Goal: Task Accomplishment & Management: Use online tool/utility

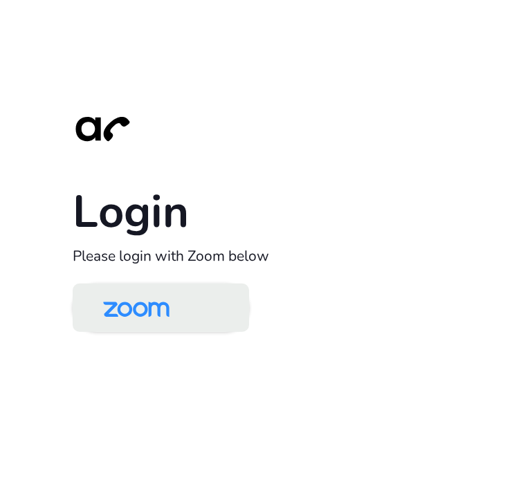
click at [199, 296] on link at bounding box center [161, 308] width 176 height 48
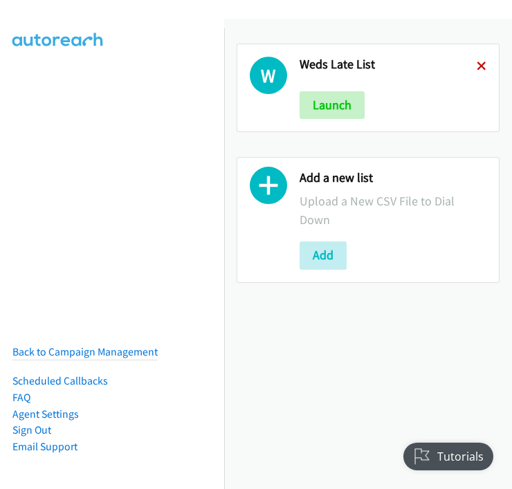
click at [477, 63] on icon at bounding box center [482, 67] width 10 height 10
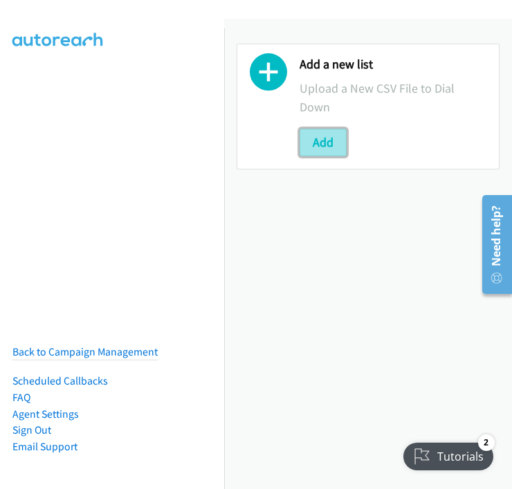
click at [313, 136] on button "Add" at bounding box center [322, 143] width 47 height 28
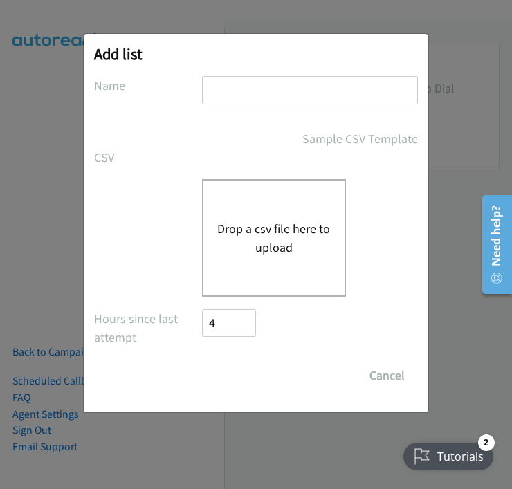
click at [248, 95] on input "text" at bounding box center [310, 90] width 216 height 28
click at [279, 95] on input "text" at bounding box center [310, 90] width 216 height 28
type input "[DATE] Morning"
click at [264, 257] on div "Drop a csv file here to upload" at bounding box center [274, 238] width 144 height 118
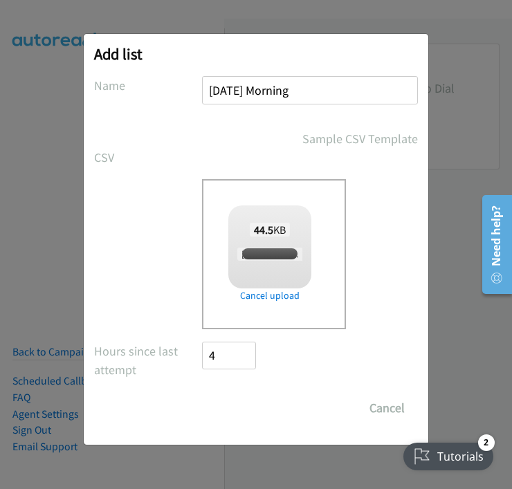
checkbox input "true"
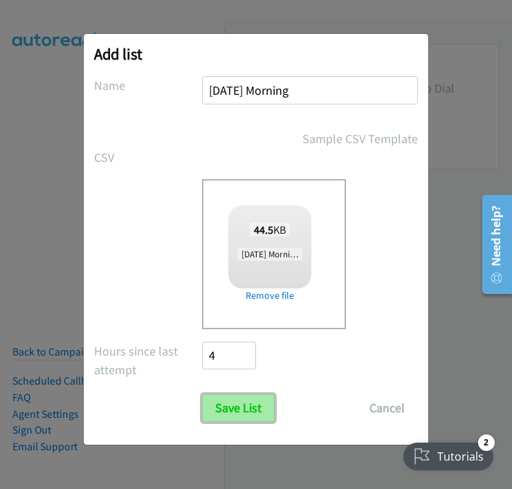
click at [239, 404] on input "Save List" at bounding box center [238, 408] width 73 height 28
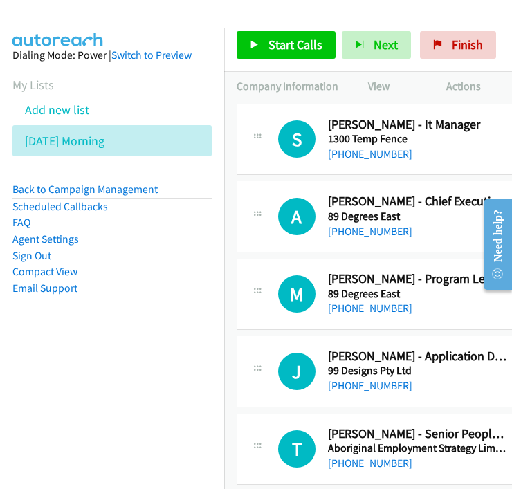
click at [69, 275] on link "Compact View" at bounding box center [44, 271] width 65 height 13
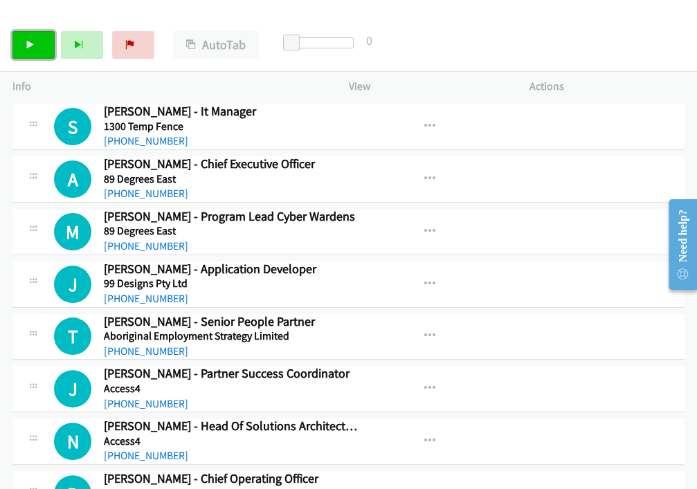
click at [35, 42] on link "Start Calls" at bounding box center [33, 45] width 42 height 28
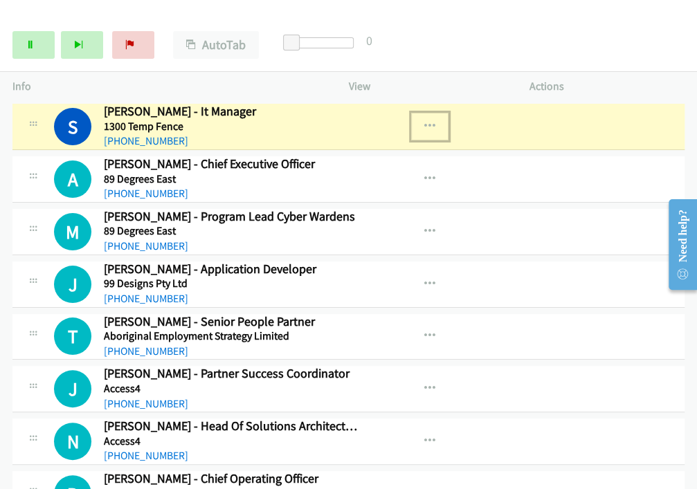
click at [424, 123] on icon "button" at bounding box center [429, 126] width 11 height 11
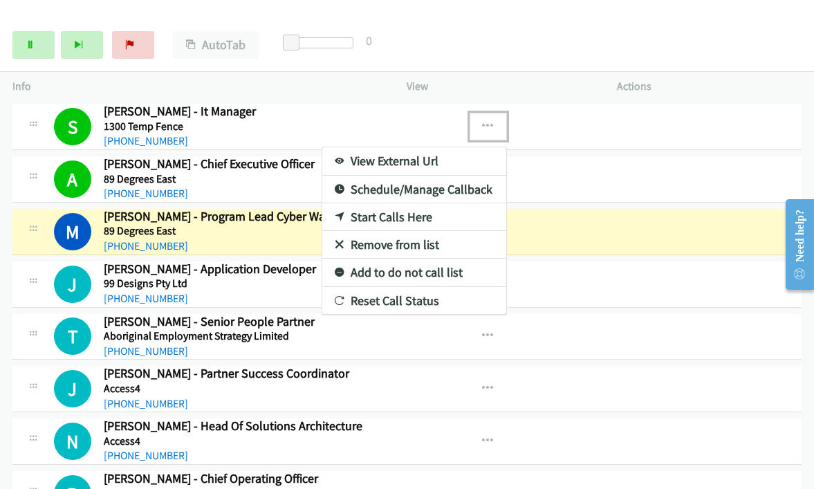
click at [511, 19] on div at bounding box center [407, 244] width 814 height 489
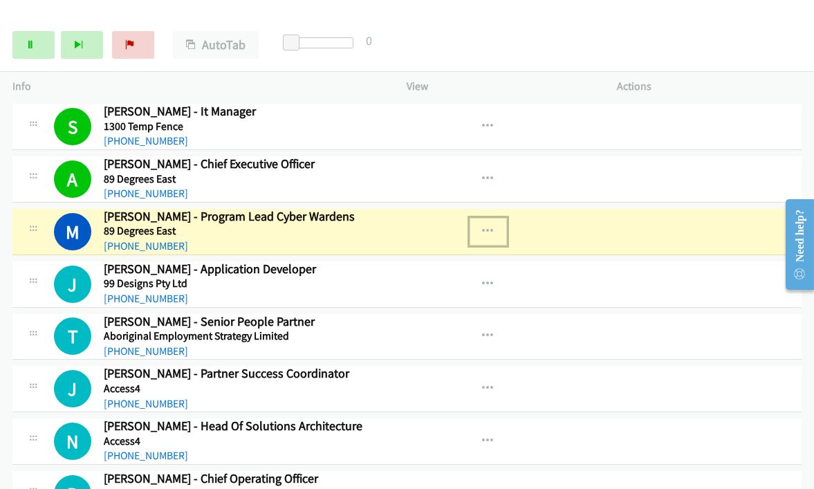
click at [483, 231] on icon "button" at bounding box center [488, 231] width 11 height 11
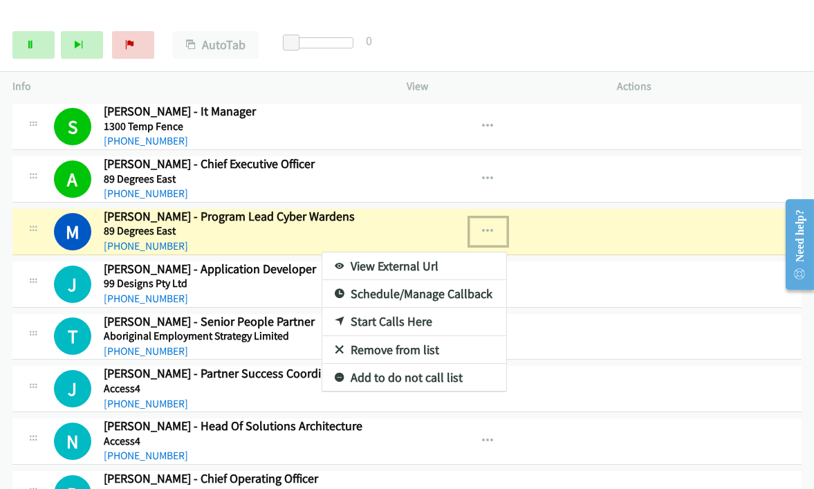
click at [383, 264] on link "View External Url" at bounding box center [414, 266] width 184 height 28
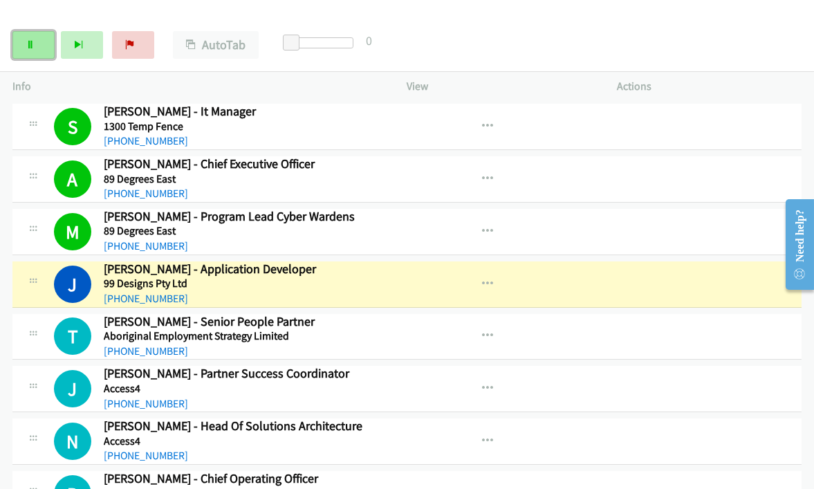
click at [33, 41] on icon at bounding box center [31, 46] width 10 height 10
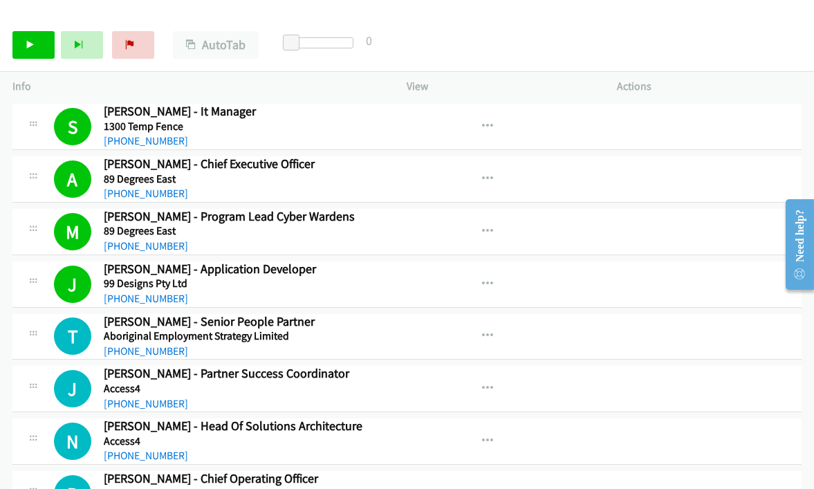
click at [7, 45] on div "Start Calls Pause Next Finish Call Completed AutoTab AutoTab 0" at bounding box center [407, 45] width 814 height 53
click at [12, 44] on link "Start Calls" at bounding box center [33, 45] width 42 height 28
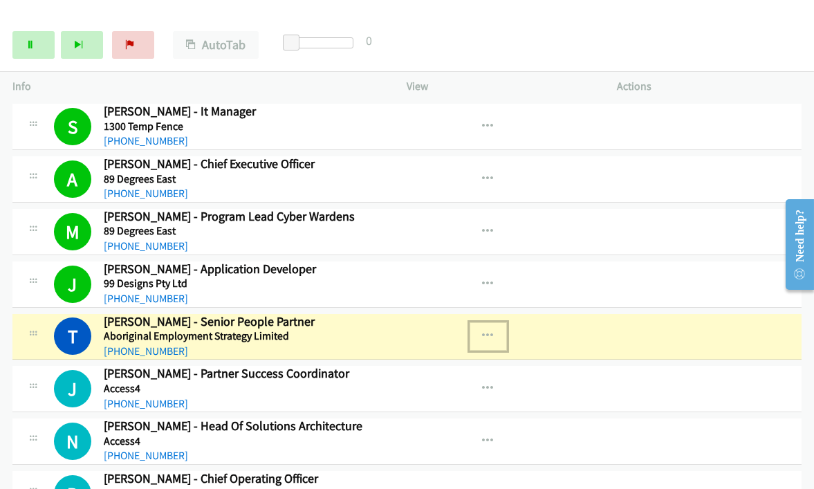
click at [483, 331] on icon "button" at bounding box center [488, 336] width 11 height 11
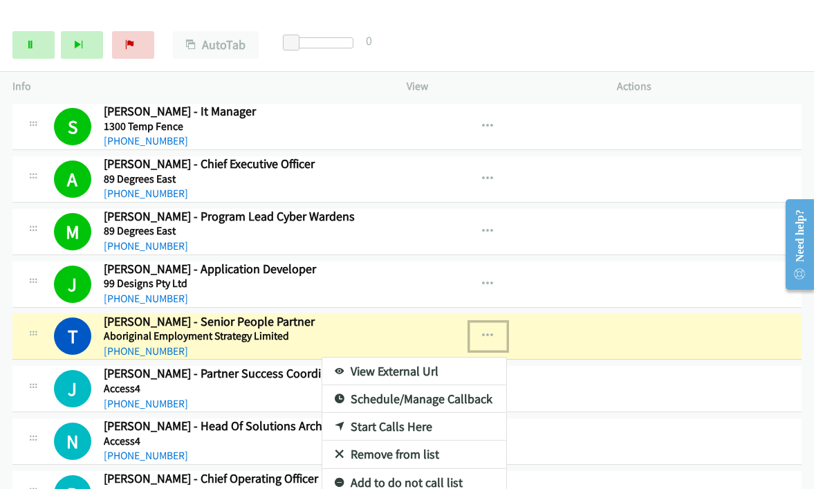
click at [424, 367] on link "View External Url" at bounding box center [414, 372] width 184 height 28
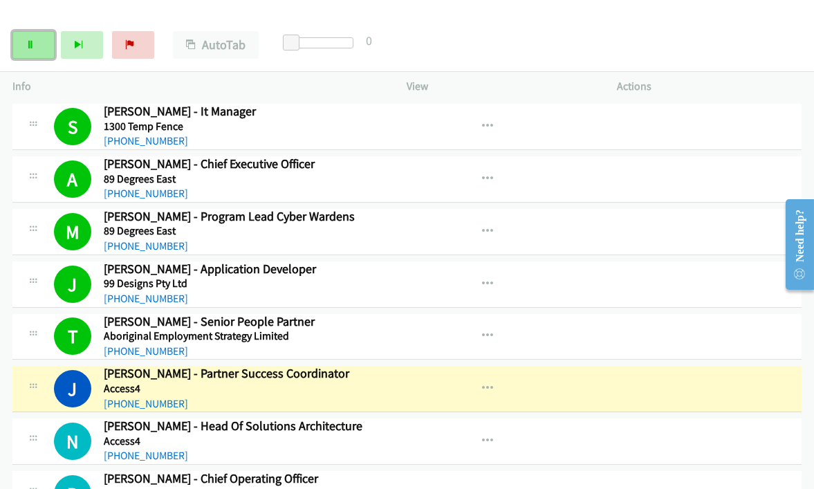
click at [20, 45] on link "Pause" at bounding box center [33, 45] width 42 height 28
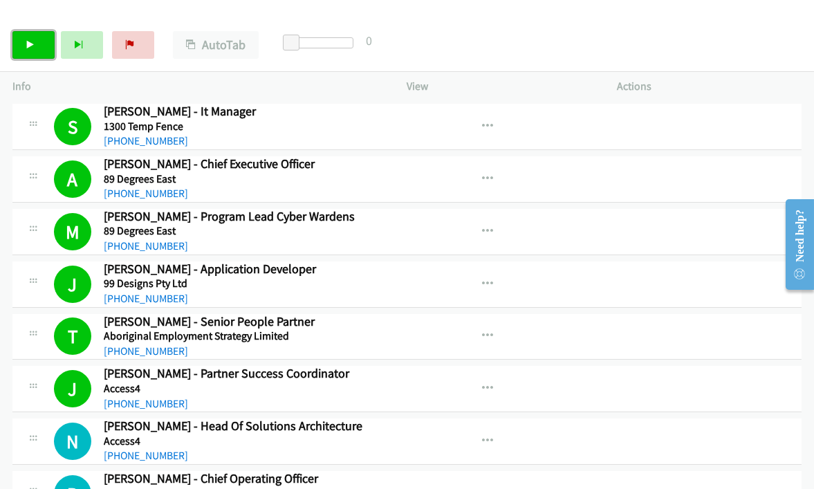
click at [26, 53] on link "Start Calls" at bounding box center [33, 45] width 42 height 28
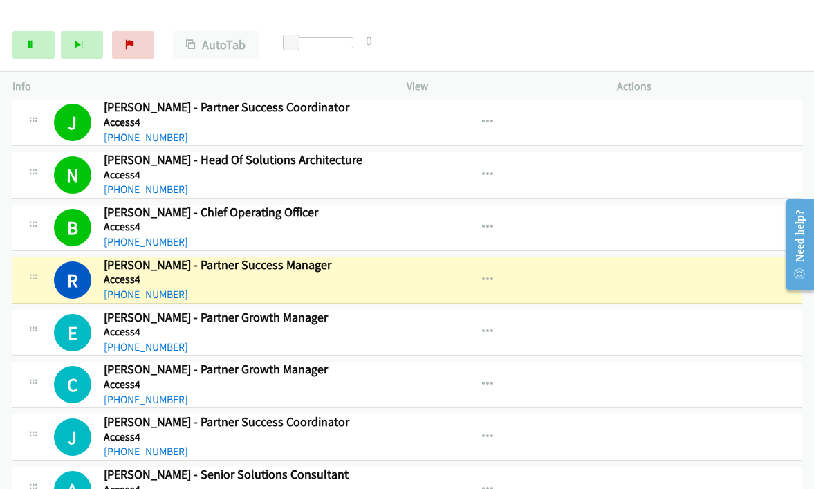
scroll to position [307, 0]
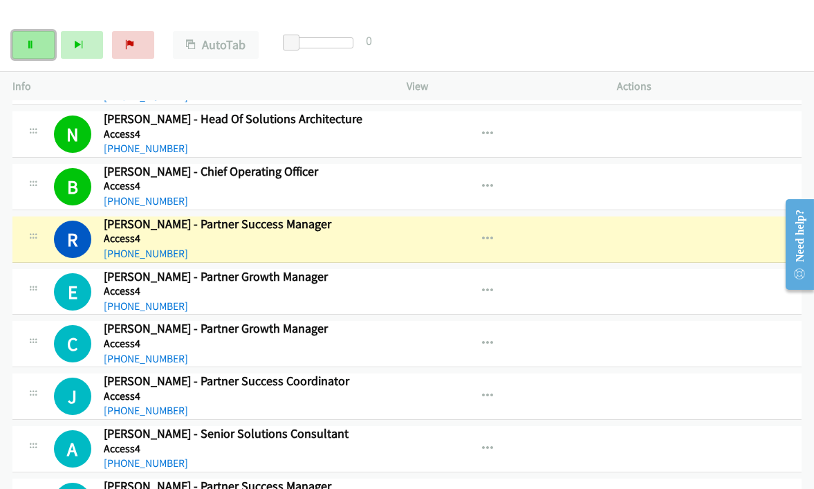
click at [36, 50] on link "Pause" at bounding box center [33, 45] width 42 height 28
click at [480, 230] on button "button" at bounding box center [488, 239] width 37 height 28
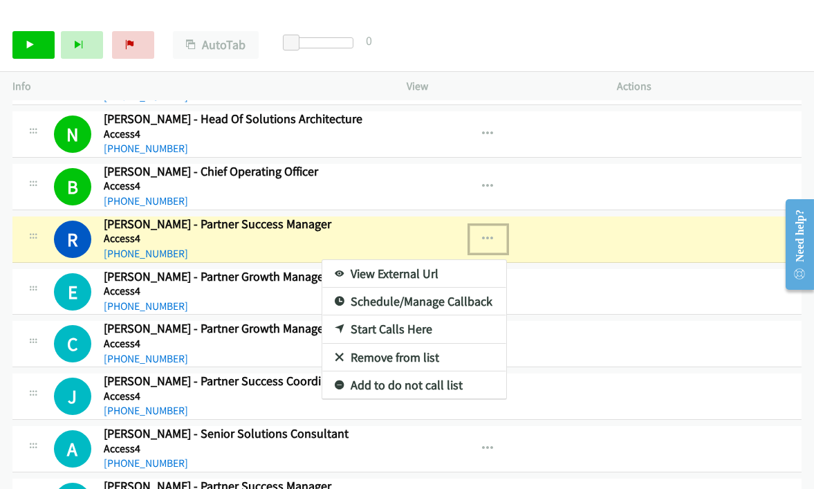
click at [409, 266] on link "View External Url" at bounding box center [414, 274] width 184 height 28
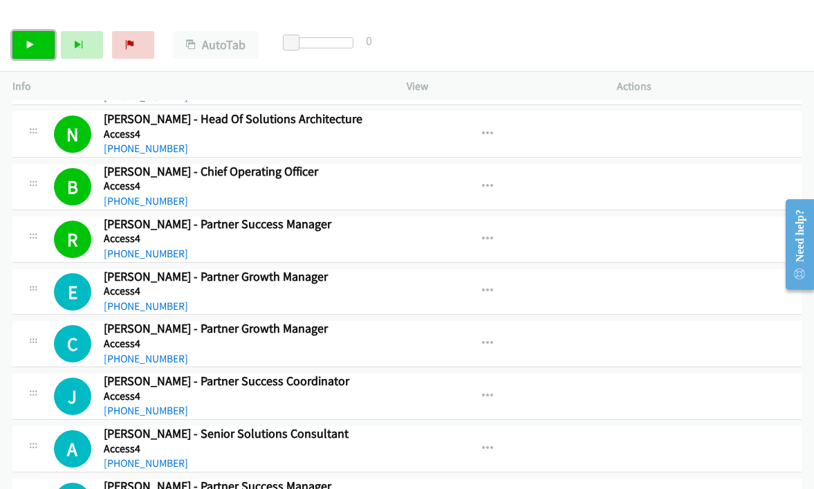
click at [32, 37] on link "Start Calls" at bounding box center [33, 45] width 42 height 28
click at [35, 39] on link "Pause" at bounding box center [33, 45] width 42 height 28
drag, startPoint x: 537, startPoint y: 33, endPoint x: 481, endPoint y: 23, distance: 56.9
click at [511, 33] on div "Start Calls Pause Next Finish Call Completed AutoTab AutoTab 0" at bounding box center [407, 45] width 814 height 53
click at [510, 15] on div at bounding box center [401, 26] width 802 height 53
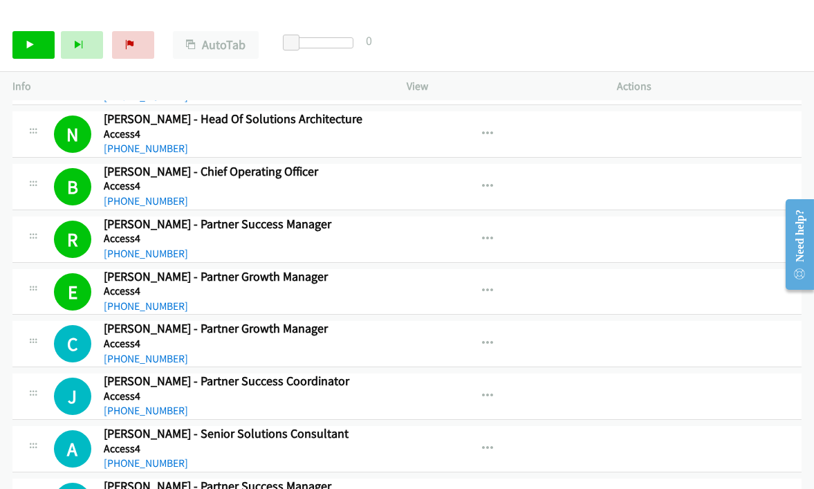
click at [477, 46] on div "Start Calls Pause Next Finish Call Completed AutoTab AutoTab 0" at bounding box center [407, 45] width 814 height 53
drag, startPoint x: 587, startPoint y: 49, endPoint x: 602, endPoint y: 3, distance: 48.8
click at [511, 49] on div "Start Calls Pause Next Finish Call Completed AutoTab AutoTab 0" at bounding box center [407, 45] width 814 height 53
click at [33, 48] on icon at bounding box center [31, 46] width 10 height 10
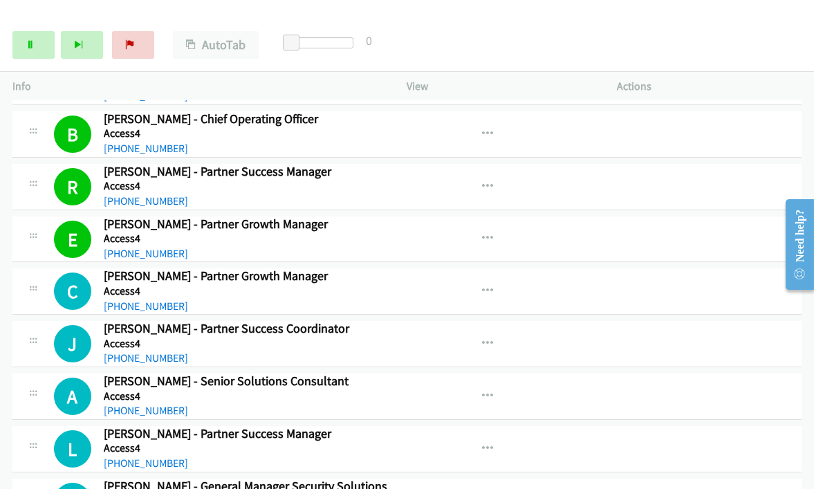
scroll to position [461, 0]
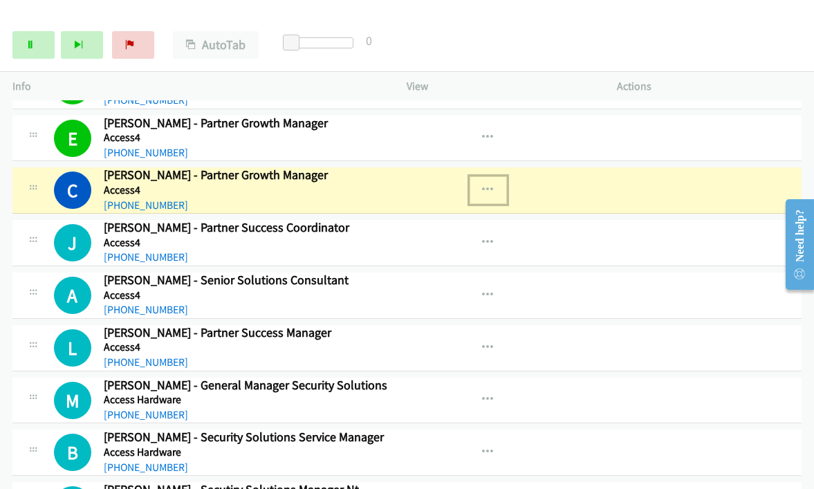
click at [483, 185] on icon "button" at bounding box center [488, 190] width 11 height 11
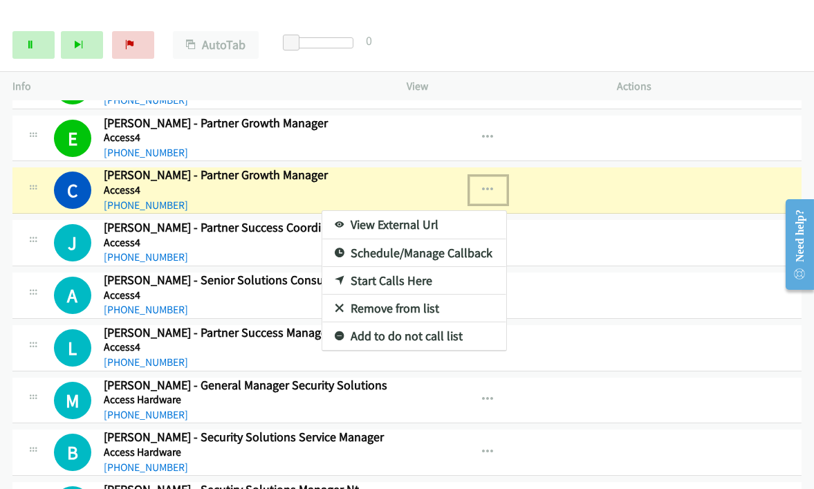
click at [380, 216] on link "View External Url" at bounding box center [414, 225] width 184 height 28
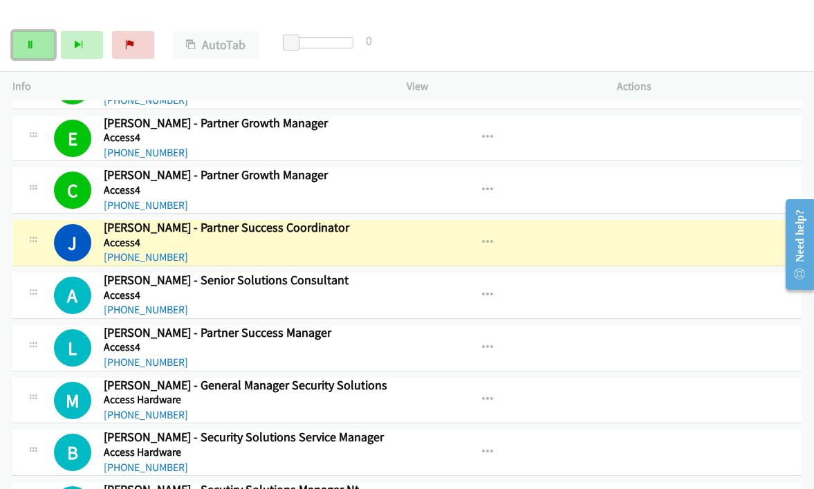
click at [45, 42] on link "Pause" at bounding box center [33, 45] width 42 height 28
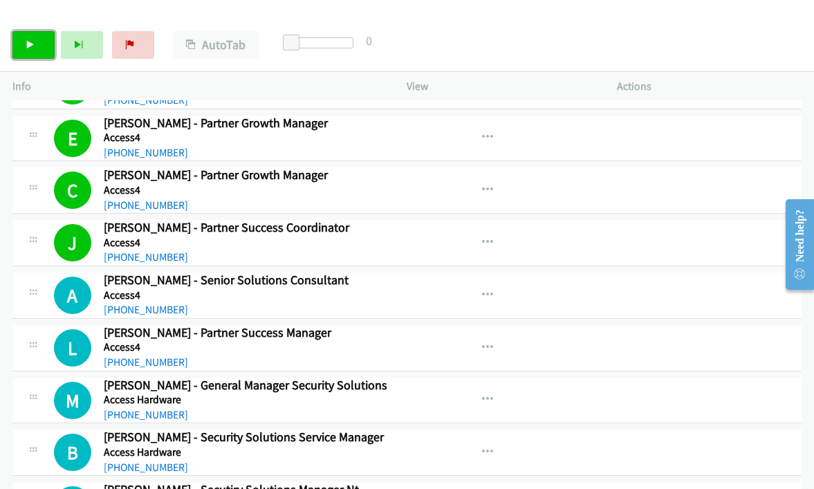
click at [35, 48] on link "Start Calls" at bounding box center [33, 45] width 42 height 28
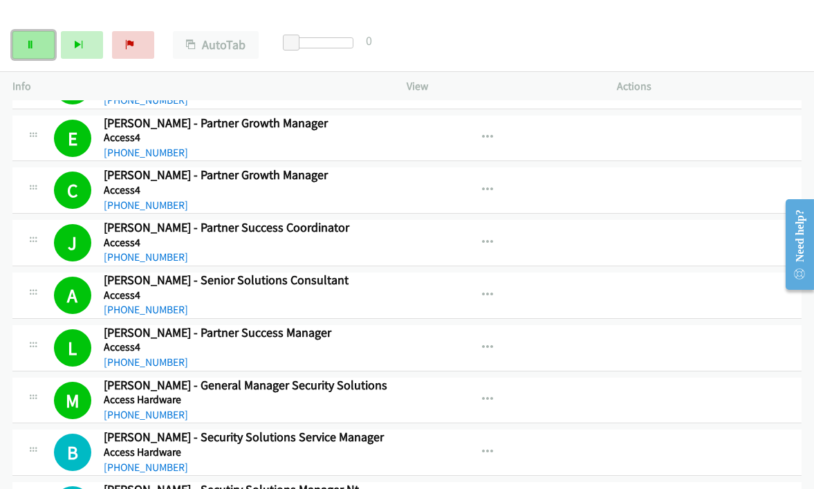
click at [21, 46] on link "Pause" at bounding box center [33, 45] width 42 height 28
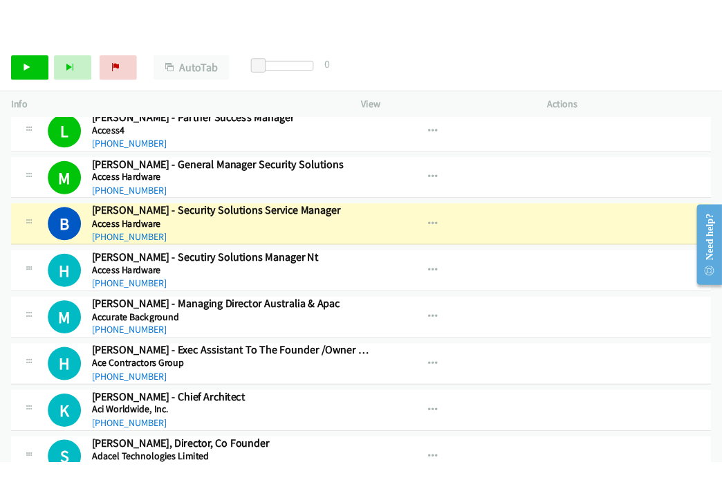
scroll to position [768, 0]
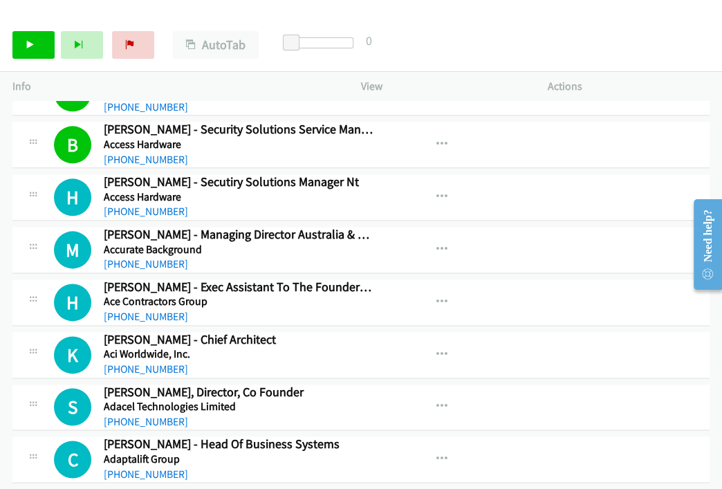
click at [511, 36] on div "Start Calls Pause Next Finish Call Completed AutoTab AutoTab 0" at bounding box center [361, 45] width 722 height 53
click at [37, 50] on link "Start Calls" at bounding box center [33, 45] width 42 height 28
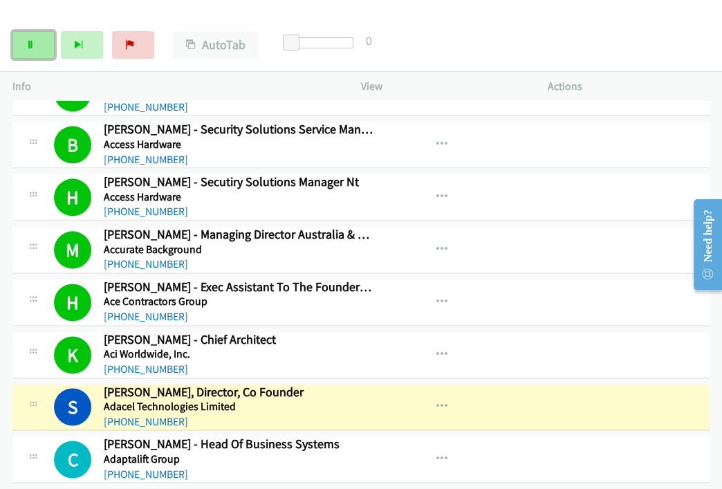
click at [33, 46] on icon at bounding box center [31, 46] width 10 height 10
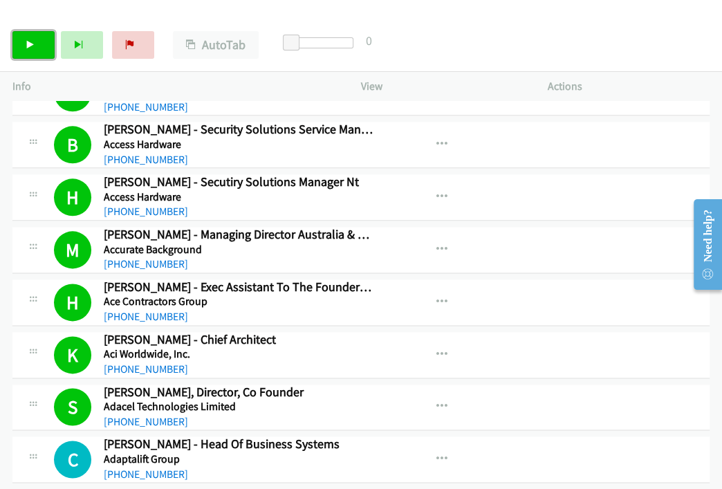
click at [24, 44] on link "Start Calls" at bounding box center [33, 45] width 42 height 28
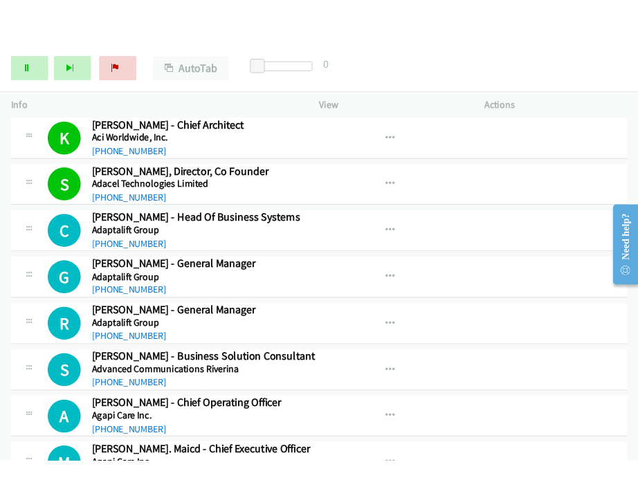
scroll to position [1076, 0]
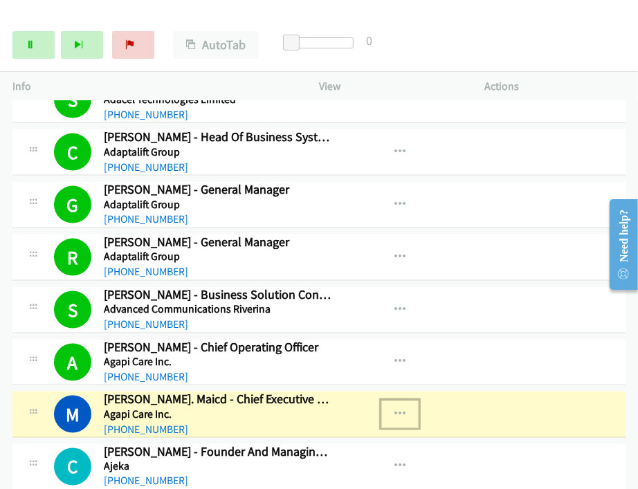
click at [396, 401] on button "button" at bounding box center [399, 414] width 37 height 28
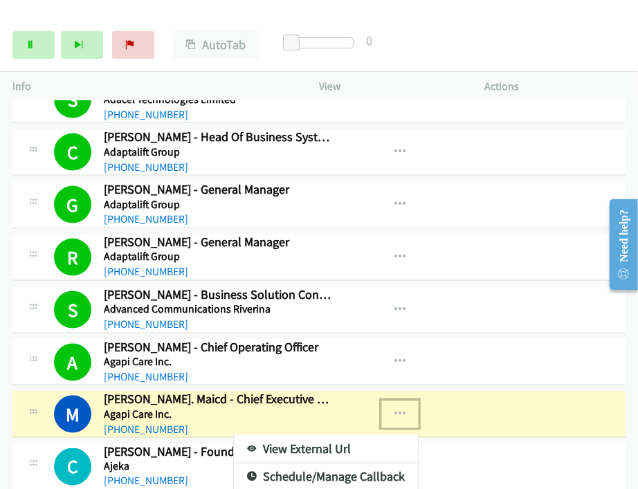
click at [335, 436] on link "View External Url" at bounding box center [326, 449] width 184 height 28
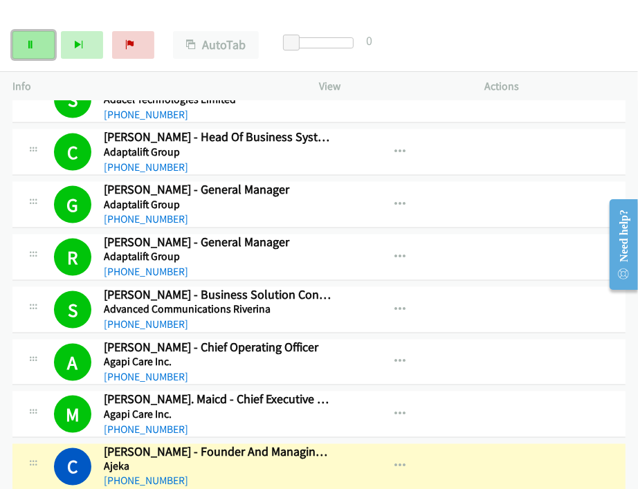
click at [20, 48] on link "Pause" at bounding box center [33, 45] width 42 height 28
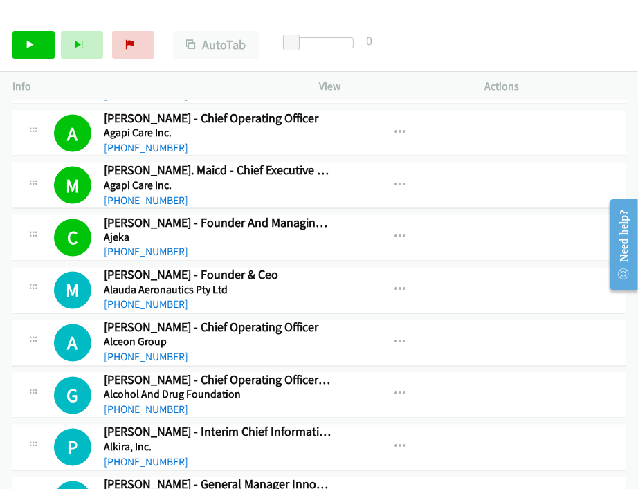
scroll to position [1306, 0]
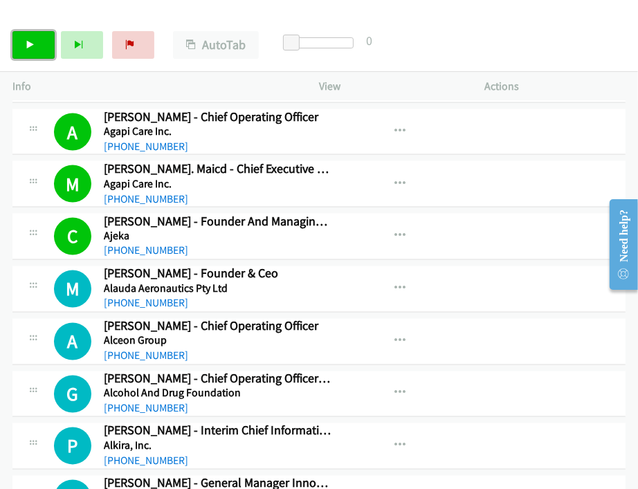
click at [26, 45] on icon at bounding box center [31, 46] width 10 height 10
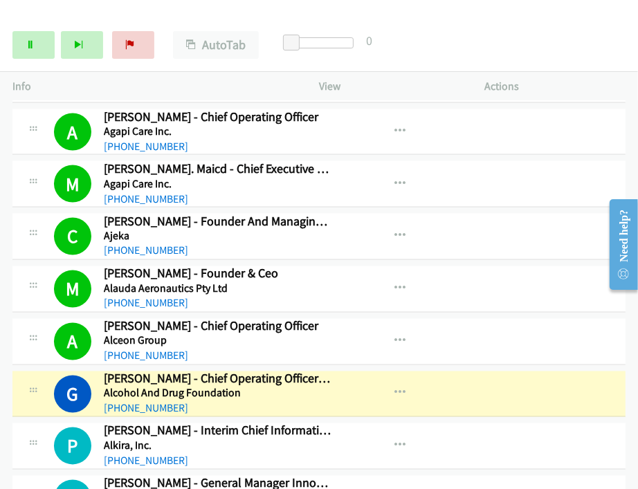
click at [507, 158] on td "M Callback Scheduled Mary Gakopoulos. Maicd - Chief Executive Officer Agapi Car…" at bounding box center [319, 184] width 638 height 53
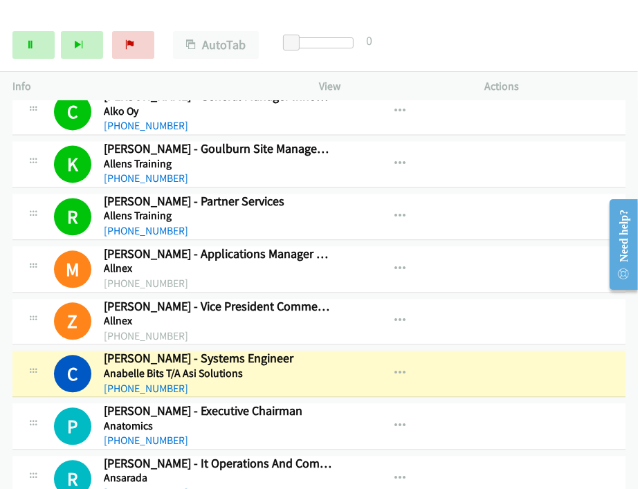
scroll to position [1767, 0]
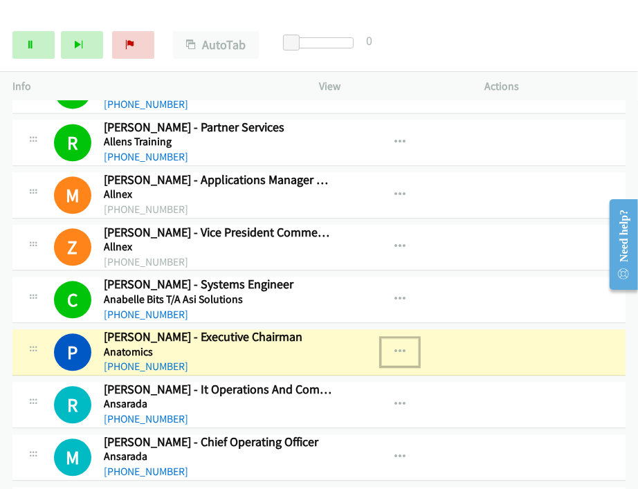
click at [394, 347] on icon "button" at bounding box center [399, 352] width 11 height 11
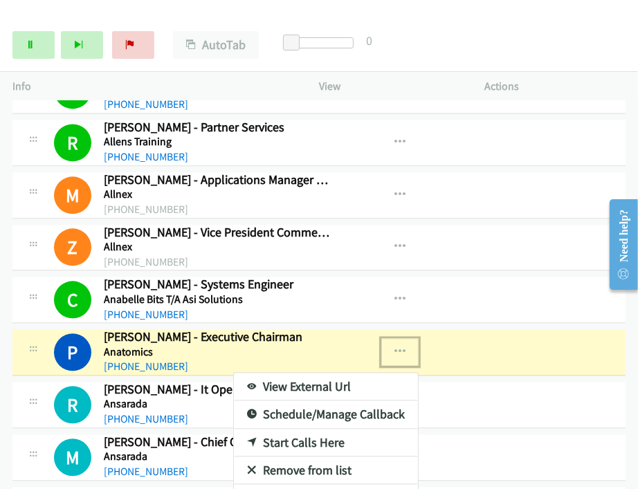
click at [318, 378] on link "View External Url" at bounding box center [326, 387] width 184 height 28
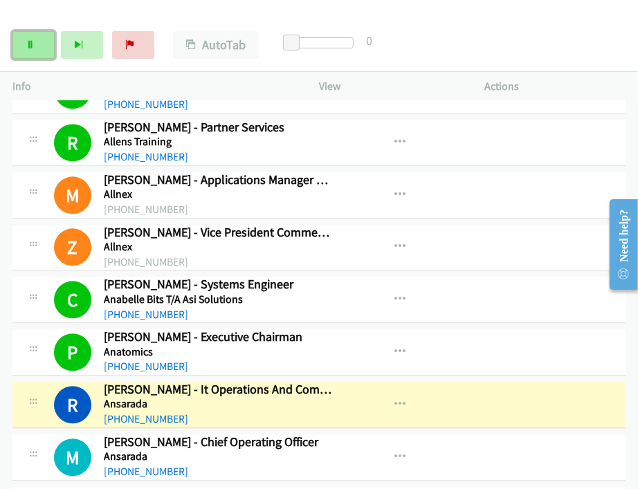
click at [42, 43] on link "Pause" at bounding box center [33, 45] width 42 height 28
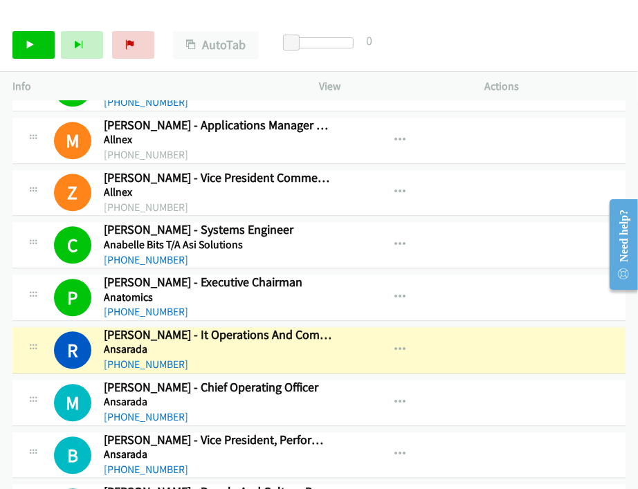
scroll to position [1844, 0]
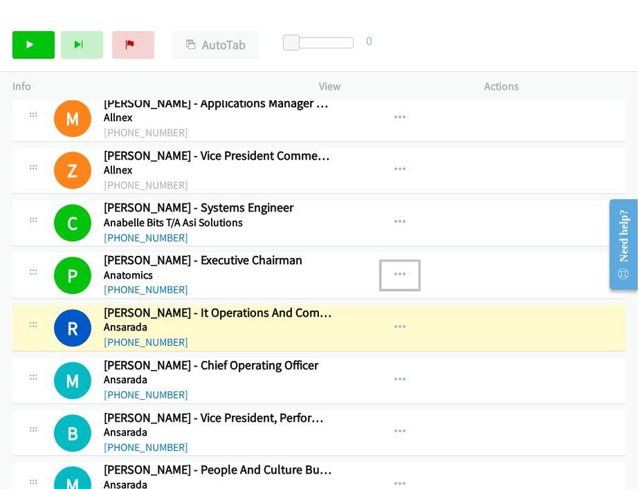
click at [394, 270] on icon "button" at bounding box center [399, 275] width 11 height 11
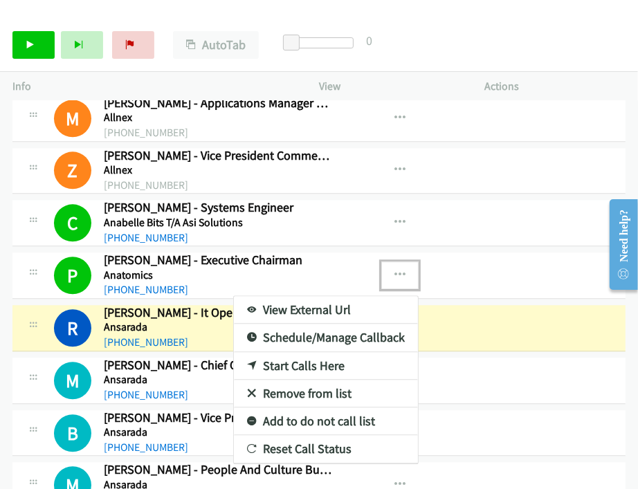
click at [391, 264] on div at bounding box center [319, 244] width 638 height 489
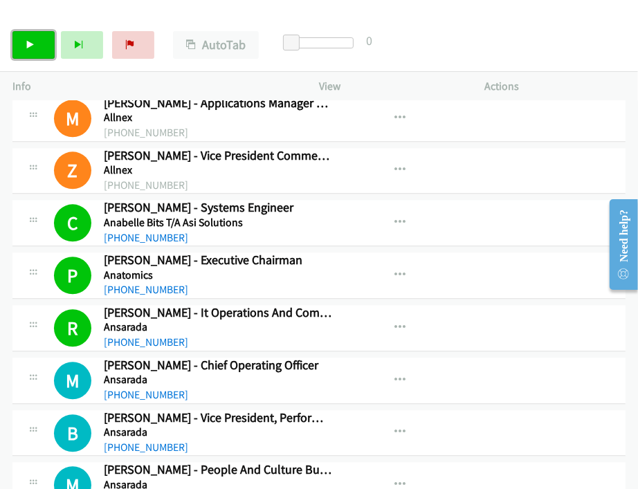
click at [22, 44] on link "Start Calls" at bounding box center [33, 45] width 42 height 28
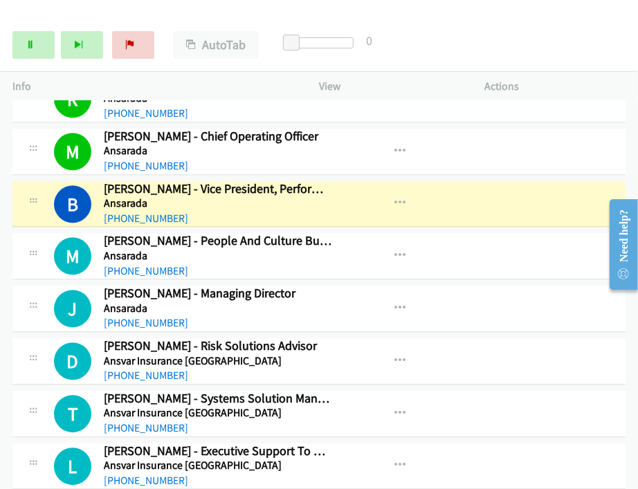
scroll to position [2075, 0]
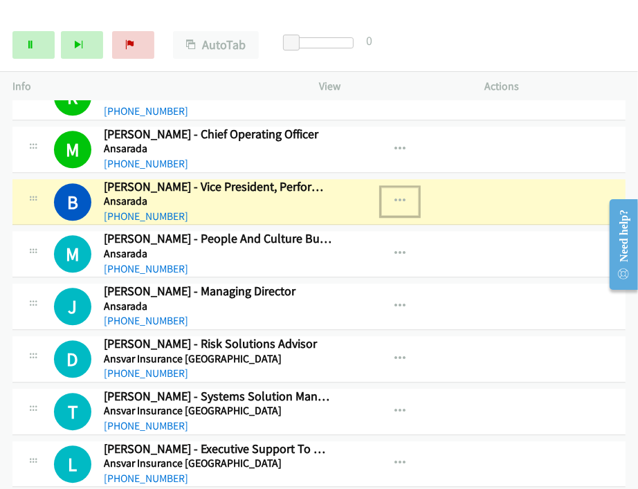
click at [394, 196] on icon "button" at bounding box center [399, 201] width 11 height 11
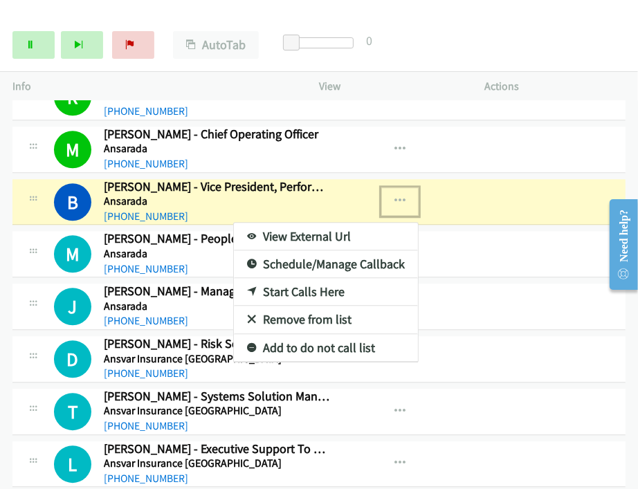
click at [318, 226] on link "View External Url" at bounding box center [326, 237] width 184 height 28
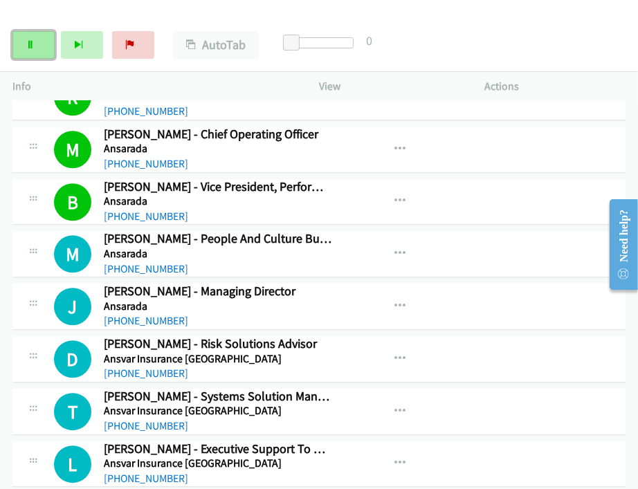
click at [33, 42] on icon at bounding box center [31, 46] width 10 height 10
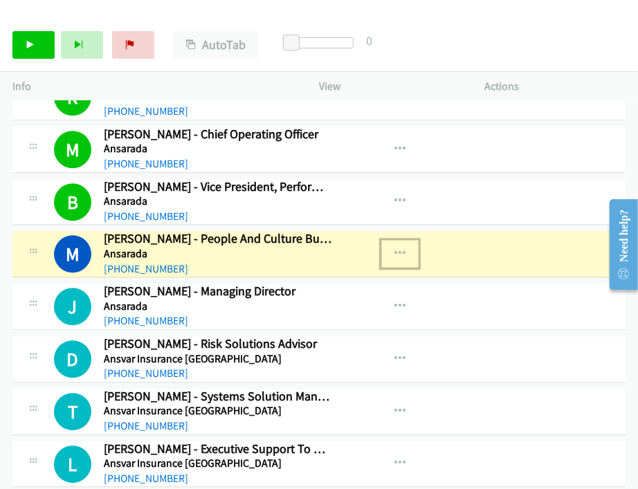
click at [395, 240] on button "button" at bounding box center [399, 254] width 37 height 28
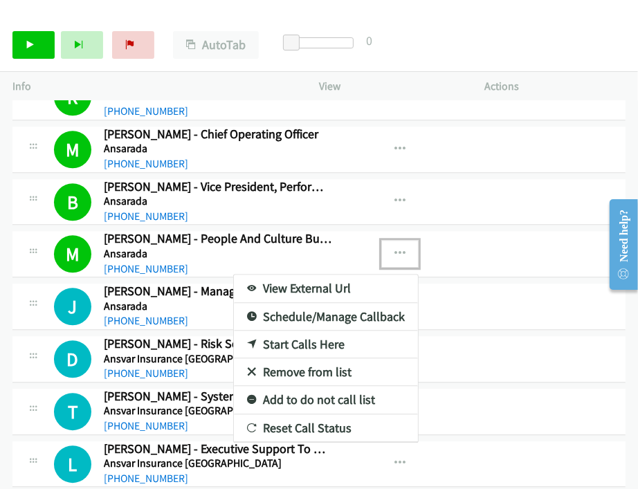
click at [37, 40] on div at bounding box center [319, 244] width 638 height 489
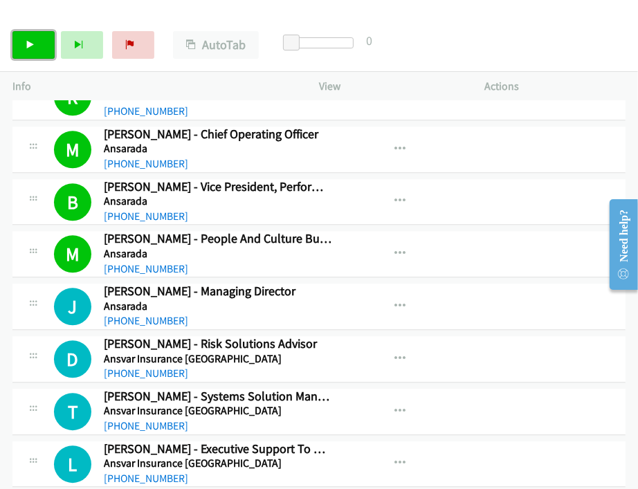
click at [33, 44] on icon at bounding box center [31, 46] width 10 height 10
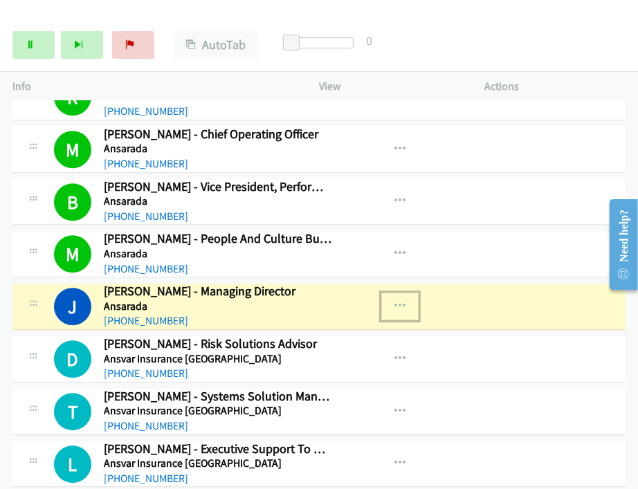
click at [389, 293] on button "button" at bounding box center [399, 307] width 37 height 28
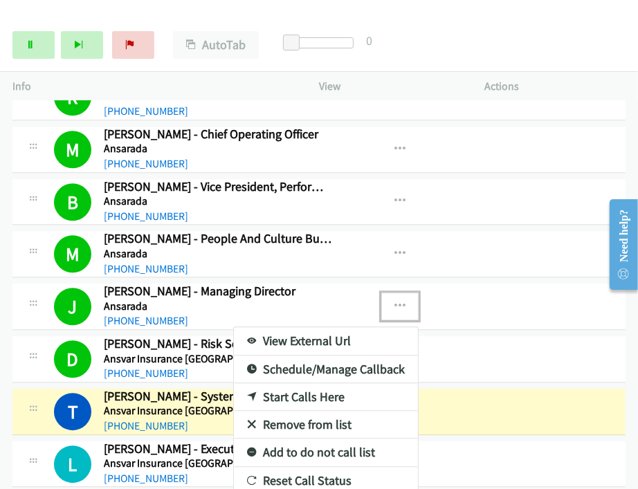
click at [450, 44] on div at bounding box center [319, 244] width 638 height 489
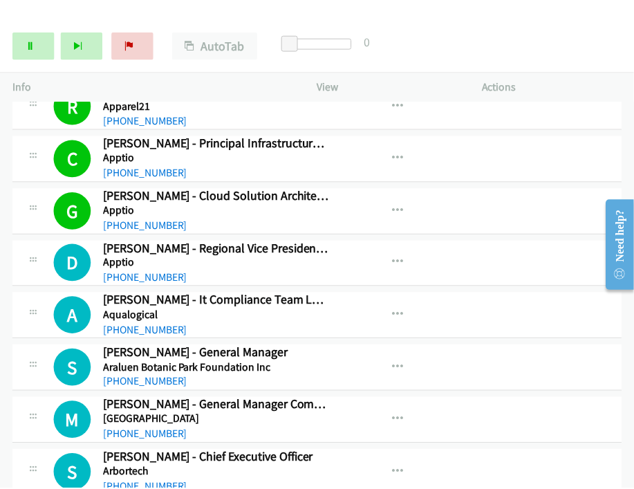
scroll to position [2612, 0]
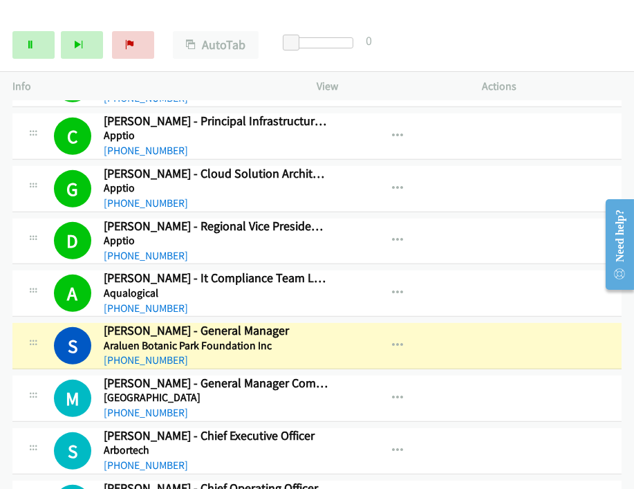
click at [511, 33] on div "Start Calls Pause Next Finish Dialing Susan Parravicini - General Manager AutoT…" at bounding box center [317, 45] width 634 height 53
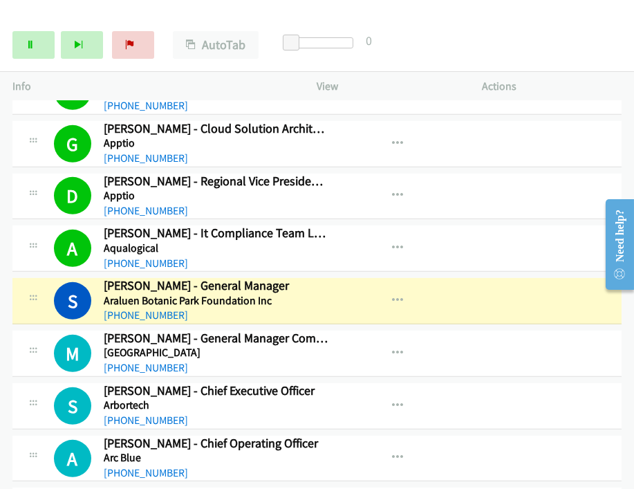
scroll to position [2689, 0]
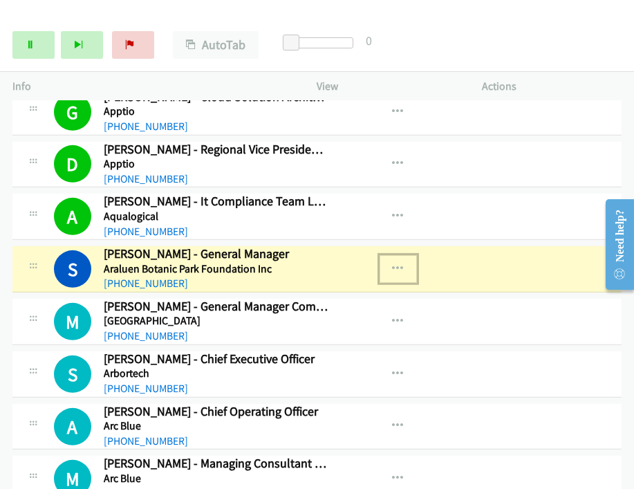
click at [393, 264] on icon "button" at bounding box center [398, 269] width 11 height 11
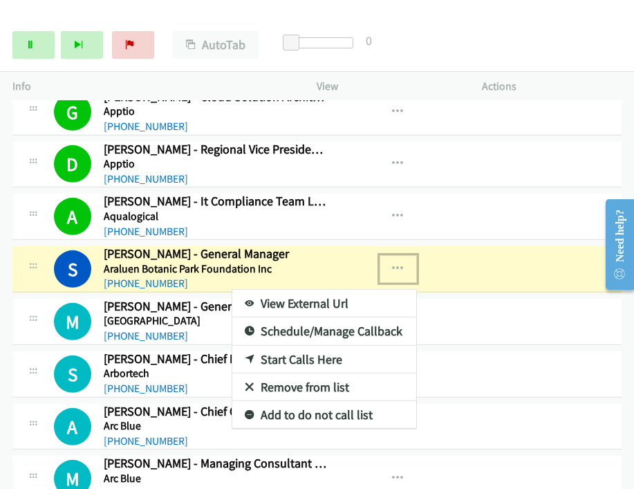
click at [303, 291] on link "View External Url" at bounding box center [324, 304] width 184 height 28
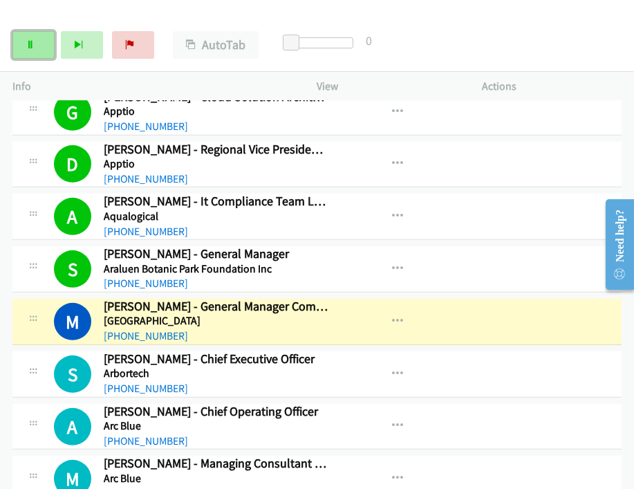
click at [28, 52] on link "Pause" at bounding box center [33, 45] width 42 height 28
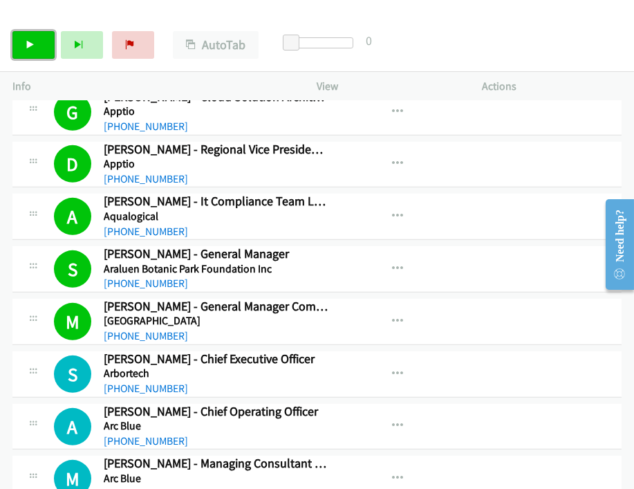
click at [27, 46] on icon at bounding box center [31, 46] width 10 height 10
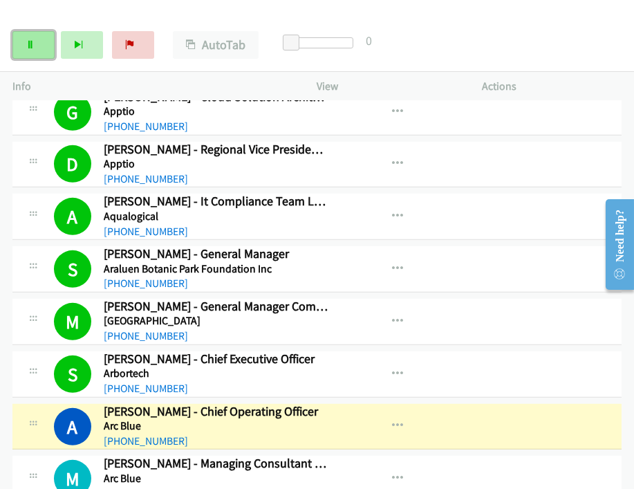
click at [30, 50] on link "Pause" at bounding box center [33, 45] width 42 height 28
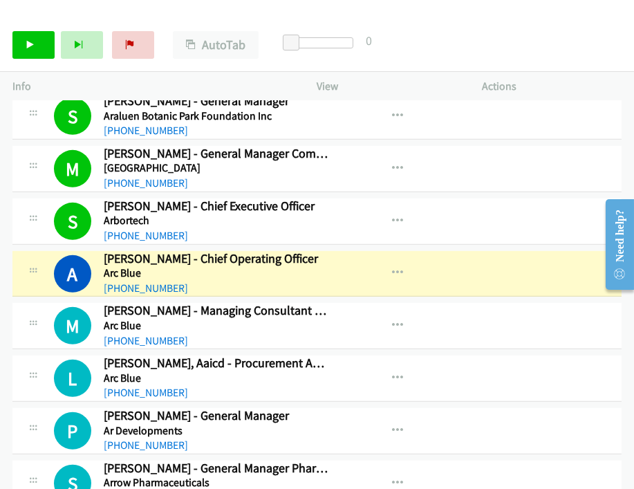
scroll to position [2844, 0]
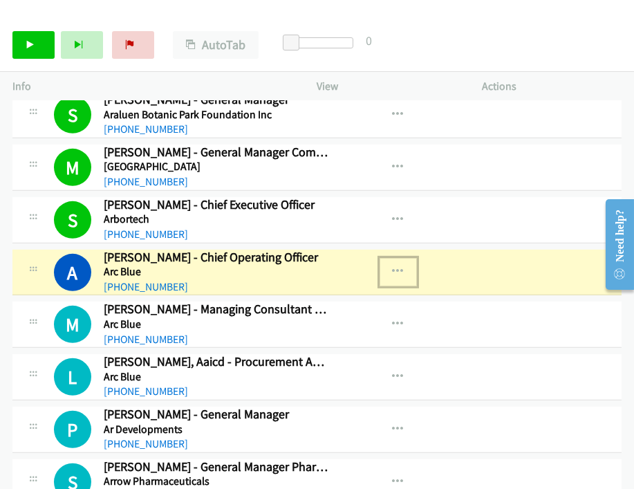
click at [396, 266] on icon "button" at bounding box center [398, 271] width 11 height 11
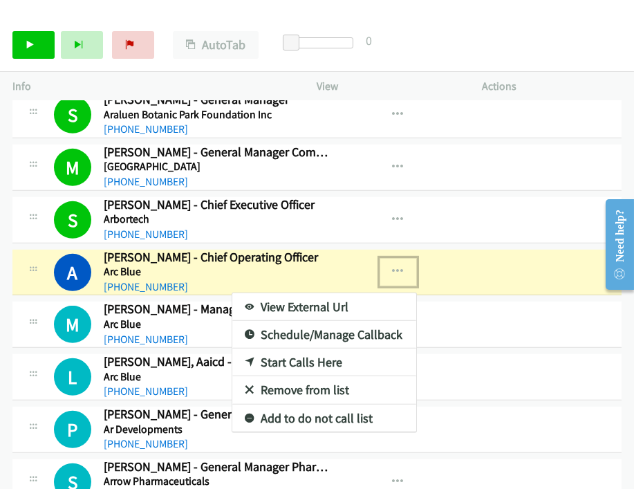
click at [330, 293] on link "View External Url" at bounding box center [324, 307] width 184 height 28
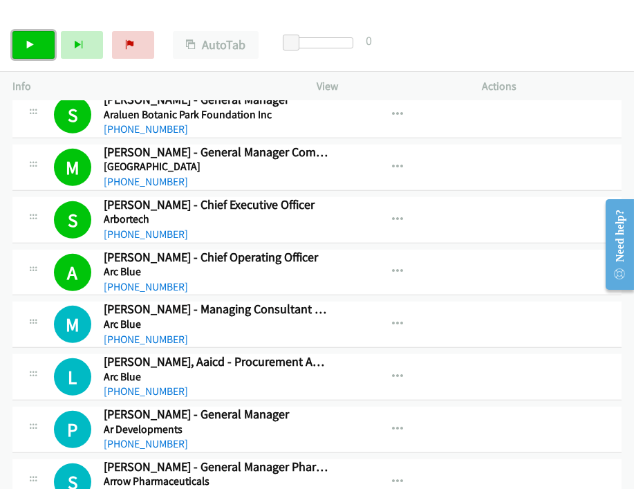
click at [28, 37] on link "Start Calls" at bounding box center [33, 45] width 42 height 28
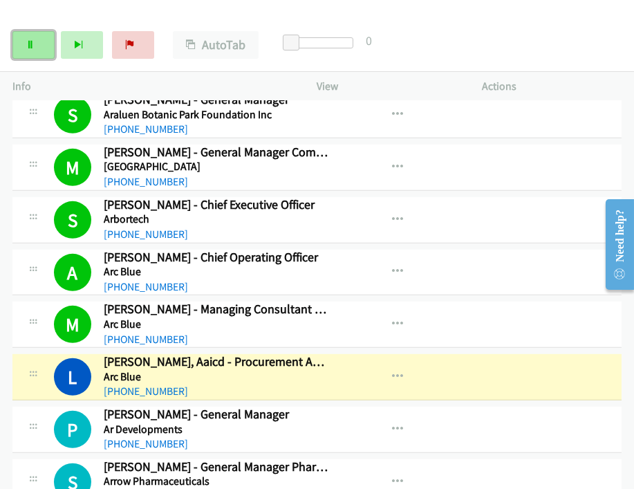
click at [19, 42] on link "Pause" at bounding box center [33, 45] width 42 height 28
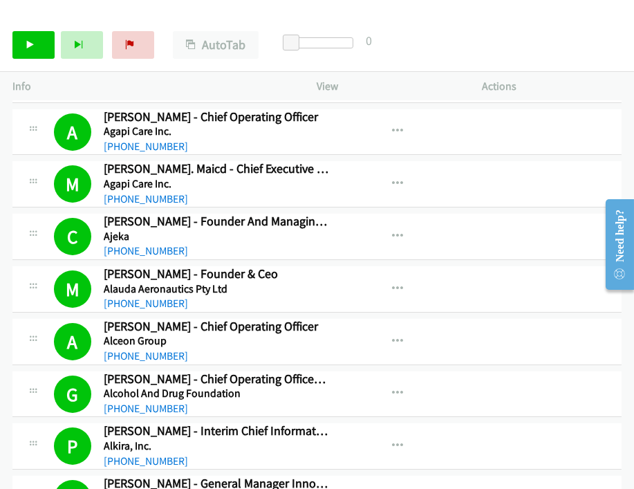
scroll to position [1229, 0]
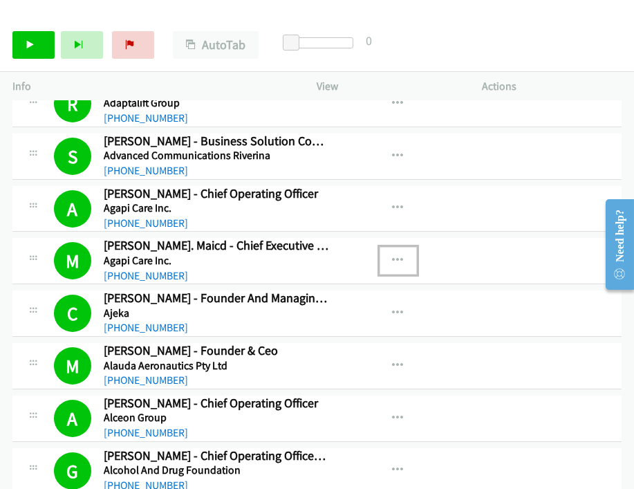
click at [395, 255] on icon "button" at bounding box center [398, 260] width 11 height 11
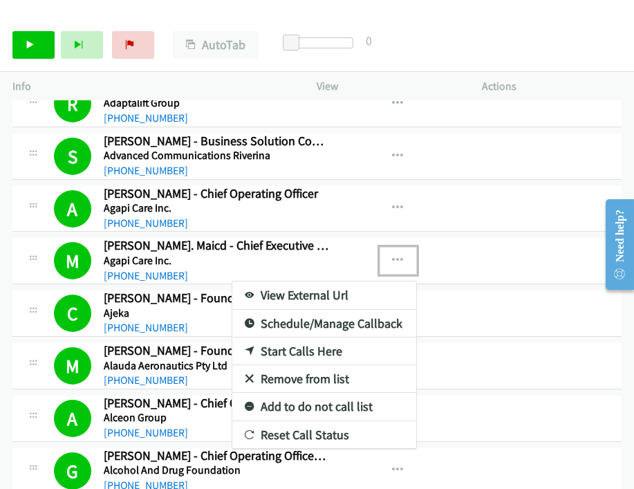
click at [295, 282] on link "View External Url" at bounding box center [324, 296] width 184 height 28
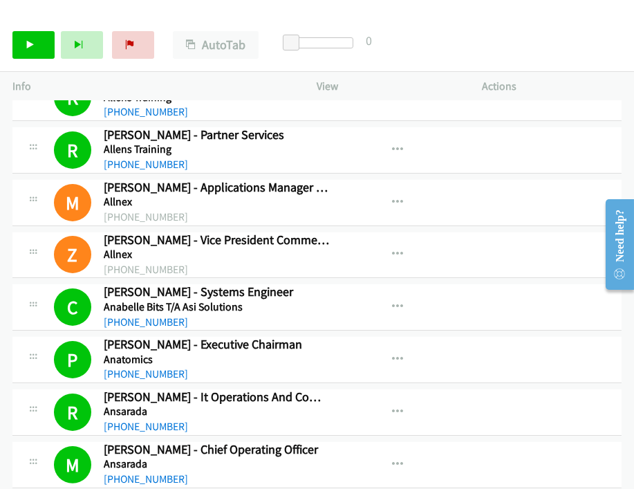
scroll to position [1767, 0]
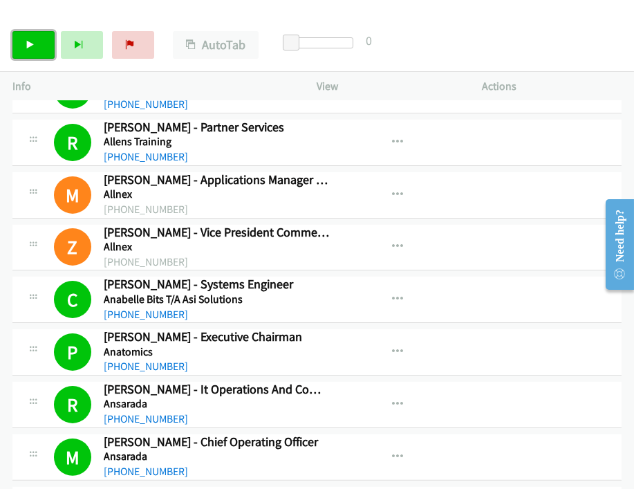
click at [31, 46] on icon at bounding box center [31, 46] width 10 height 10
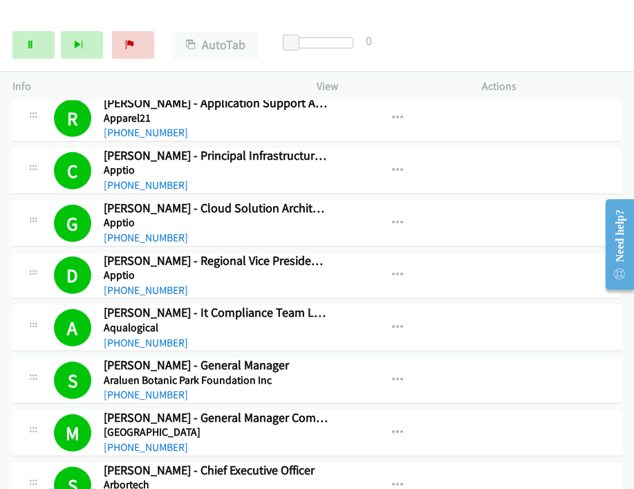
scroll to position [2689, 0]
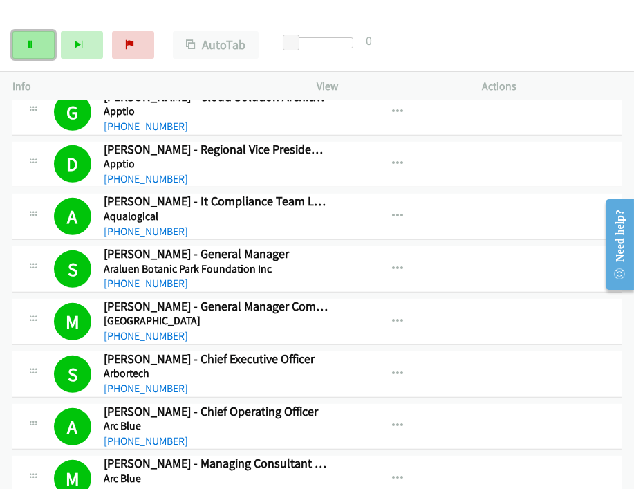
click at [31, 45] on icon at bounding box center [31, 46] width 10 height 10
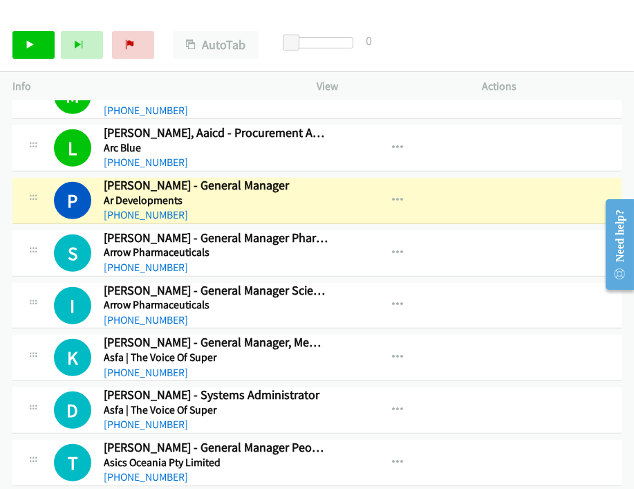
scroll to position [3074, 0]
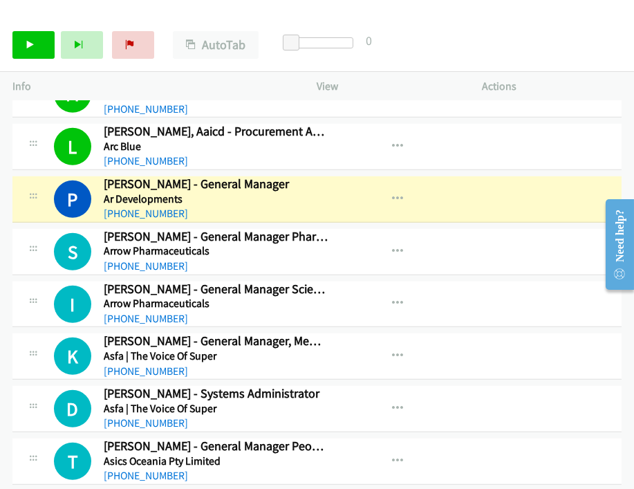
click at [494, 297] on div "View External Url View External Url Schedule/Manage Callback Start Calls Here R…" at bounding box center [430, 305] width 177 height 46
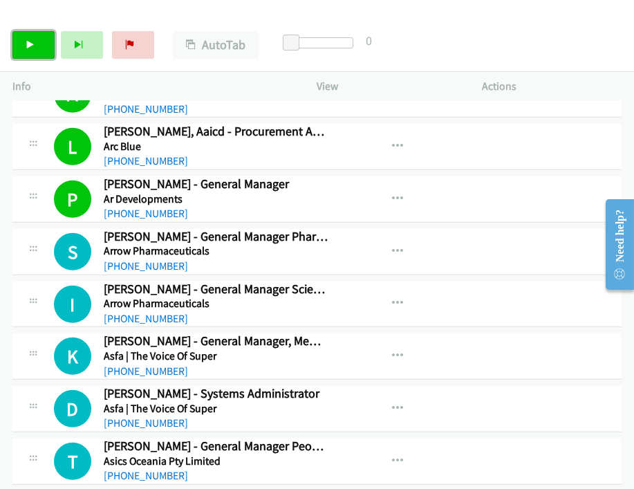
click at [38, 41] on link "Start Calls" at bounding box center [33, 45] width 42 height 28
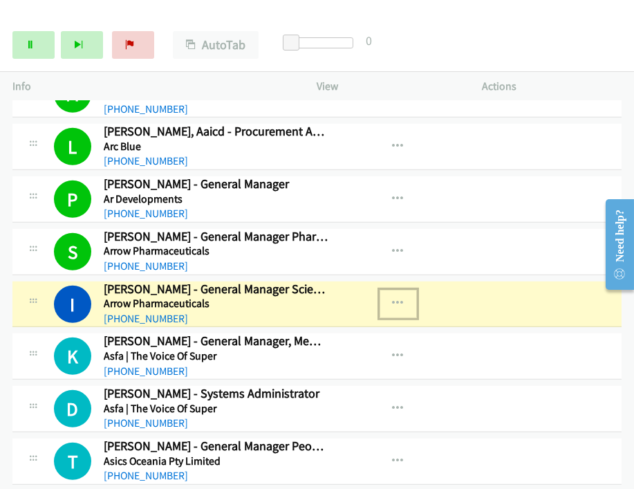
click at [393, 298] on icon "button" at bounding box center [398, 303] width 11 height 11
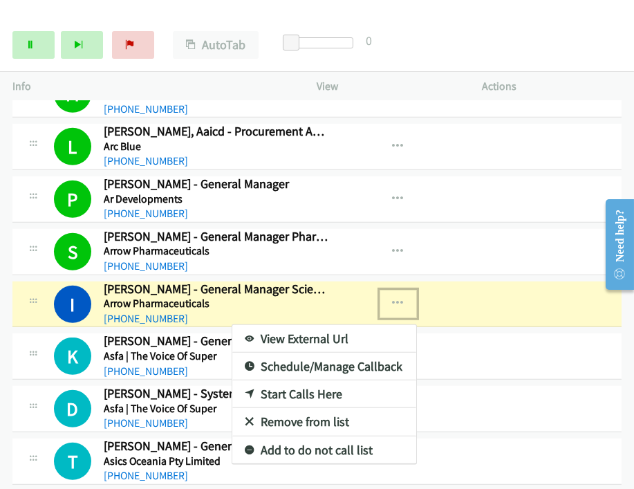
click at [326, 325] on link "View External Url" at bounding box center [324, 339] width 184 height 28
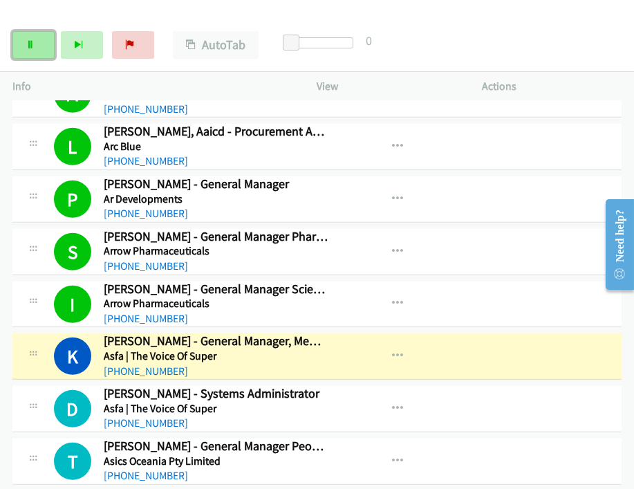
click at [43, 41] on link "Pause" at bounding box center [33, 45] width 42 height 28
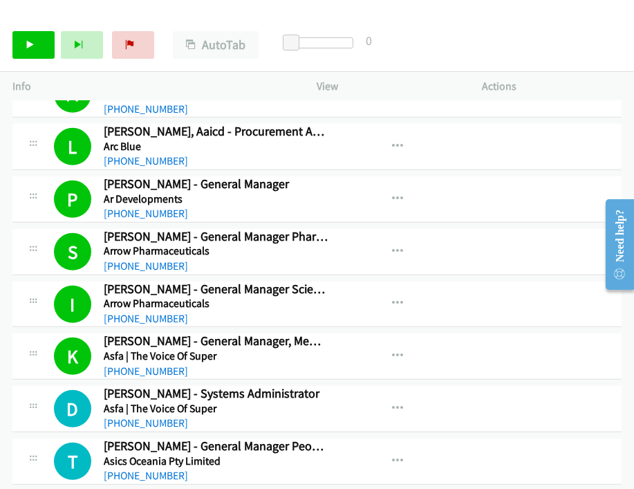
click at [494, 151] on div "View External Url View External Url Schedule/Manage Callback Start Calls Here R…" at bounding box center [430, 147] width 177 height 46
click at [26, 42] on icon at bounding box center [31, 46] width 10 height 10
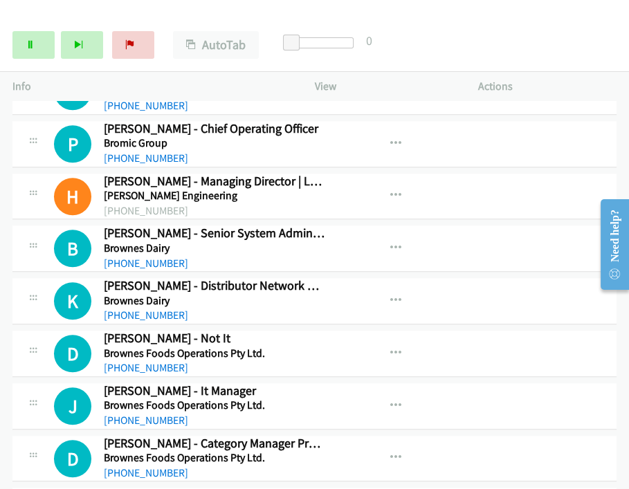
scroll to position [7147, 0]
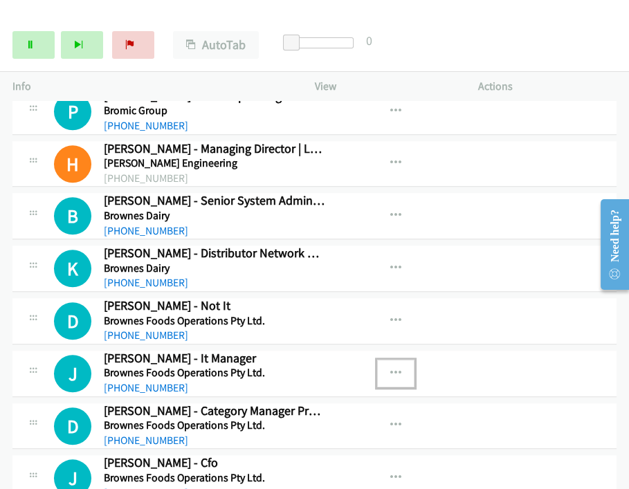
click at [390, 368] on icon "button" at bounding box center [395, 373] width 11 height 11
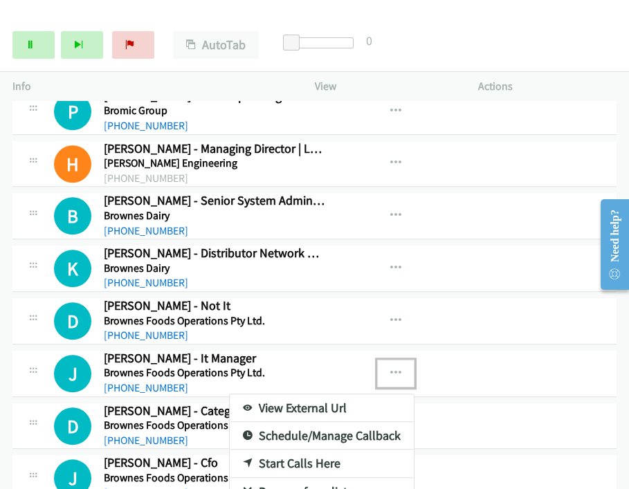
click at [324, 450] on link "Start Calls Here" at bounding box center [322, 464] width 184 height 28
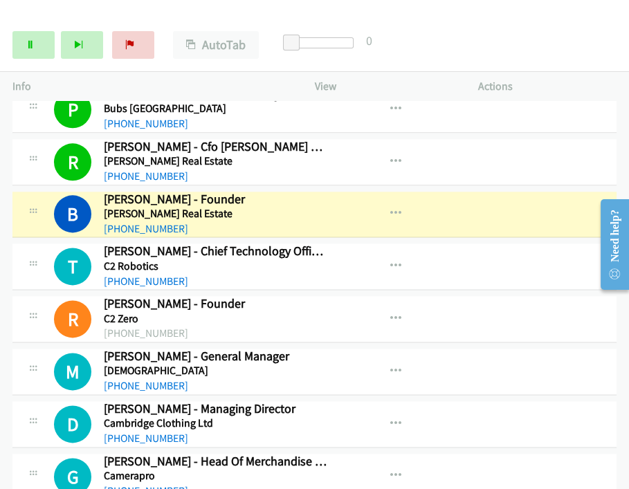
scroll to position [7685, 0]
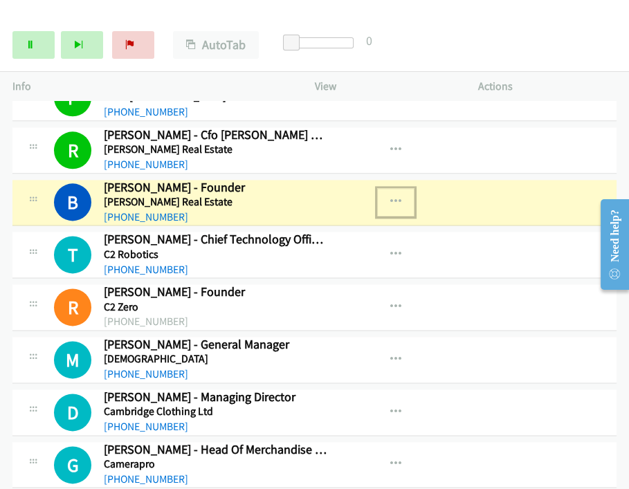
click at [390, 196] on icon "button" at bounding box center [395, 201] width 11 height 11
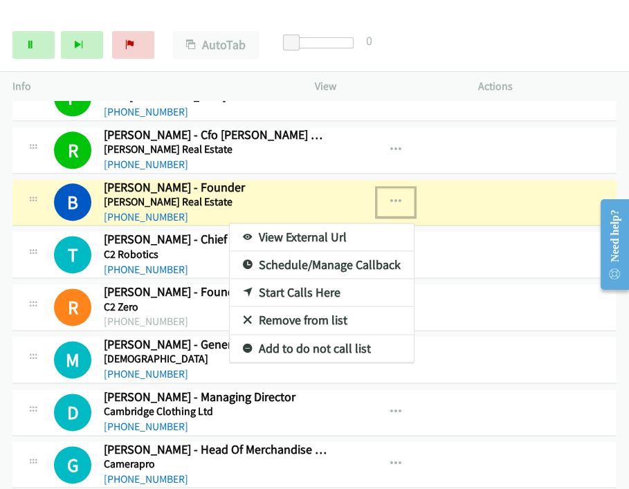
click at [338, 223] on link "View External Url" at bounding box center [322, 237] width 184 height 28
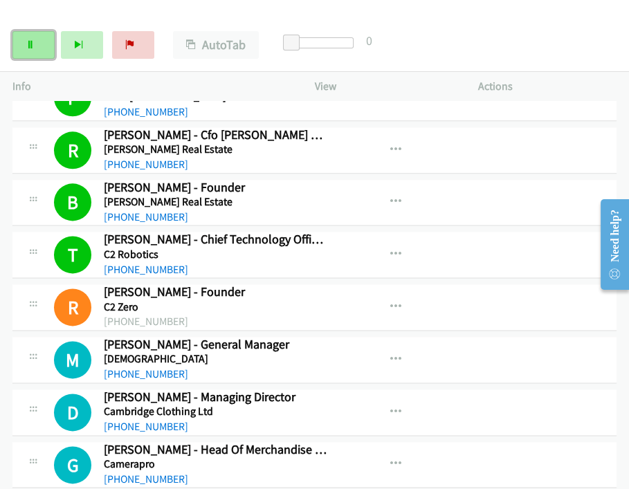
click at [36, 47] on link "Pause" at bounding box center [33, 45] width 42 height 28
click at [21, 50] on link "Start Calls" at bounding box center [33, 45] width 42 height 28
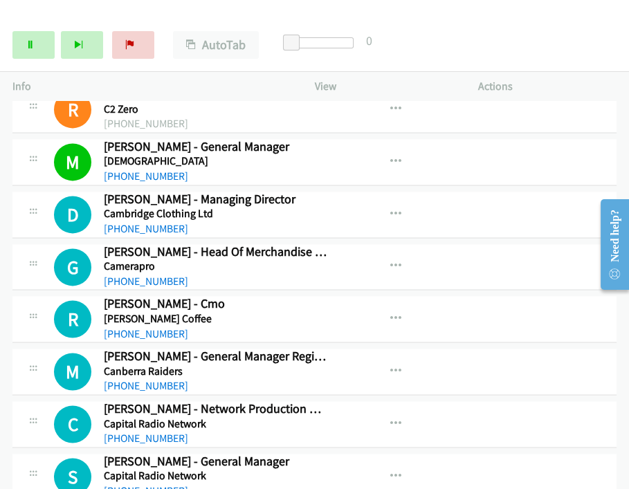
scroll to position [7916, 0]
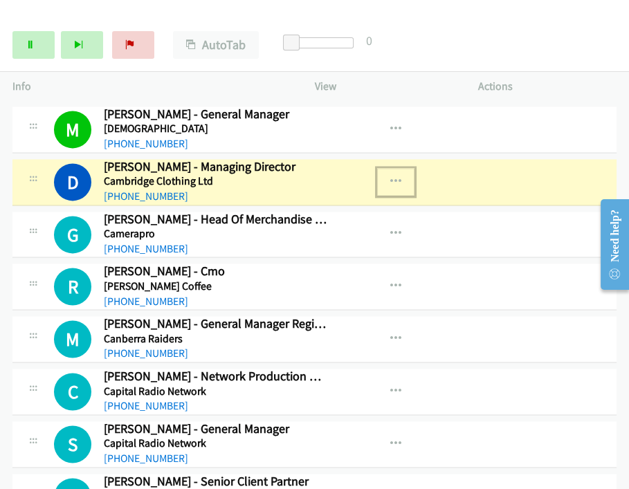
click at [390, 168] on button "button" at bounding box center [395, 182] width 37 height 28
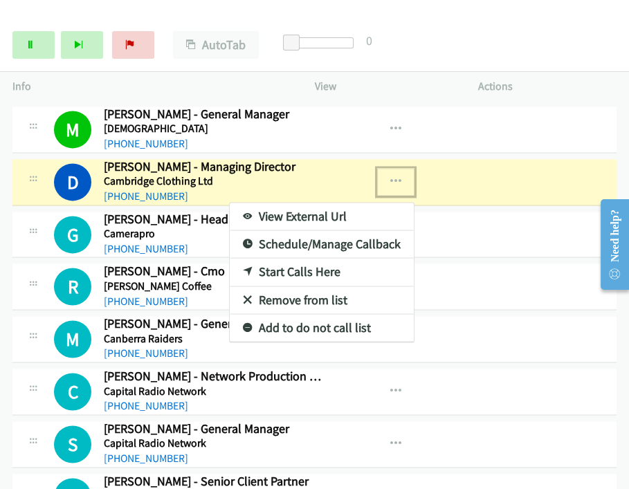
click at [30, 44] on div at bounding box center [314, 244] width 629 height 489
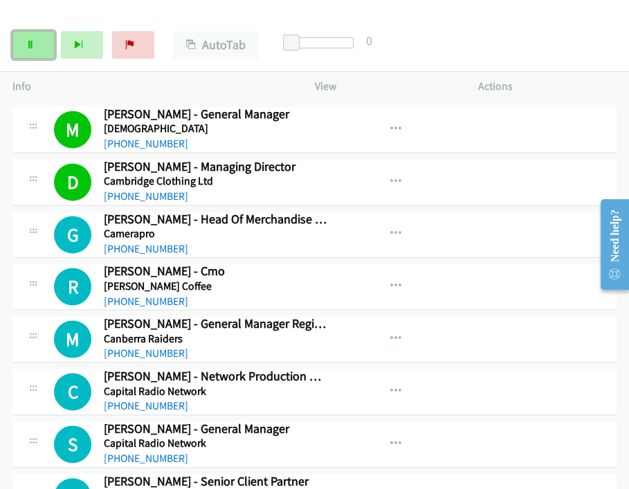
click at [35, 48] on link "Pause" at bounding box center [33, 45] width 42 height 28
click at [23, 46] on link "Start Calls" at bounding box center [33, 45] width 42 height 28
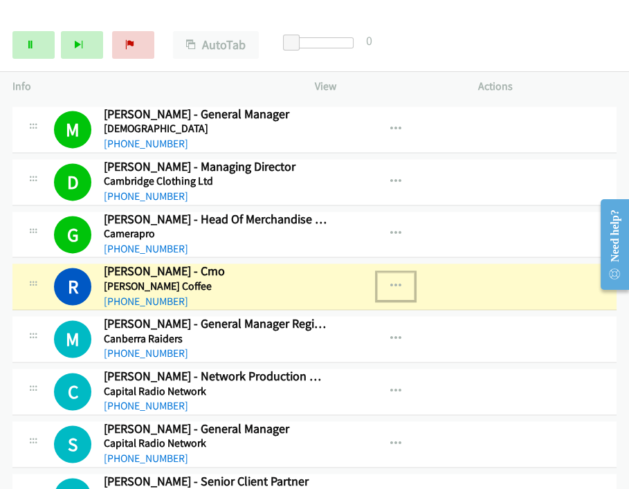
click at [390, 281] on icon "button" at bounding box center [395, 286] width 11 height 11
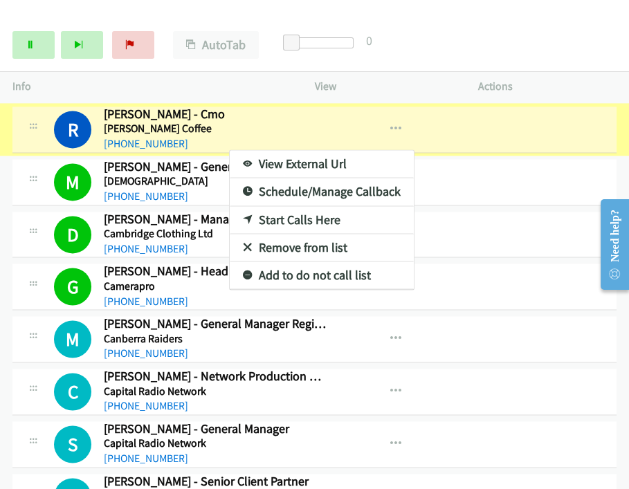
scroll to position [7941, 0]
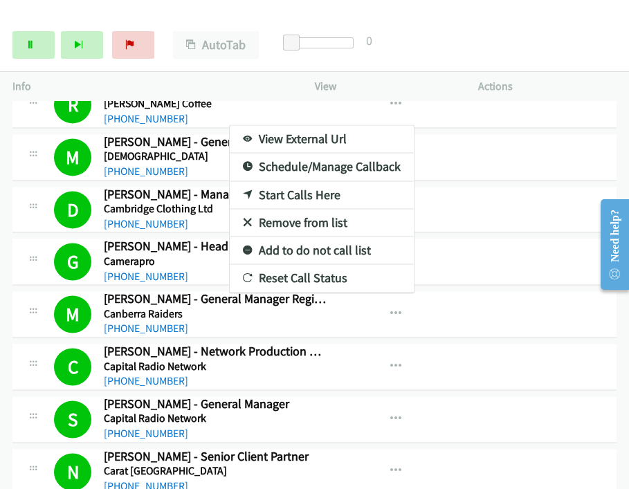
click at [42, 427] on div at bounding box center [314, 244] width 629 height 489
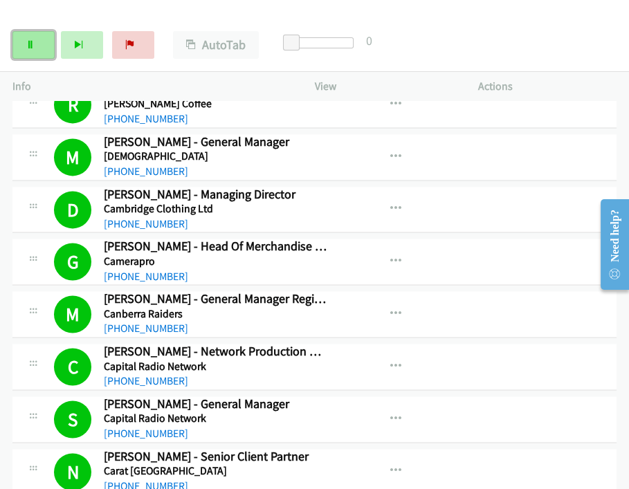
click at [24, 58] on link "Pause" at bounding box center [33, 45] width 42 height 28
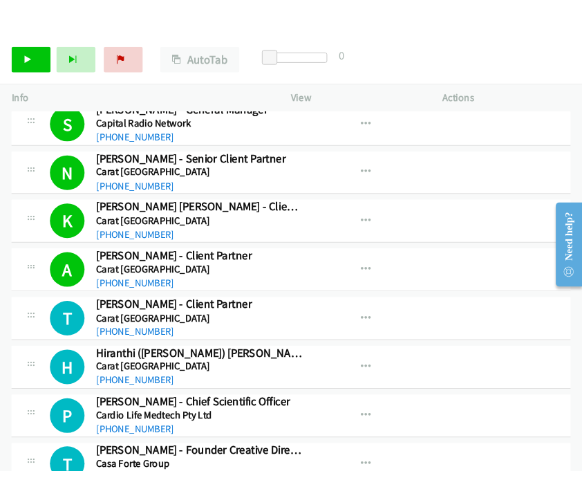
scroll to position [8324, 0]
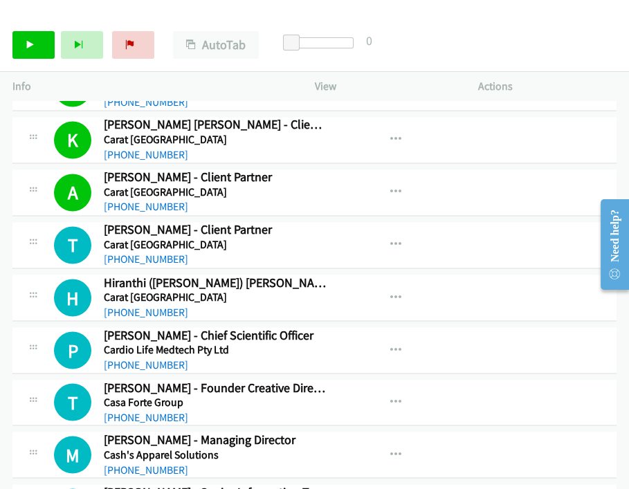
click at [511, 376] on td "T Callback Scheduled Terence Bergagna - Founder Creative Director Casa Forte Gr…" at bounding box center [314, 402] width 629 height 53
click at [42, 40] on link "Start Calls" at bounding box center [33, 45] width 42 height 28
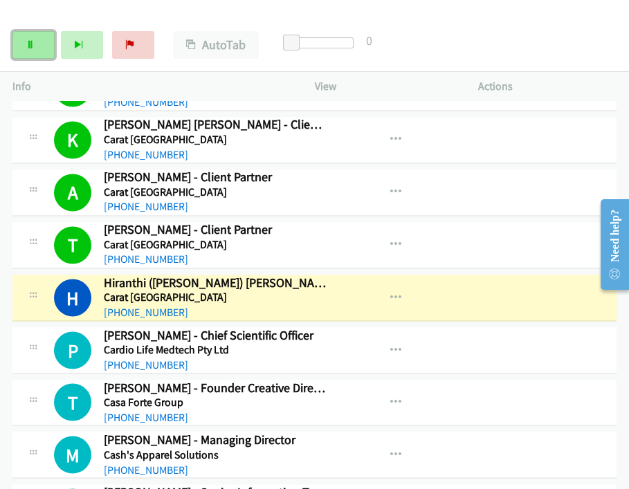
click at [37, 50] on link "Pause" at bounding box center [33, 45] width 42 height 28
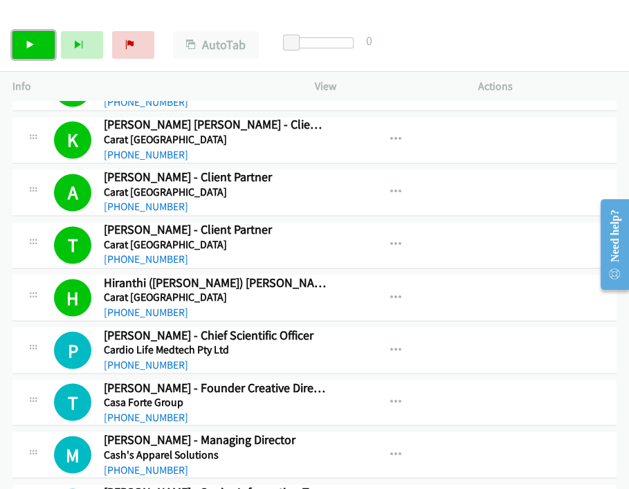
click at [42, 52] on link "Start Calls" at bounding box center [33, 45] width 42 height 28
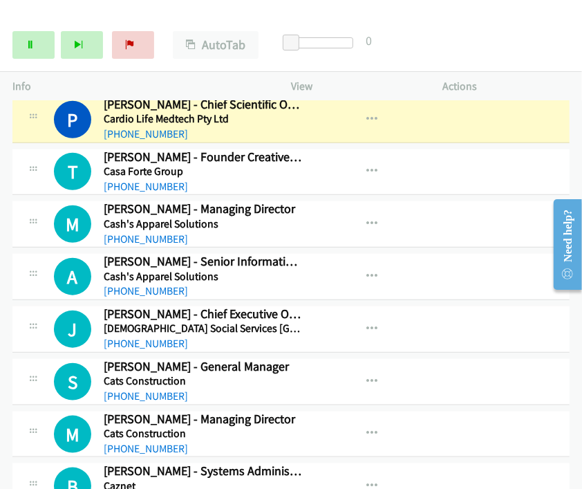
scroll to position [8478, 0]
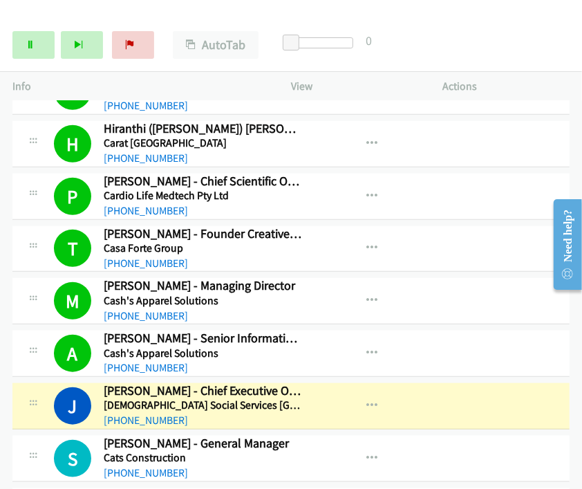
click at [454, 331] on div "View External Url View External Url Schedule/Manage Callback Start Calls Here R…" at bounding box center [398, 354] width 165 height 46
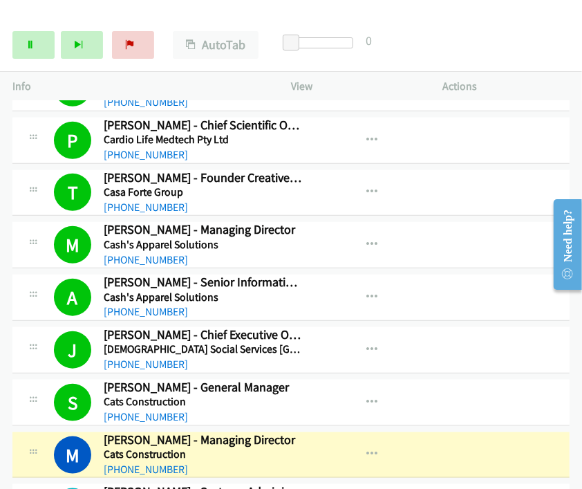
scroll to position [8555, 0]
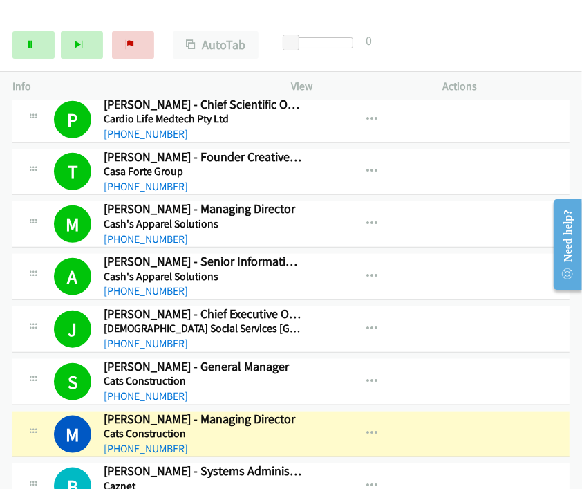
drag, startPoint x: 190, startPoint y: 412, endPoint x: 197, endPoint y: 412, distance: 7.6
click at [190, 441] on div "+61 405 693 040" at bounding box center [204, 449] width 200 height 17
click at [33, 38] on link "Pause" at bounding box center [33, 45] width 42 height 28
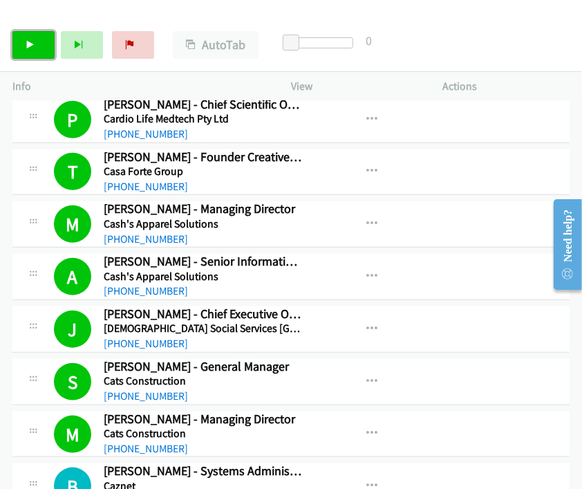
click at [28, 41] on icon at bounding box center [31, 46] width 10 height 10
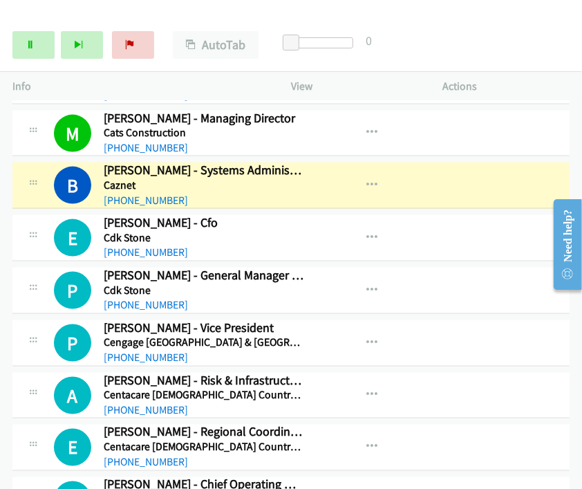
scroll to position [8863, 0]
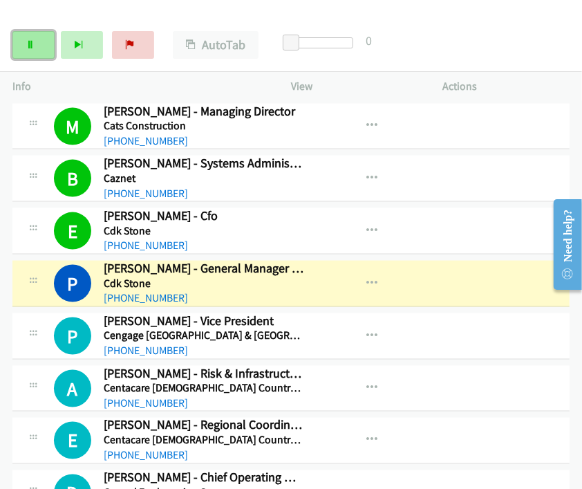
click at [33, 42] on icon at bounding box center [31, 46] width 10 height 10
click at [511, 59] on div "Start Calls Pause Next Finish Paused AutoTab AutoTab 0" at bounding box center [291, 45] width 582 height 53
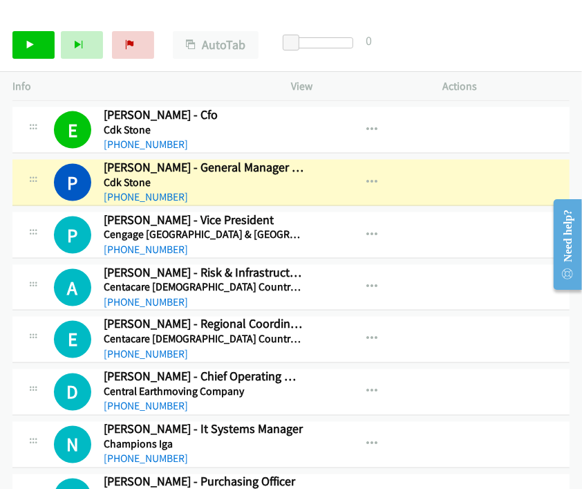
scroll to position [8939, 0]
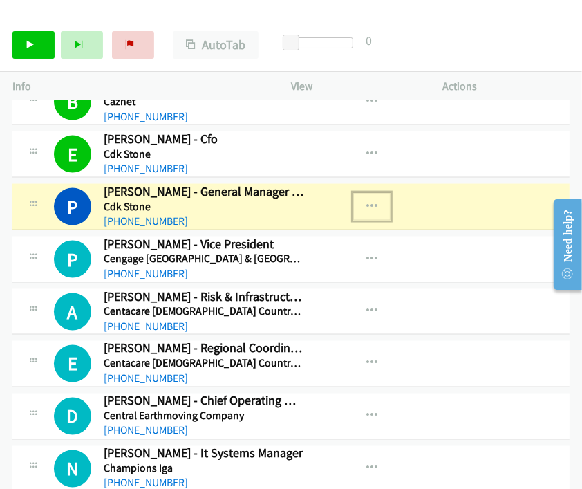
click at [367, 201] on icon "button" at bounding box center [372, 206] width 11 height 11
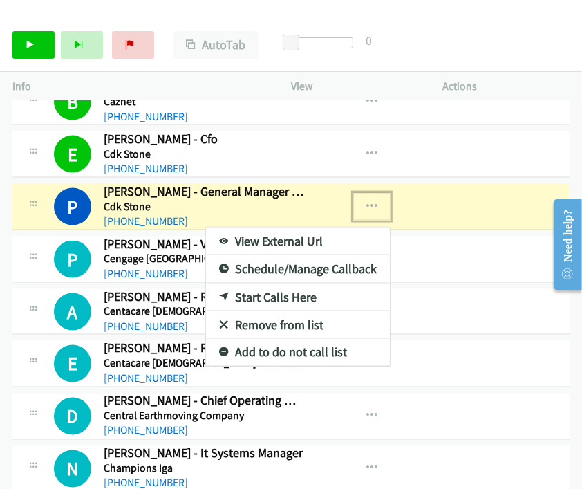
click at [291, 228] on link "View External Url" at bounding box center [298, 242] width 184 height 28
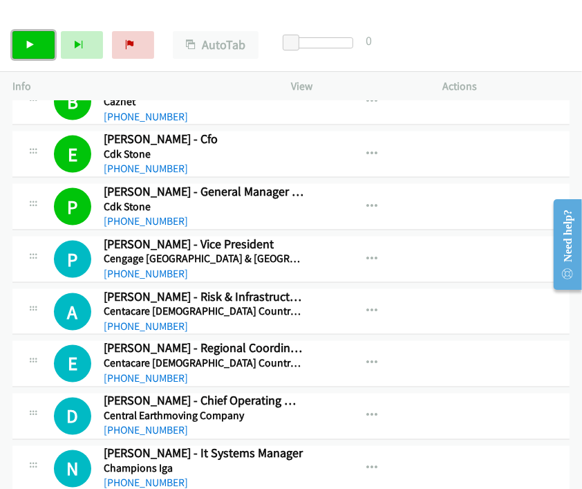
click at [35, 43] on link "Start Calls" at bounding box center [33, 45] width 42 height 28
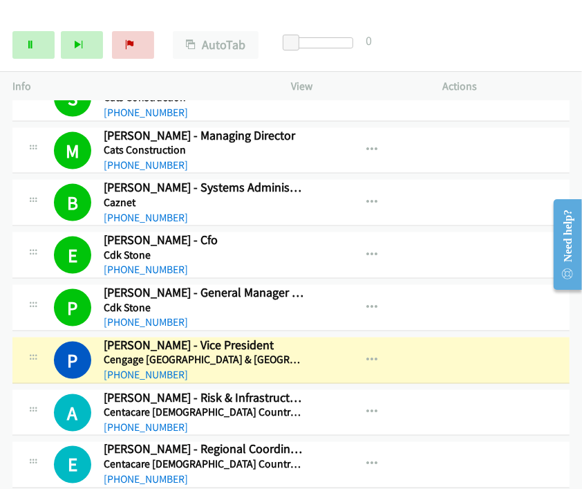
scroll to position [8863, 0]
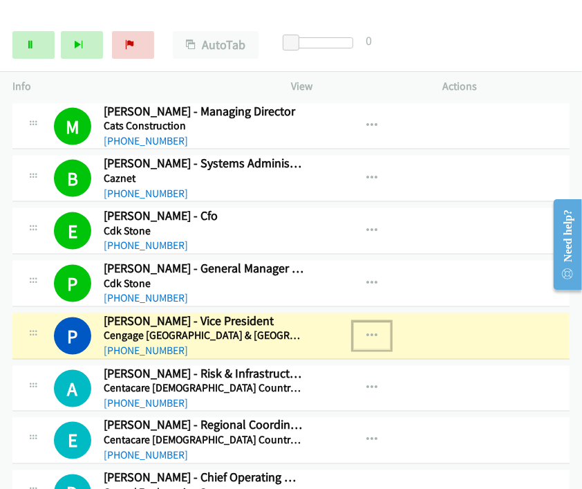
click at [367, 331] on icon "button" at bounding box center [372, 336] width 11 height 11
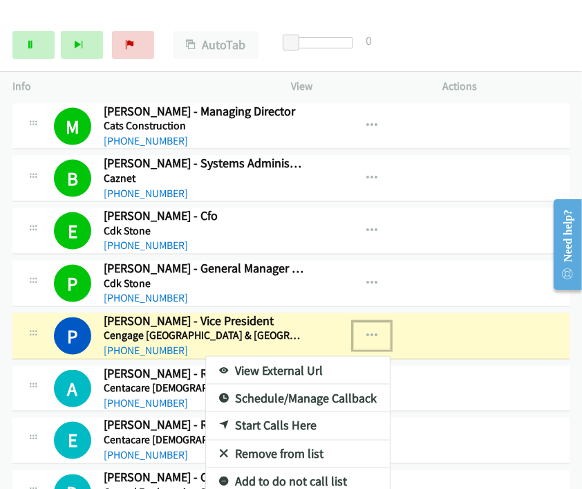
click at [295, 357] on link "View External Url" at bounding box center [298, 371] width 184 height 28
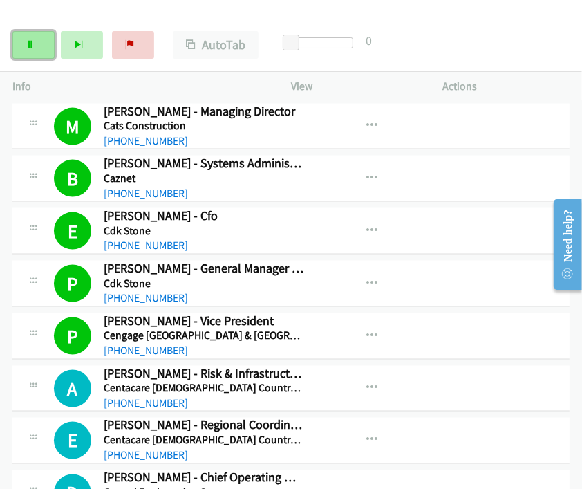
click at [35, 52] on link "Pause" at bounding box center [33, 45] width 42 height 28
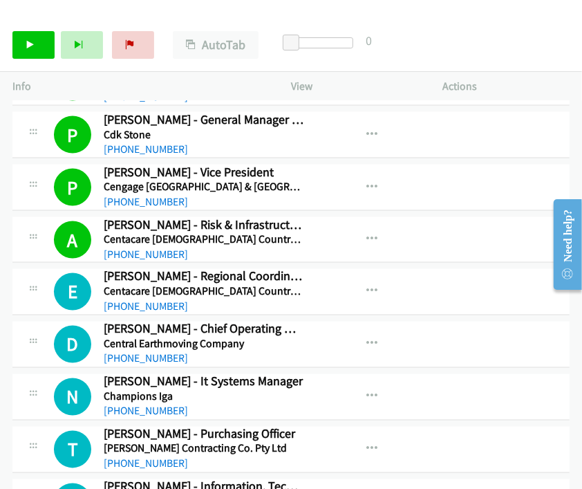
scroll to position [9016, 0]
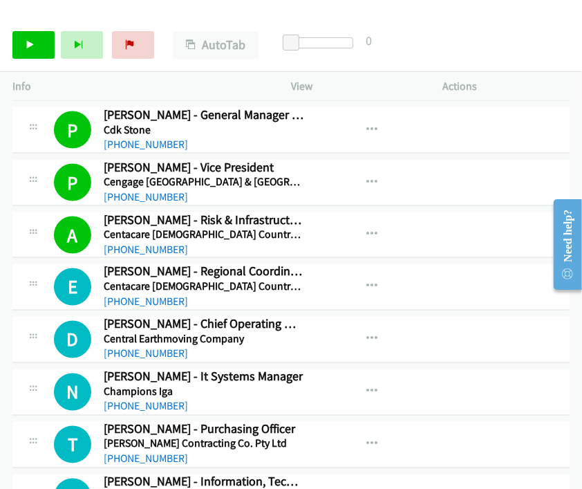
click at [476, 212] on div "A Callback Scheduled Anthony Morley - Risk & Infrastructure Manager (Not It) Ce…" at bounding box center [290, 235] width 557 height 46
click at [38, 42] on link "Start Calls" at bounding box center [33, 45] width 42 height 28
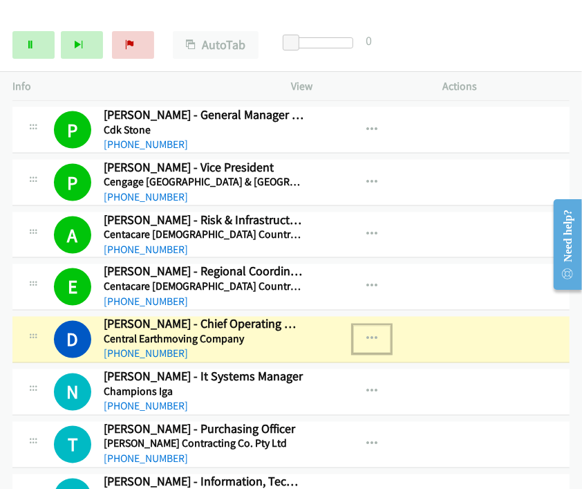
click at [367, 334] on icon "button" at bounding box center [372, 339] width 11 height 11
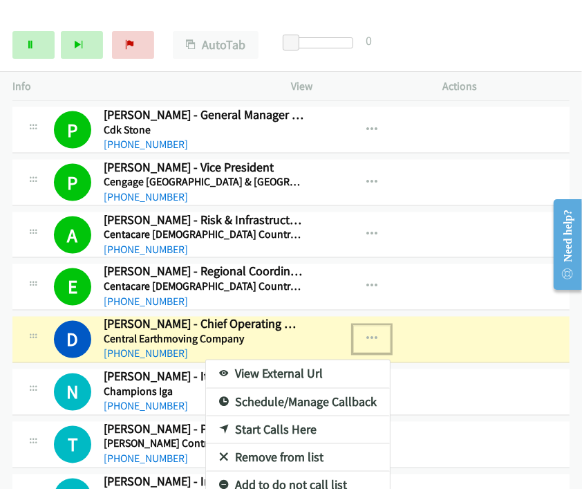
click at [294, 360] on link "View External Url" at bounding box center [298, 374] width 184 height 28
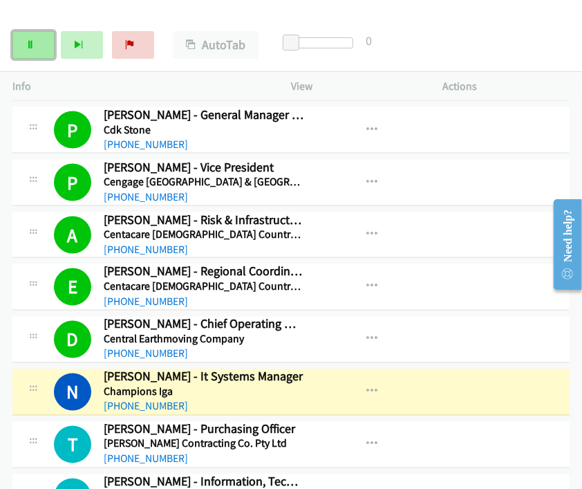
click at [37, 42] on link "Pause" at bounding box center [33, 45] width 42 height 28
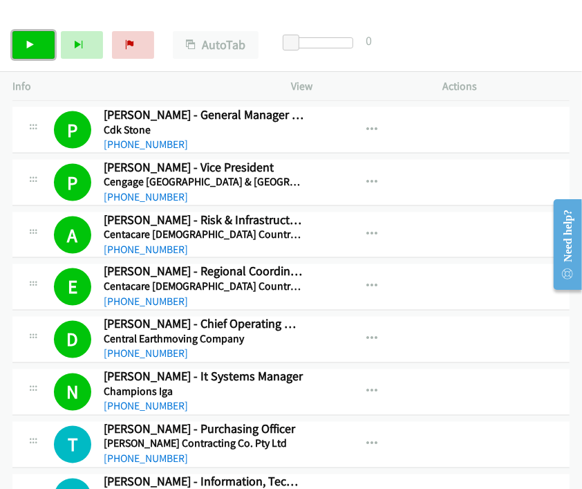
click at [23, 42] on link "Start Calls" at bounding box center [33, 45] width 42 height 28
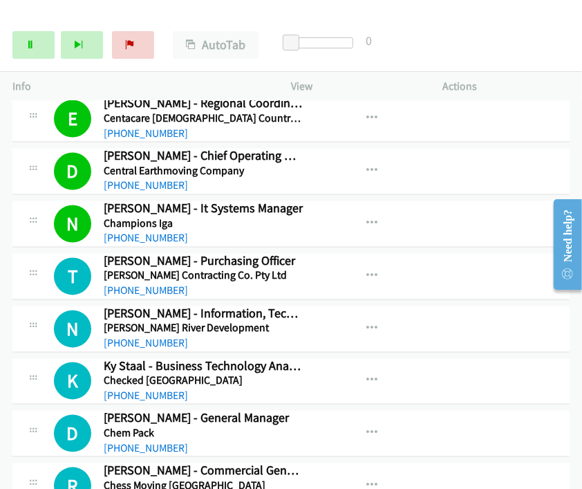
scroll to position [9246, 0]
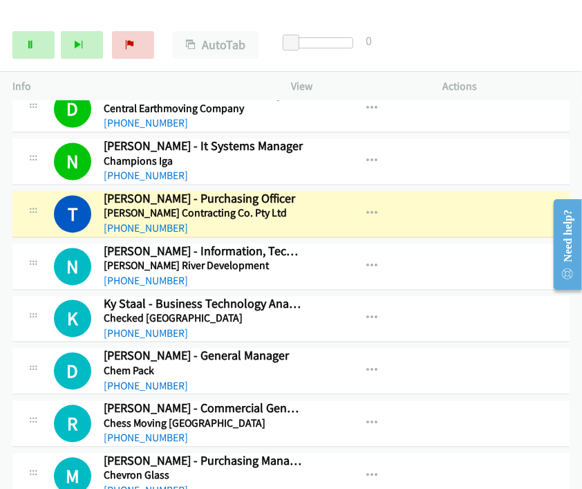
click at [42, 401] on div "R Callback Scheduled Robert Whalan - Commercial General Manager Chess Moving Ad…" at bounding box center [164, 424] width 279 height 46
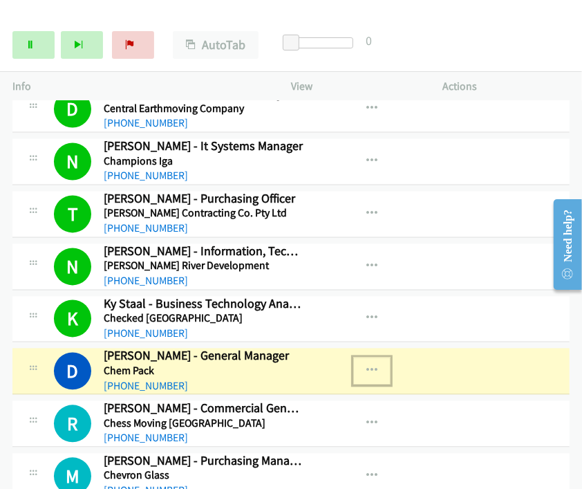
click at [367, 366] on icon "button" at bounding box center [372, 371] width 11 height 11
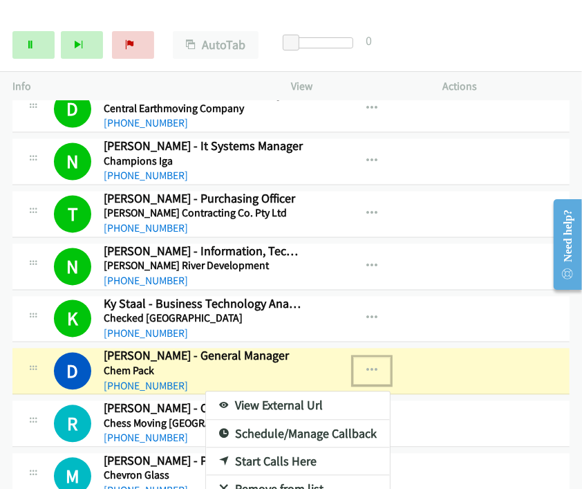
click at [297, 392] on link "View External Url" at bounding box center [298, 406] width 184 height 28
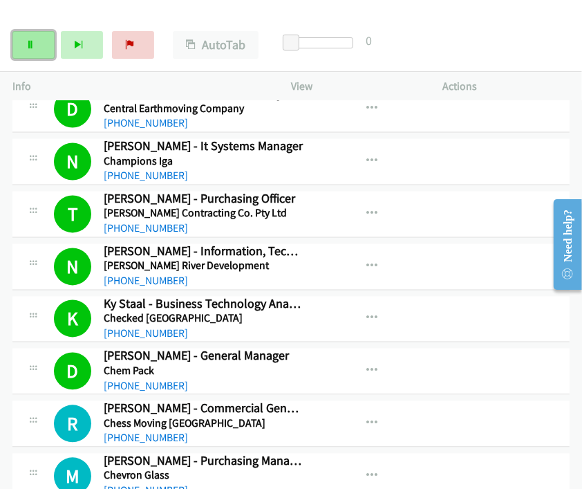
click at [25, 53] on link "Pause" at bounding box center [33, 45] width 42 height 28
click at [30, 48] on icon at bounding box center [31, 46] width 10 height 10
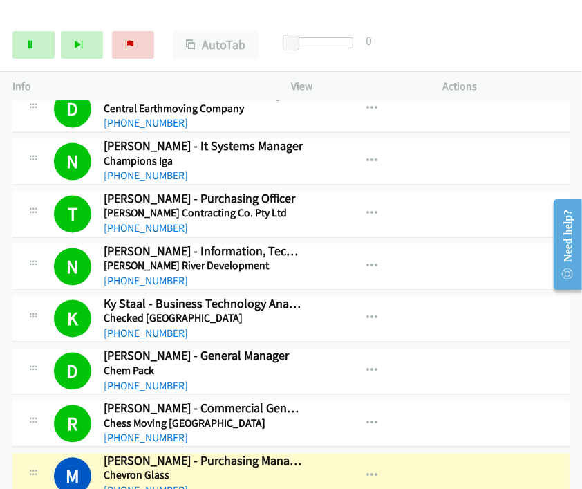
click at [511, 44] on div "Start Calls Pause Next Finish Dialing Mark Khoury - Purchasing Manager AutoTab …" at bounding box center [291, 45] width 582 height 53
click at [36, 44] on link "Pause" at bounding box center [33, 45] width 42 height 28
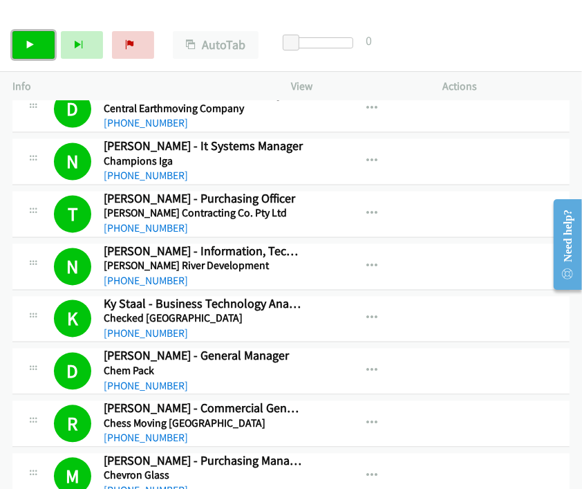
click at [37, 33] on link "Start Calls" at bounding box center [33, 45] width 42 height 28
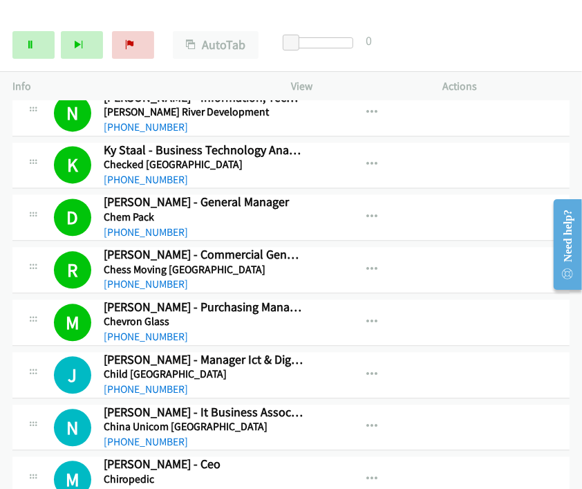
scroll to position [9477, 0]
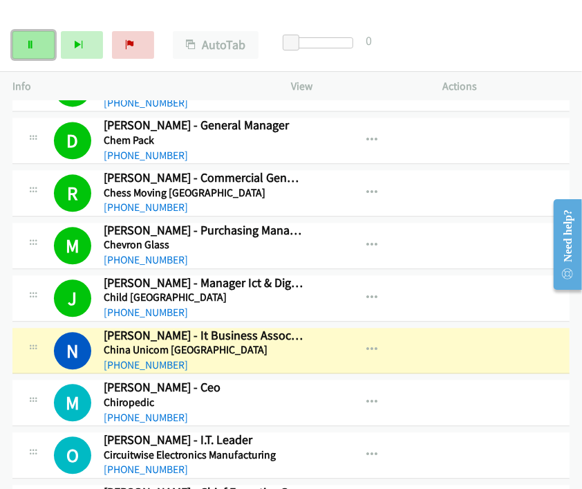
click at [39, 46] on link "Pause" at bounding box center [33, 45] width 42 height 28
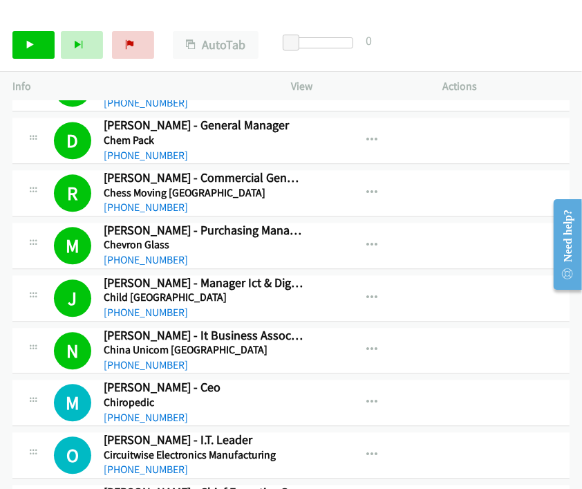
drag, startPoint x: 483, startPoint y: 56, endPoint x: 268, endPoint y: 123, distance: 224.7
click at [483, 56] on div "Start Calls Pause Next Finish Paused AutoTab AutoTab 0" at bounding box center [291, 45] width 582 height 53
click at [44, 42] on link "Start Calls" at bounding box center [33, 45] width 42 height 28
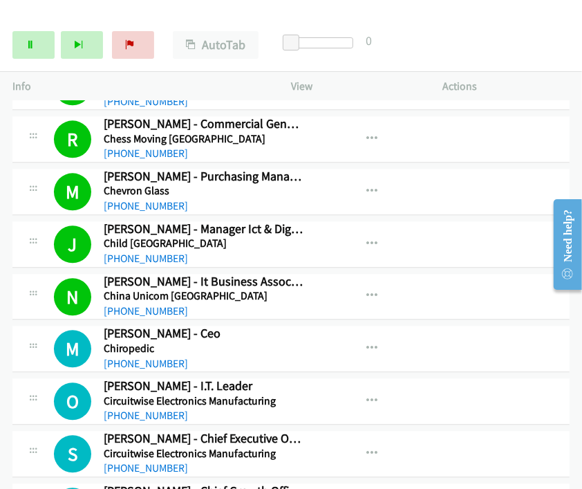
scroll to position [9554, 0]
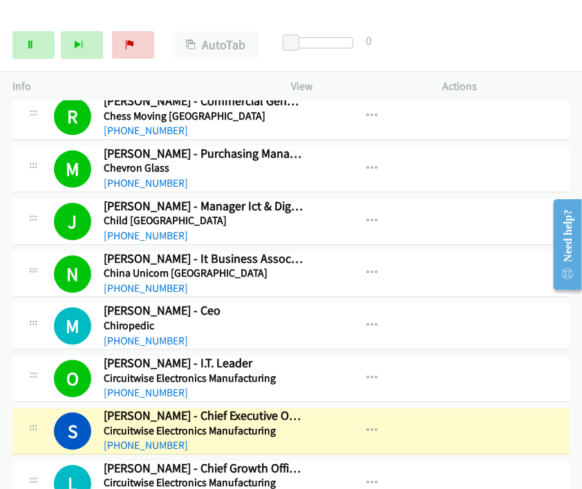
click at [486, 29] on div "Start Calls Pause Next Finish Dialing Serena Ross - Chief Executive Officer Aut…" at bounding box center [291, 45] width 582 height 53
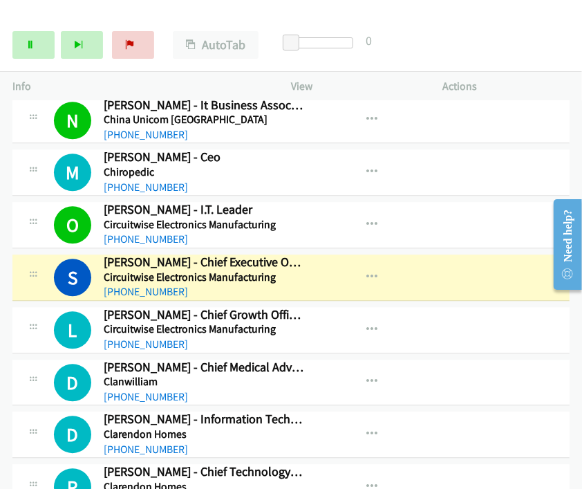
scroll to position [9785, 0]
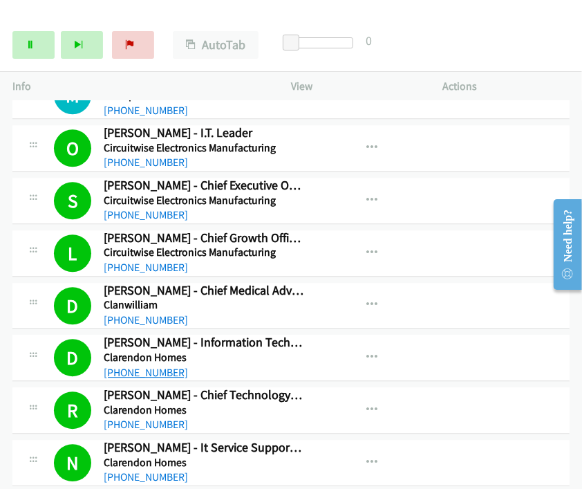
click at [128, 366] on link "+61 408 243 627" at bounding box center [146, 372] width 84 height 13
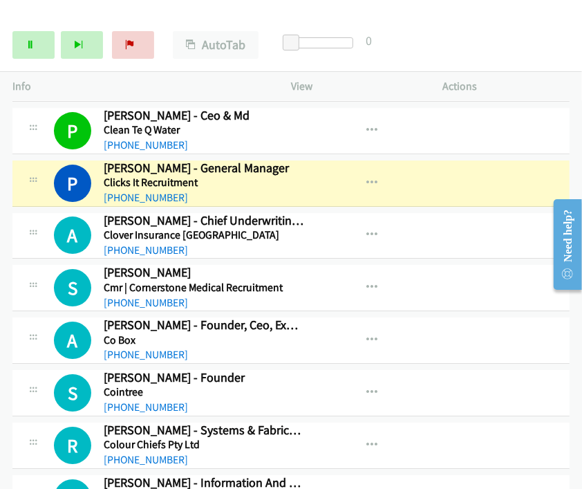
scroll to position [10092, 0]
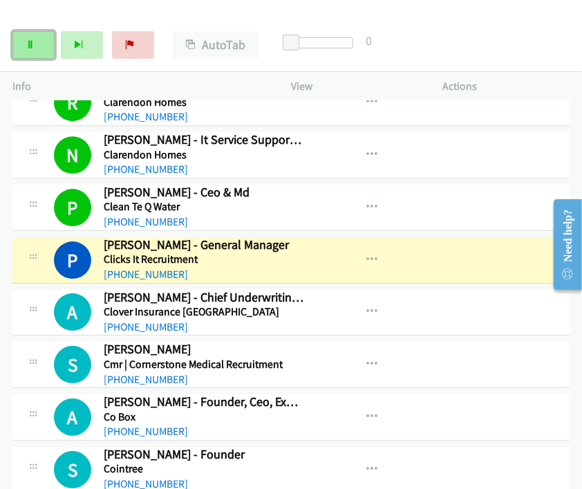
click at [30, 50] on link "Pause" at bounding box center [33, 45] width 42 height 28
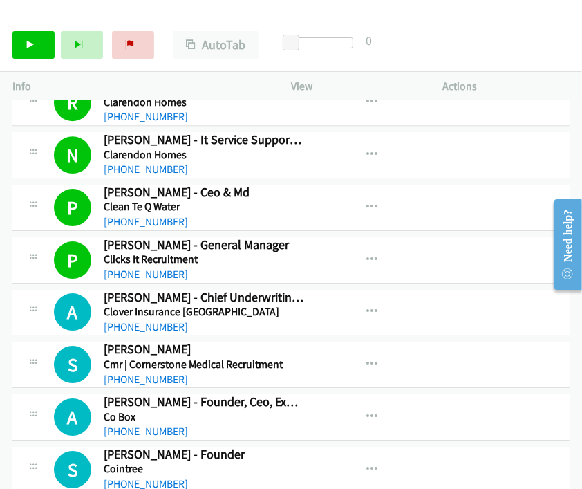
click at [511, 291] on div at bounding box center [561, 244] width 39 height 110
click at [15, 37] on link "Start Calls" at bounding box center [33, 45] width 42 height 28
click at [26, 42] on div "Start Calls Pause Next Finish" at bounding box center [86, 45] width 148 height 28
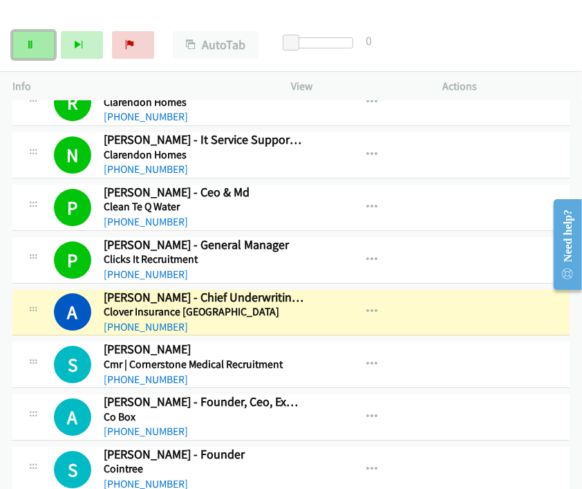
click at [29, 48] on icon at bounding box center [31, 46] width 10 height 10
click at [44, 43] on link "Start Calls" at bounding box center [33, 45] width 42 height 28
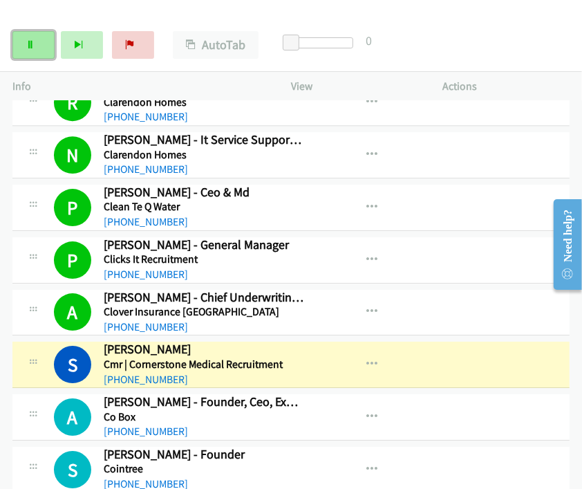
click at [35, 46] on link "Pause" at bounding box center [33, 45] width 42 height 28
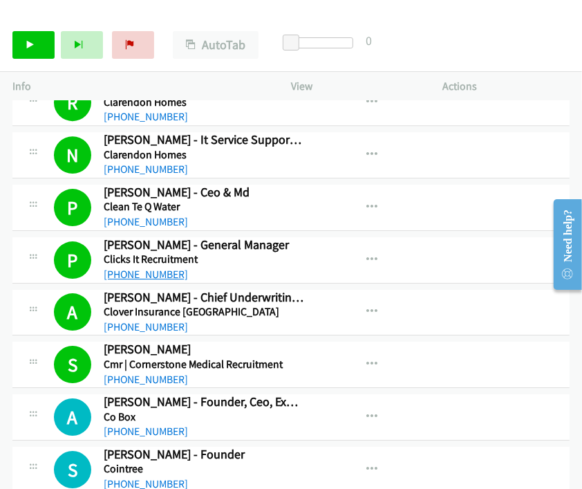
drag, startPoint x: 205, startPoint y: 254, endPoint x: 158, endPoint y: 237, distance: 50.8
click at [205, 290] on h2 "Aaron Gavin - Chief Underwriting Officer" at bounding box center [204, 298] width 200 height 16
click at [34, 43] on icon at bounding box center [31, 46] width 10 height 10
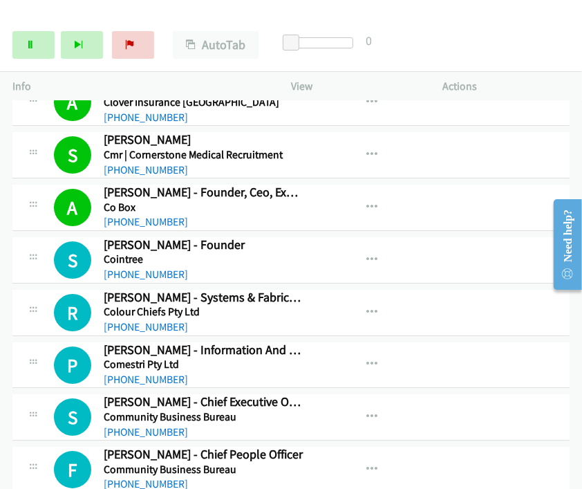
scroll to position [10323, 0]
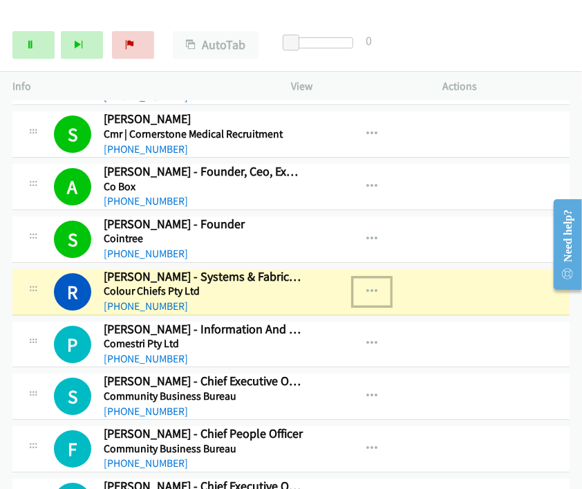
click at [370, 278] on button "button" at bounding box center [371, 292] width 37 height 28
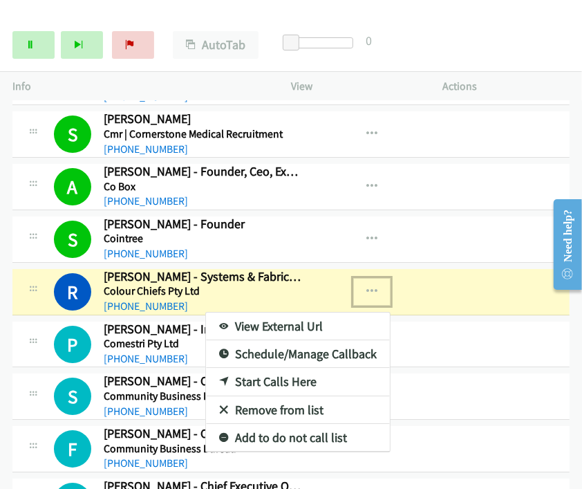
click at [358, 248] on div at bounding box center [291, 244] width 582 height 489
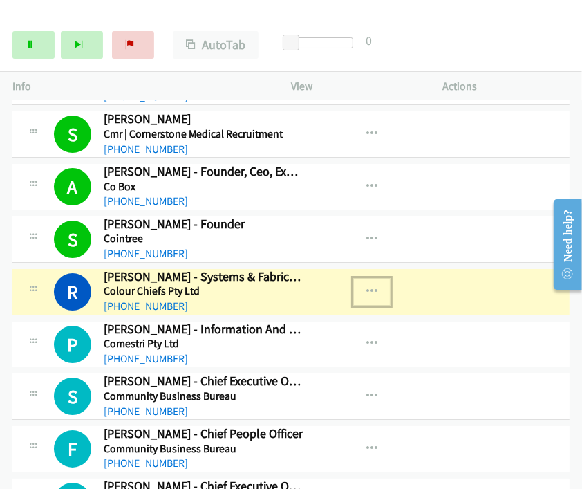
click at [367, 286] on icon "button" at bounding box center [372, 291] width 11 height 11
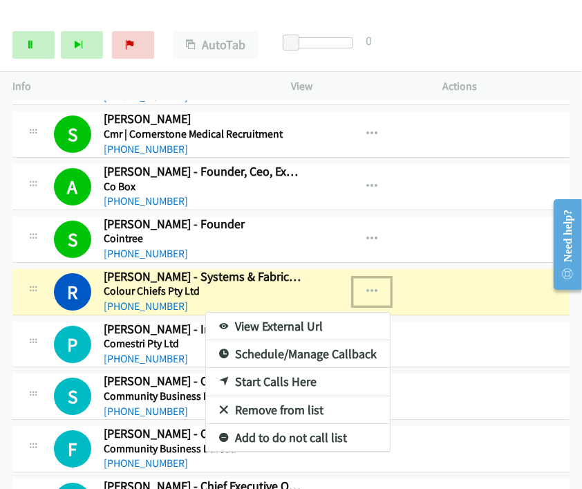
click at [286, 313] on link "View External Url" at bounding box center [298, 327] width 184 height 28
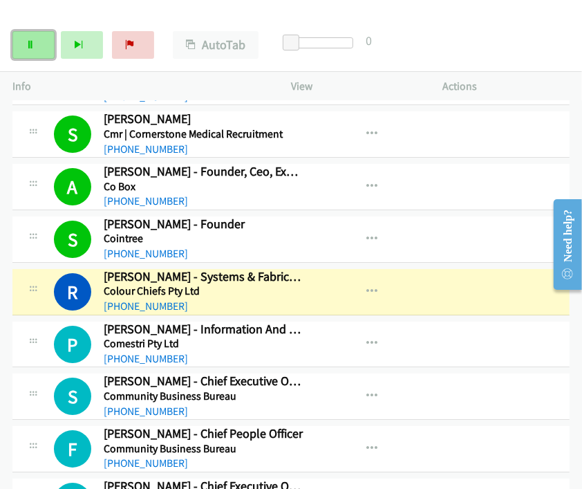
click at [33, 44] on icon at bounding box center [31, 46] width 10 height 10
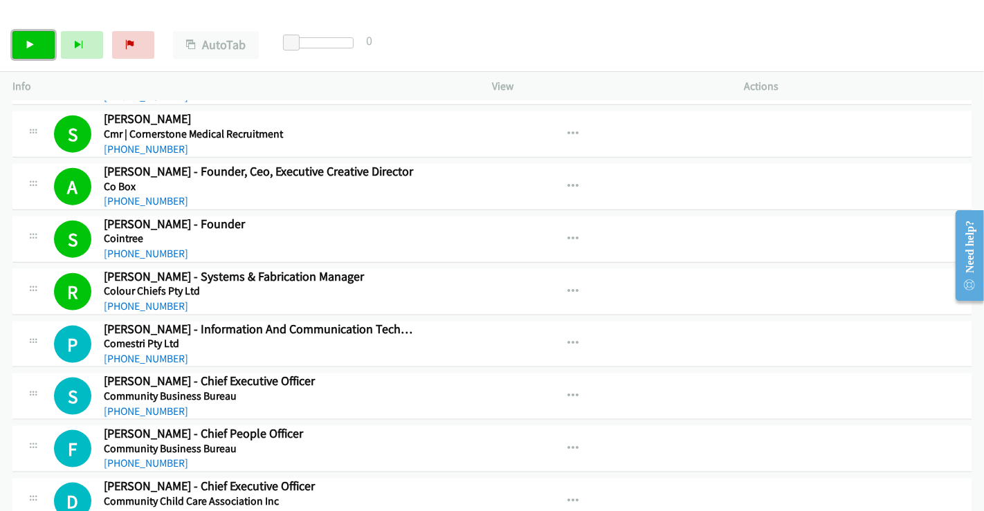
click at [30, 41] on icon at bounding box center [31, 46] width 10 height 10
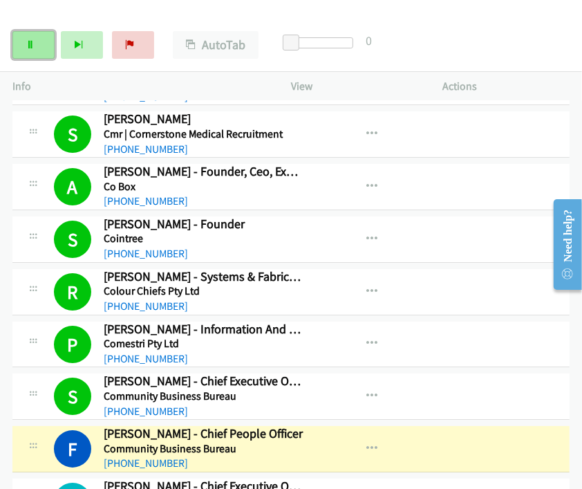
click at [29, 41] on icon at bounding box center [31, 46] width 10 height 10
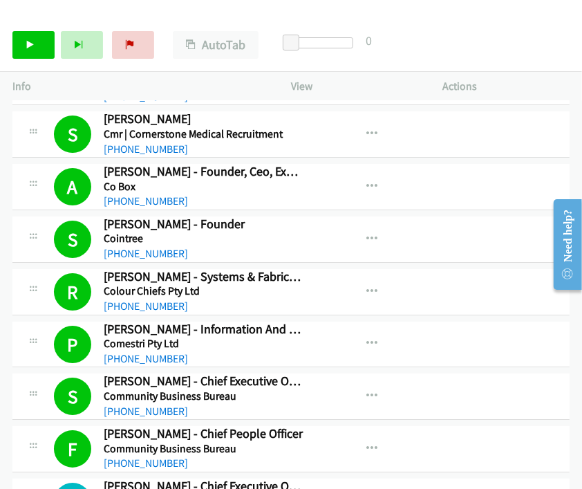
drag, startPoint x: 141, startPoint y: 308, endPoint x: 85, endPoint y: 183, distance: 137.2
click at [43, 43] on link "Start Calls" at bounding box center [33, 45] width 42 height 28
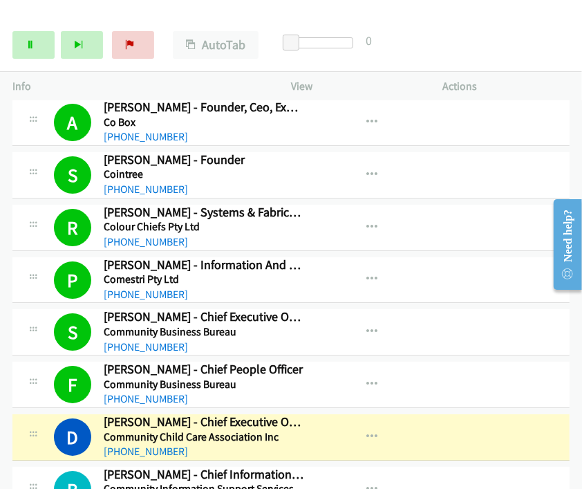
scroll to position [10476, 0]
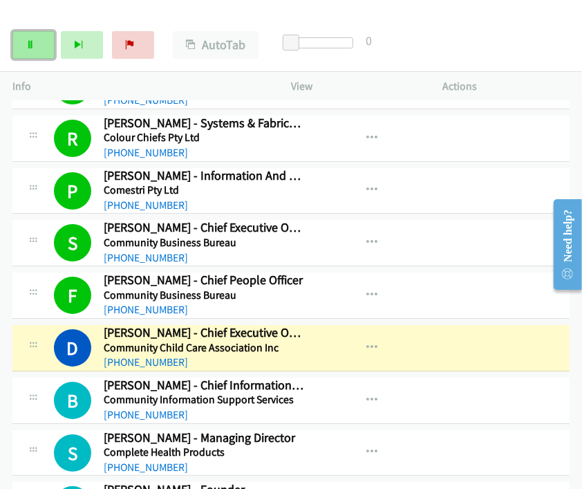
click at [44, 48] on link "Pause" at bounding box center [33, 45] width 42 height 28
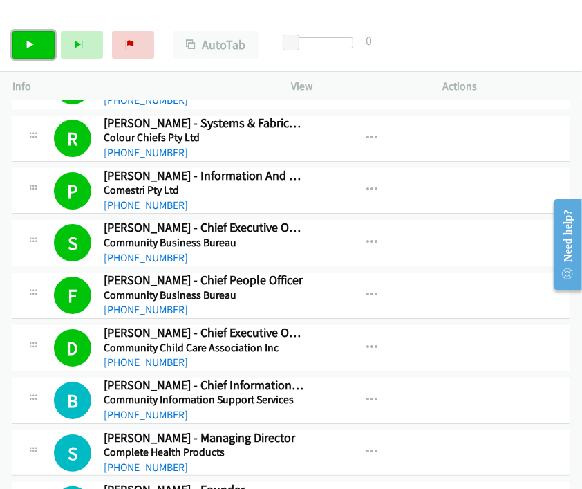
click at [43, 38] on link "Start Calls" at bounding box center [33, 45] width 42 height 28
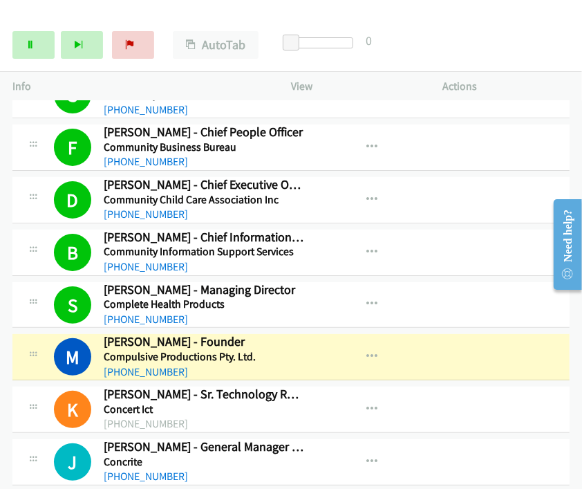
scroll to position [10630, 0]
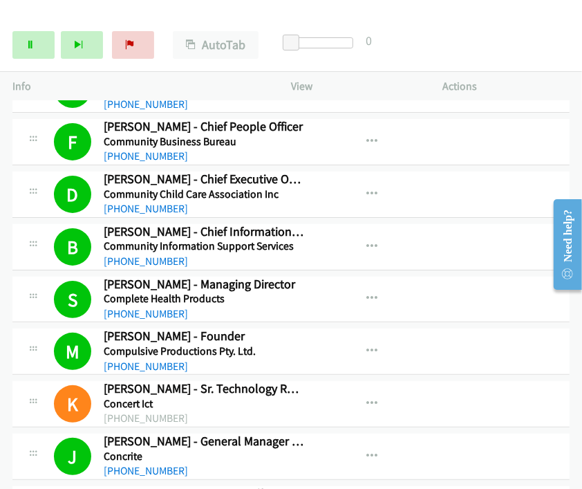
click at [511, 55] on div "Start Calls Pause Next Finish Dialing Ravivarman Gopalaratnam - Group Head Of I…" at bounding box center [291, 45] width 582 height 53
click at [41, 47] on link "Pause" at bounding box center [33, 45] width 42 height 28
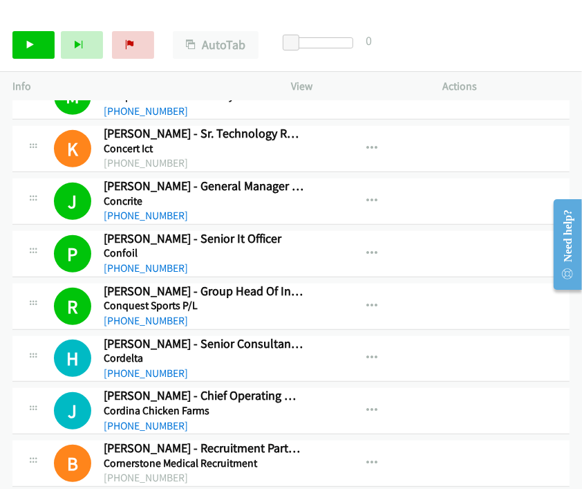
scroll to position [10861, 0]
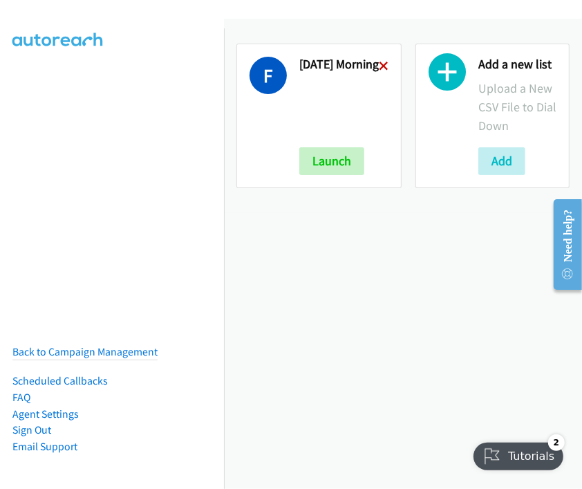
click at [379, 64] on icon at bounding box center [384, 67] width 10 height 10
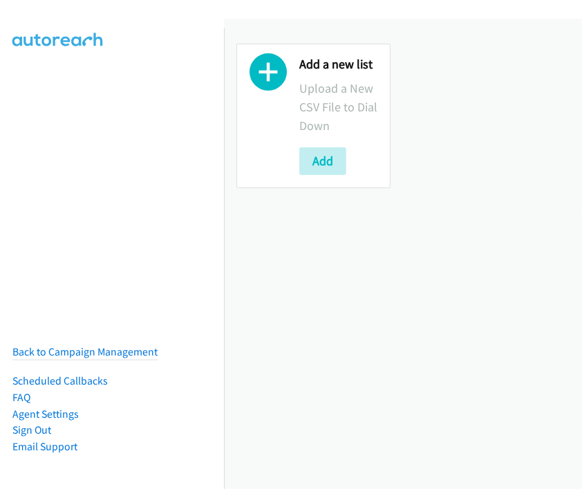
click at [266, 79] on icon at bounding box center [268, 75] width 37 height 37
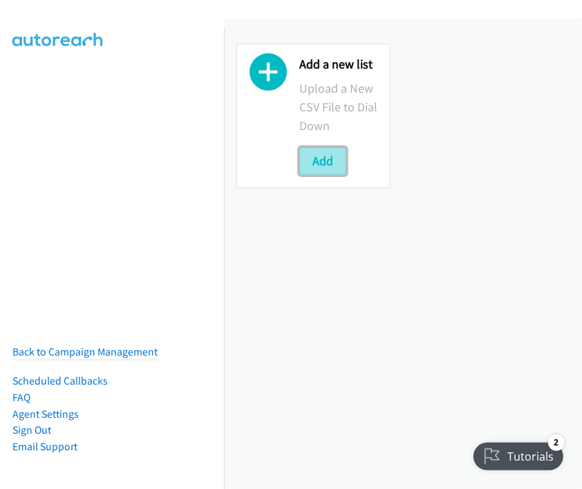
click at [325, 160] on button "Add" at bounding box center [322, 161] width 47 height 28
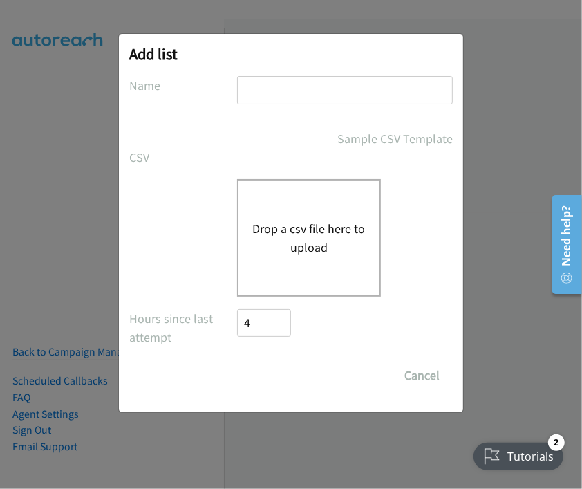
click at [292, 93] on input "text" at bounding box center [345, 90] width 216 height 28
drag, startPoint x: 275, startPoint y: 89, endPoint x: 342, endPoint y: 93, distance: 67.3
click at [342, 93] on input "Thurs 1st list" at bounding box center [345, 90] width 216 height 28
type input "Thurs 3pm"
click at [317, 270] on div "Drop a csv file here to upload" at bounding box center [309, 238] width 144 height 118
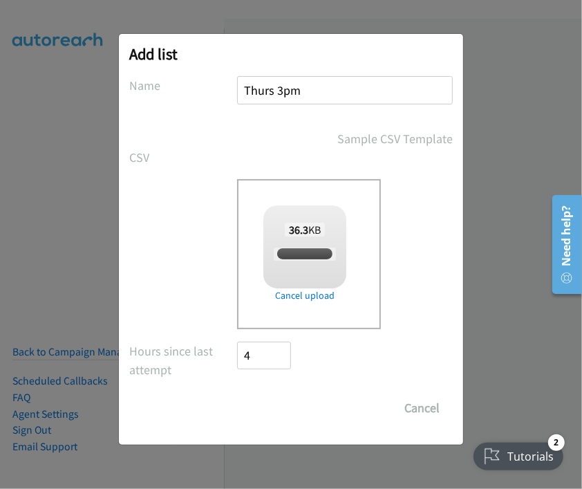
checkbox input "true"
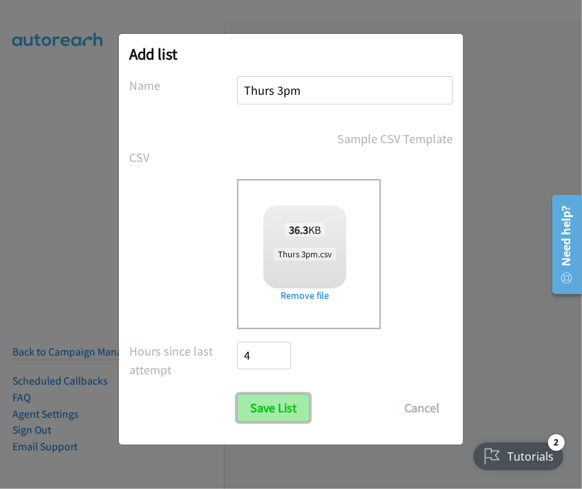
click at [293, 413] on input "Save List" at bounding box center [273, 408] width 73 height 28
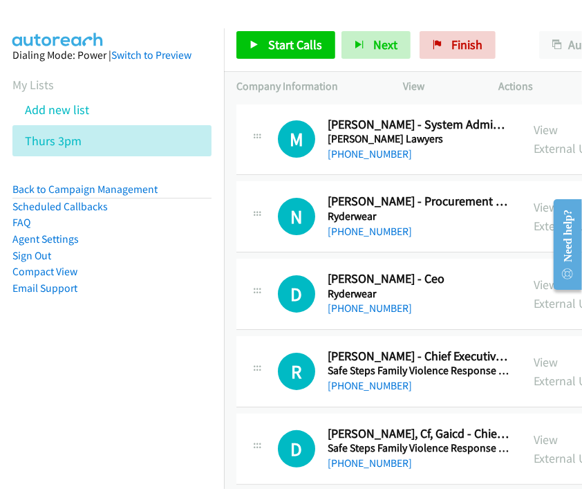
click at [45, 275] on link "Compact View" at bounding box center [44, 271] width 65 height 13
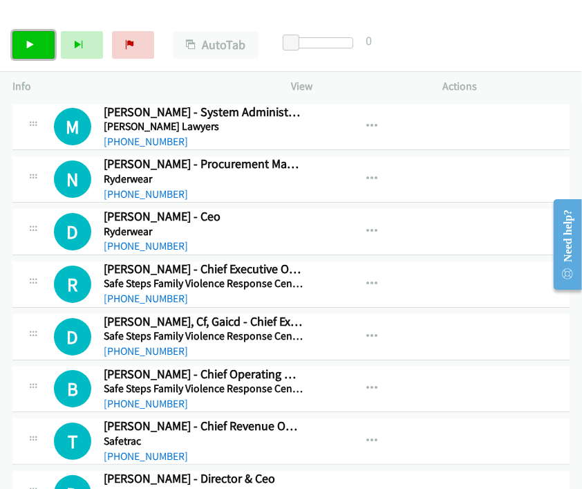
click at [33, 41] on icon at bounding box center [31, 46] width 10 height 10
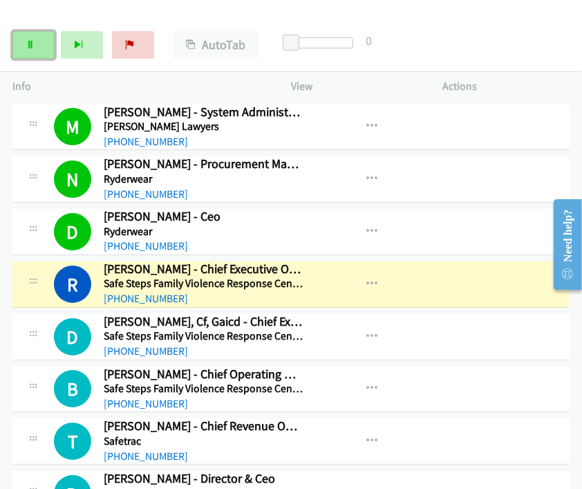
click at [23, 45] on link "Pause" at bounding box center [33, 45] width 42 height 28
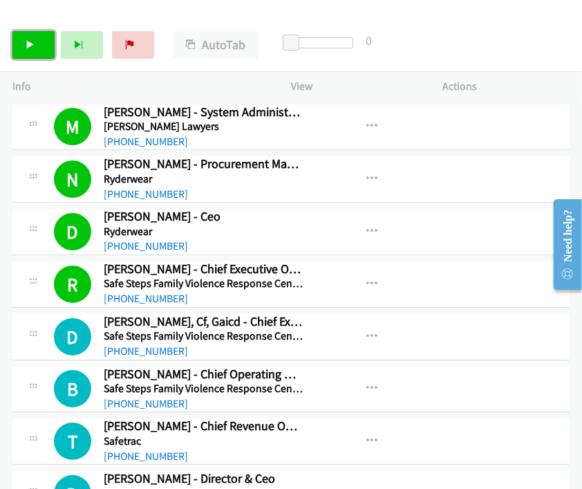
click at [36, 48] on link "Start Calls" at bounding box center [33, 45] width 42 height 28
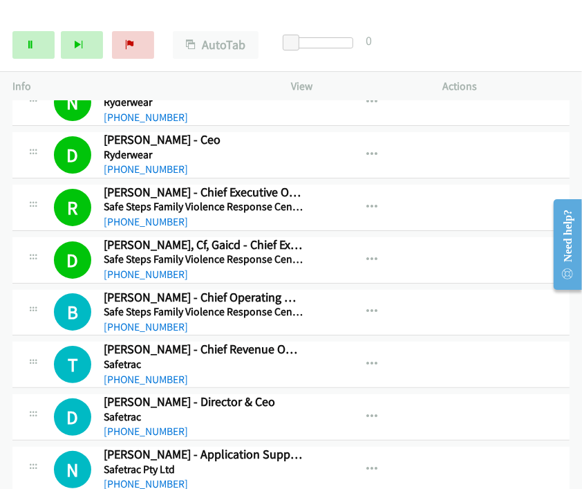
scroll to position [154, 0]
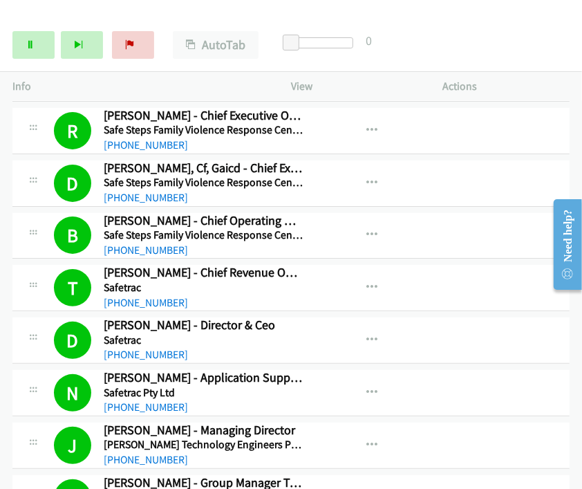
click at [477, 39] on div "Start Calls Pause Next Finish [PERSON_NAME] - Group Chief People Officer AutoTa…" at bounding box center [291, 45] width 582 height 53
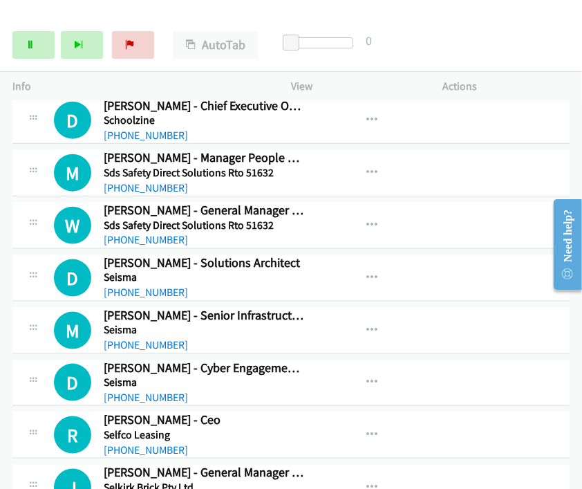
scroll to position [768, 0]
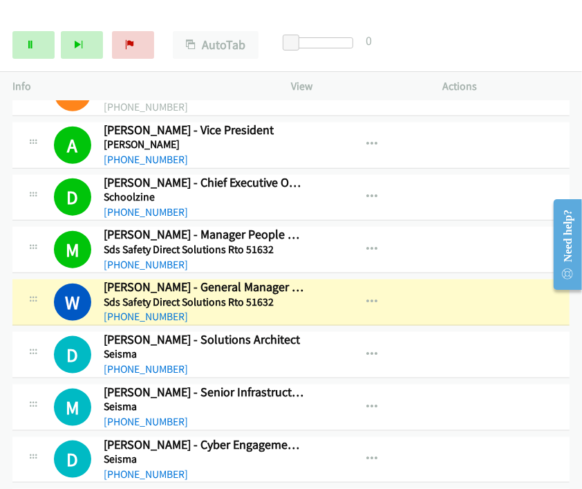
click at [384, 332] on div "View External Url View External Url Schedule/Manage Callback Start Calls Here R…" at bounding box center [398, 355] width 165 height 46
click at [367, 297] on icon "button" at bounding box center [372, 302] width 11 height 11
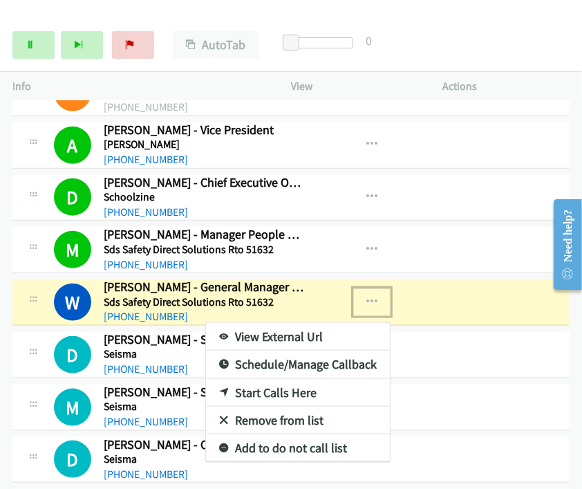
click at [312, 331] on link "View External Url" at bounding box center [298, 337] width 184 height 28
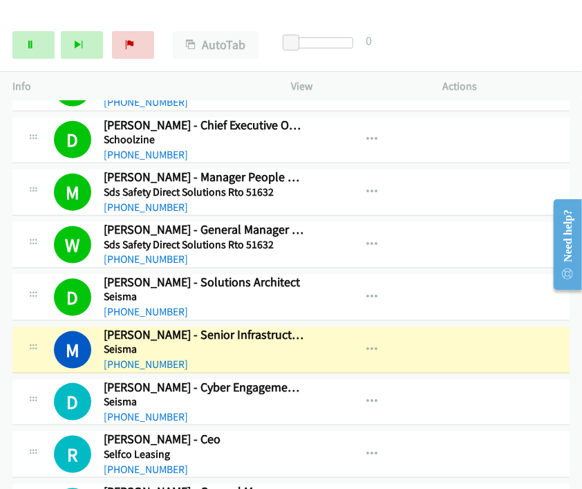
scroll to position [845, 0]
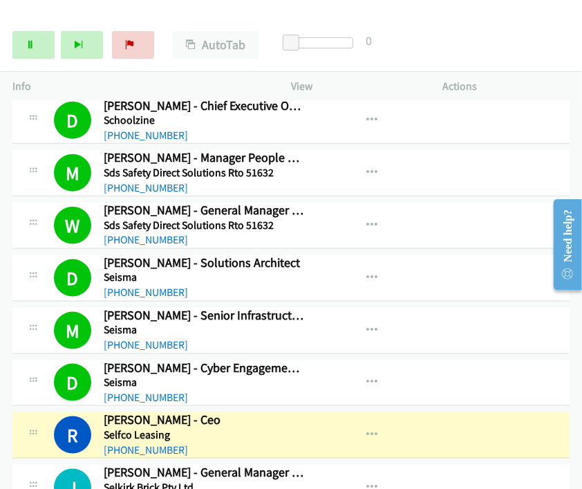
click at [508, 48] on div "Start Calls Pause Next Finish Dialing [PERSON_NAME] - Ceo AutoTab AutoTab 0" at bounding box center [291, 45] width 582 height 53
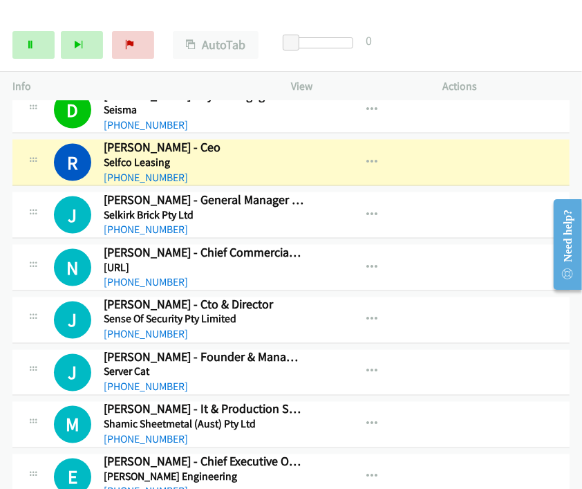
scroll to position [1152, 0]
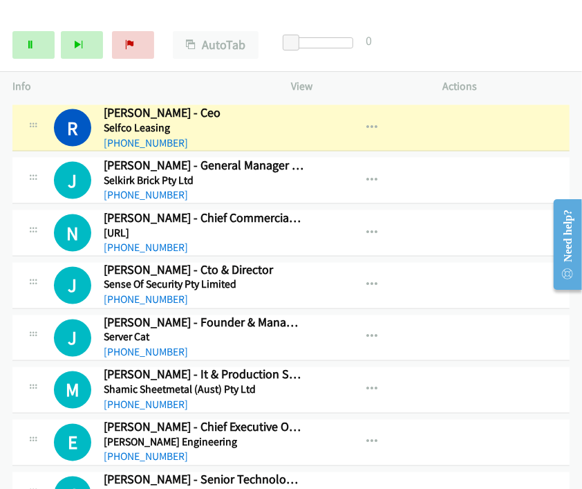
click at [505, 45] on div "Start Calls Pause Next Finish Dialing [PERSON_NAME] - Ceo AutoTab AutoTab 0" at bounding box center [291, 45] width 582 height 53
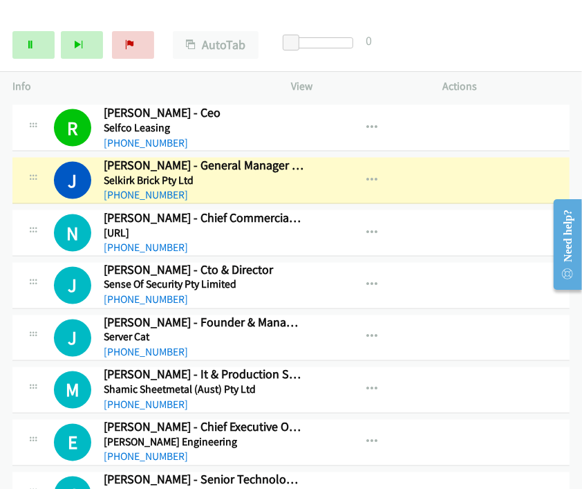
drag, startPoint x: 522, startPoint y: 35, endPoint x: 513, endPoint y: 34, distance: 8.3
click at [521, 35] on div "Start Calls Pause Next Finish [PERSON_NAME] - General Manager People & Strategi…" at bounding box center [291, 45] width 582 height 53
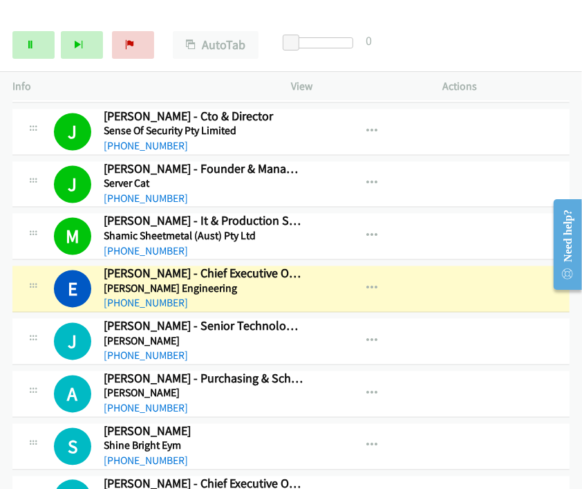
scroll to position [1383, 0]
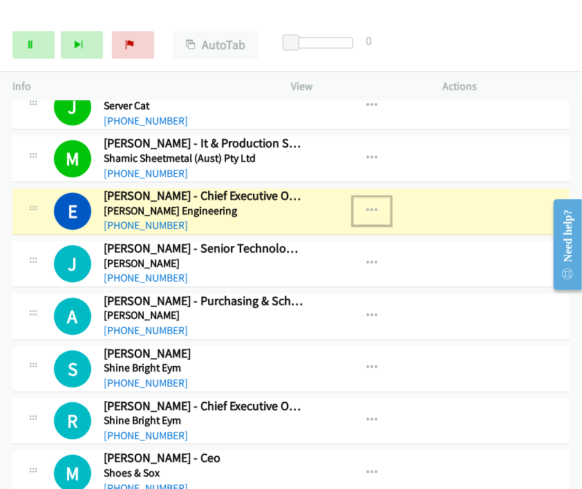
click at [367, 206] on icon "button" at bounding box center [372, 211] width 11 height 11
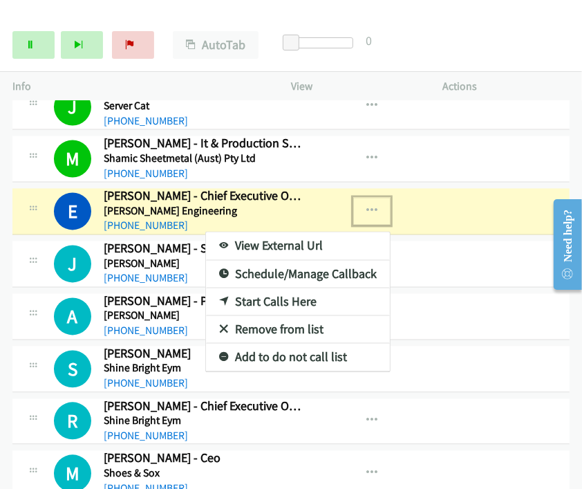
click at [257, 240] on link "View External Url" at bounding box center [298, 246] width 184 height 28
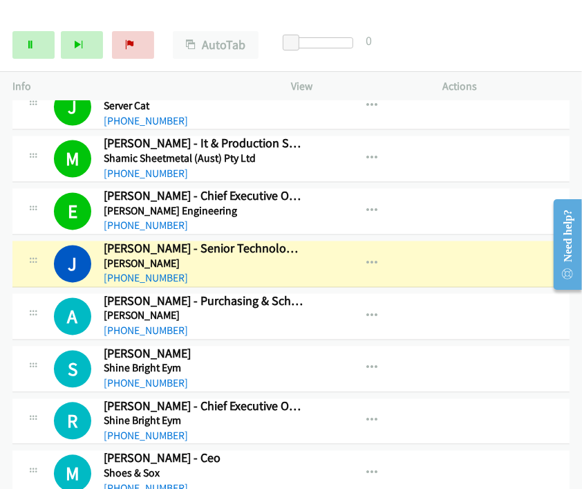
click at [527, 19] on div "Start Calls Pause Next Finish Dialing [PERSON_NAME] - Senior Technology Service…" at bounding box center [291, 45] width 582 height 53
click at [37, 45] on link "Pause" at bounding box center [33, 45] width 42 height 28
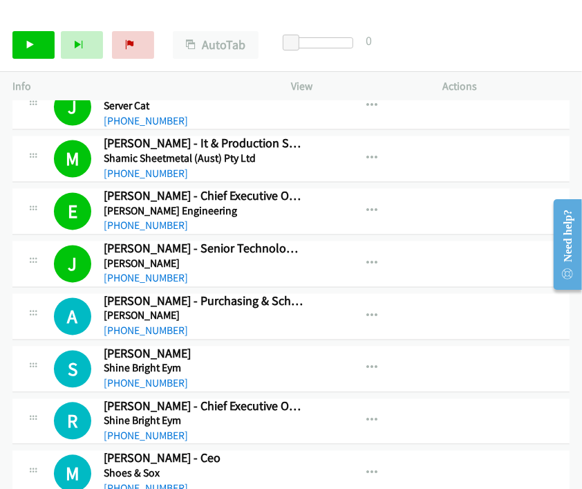
click at [478, 46] on div "Start Calls Pause Next Finish Call Completed AutoTab AutoTab 0" at bounding box center [291, 45] width 582 height 53
click at [528, 55] on div "Start Calls Pause Next Finish Call Completed AutoTab AutoTab 0" at bounding box center [291, 45] width 582 height 53
click at [26, 44] on icon at bounding box center [31, 46] width 10 height 10
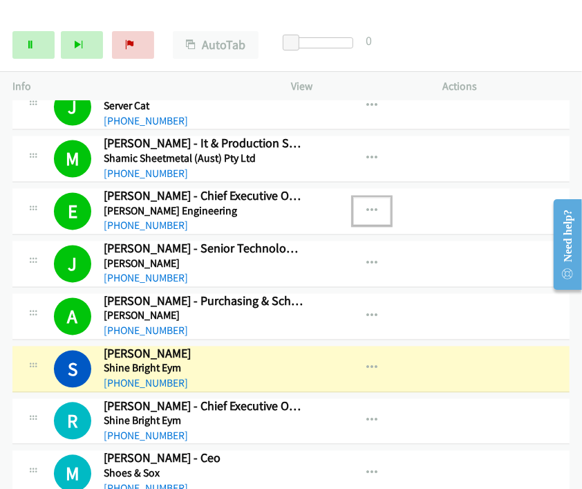
click at [367, 206] on icon "button" at bounding box center [372, 211] width 11 height 11
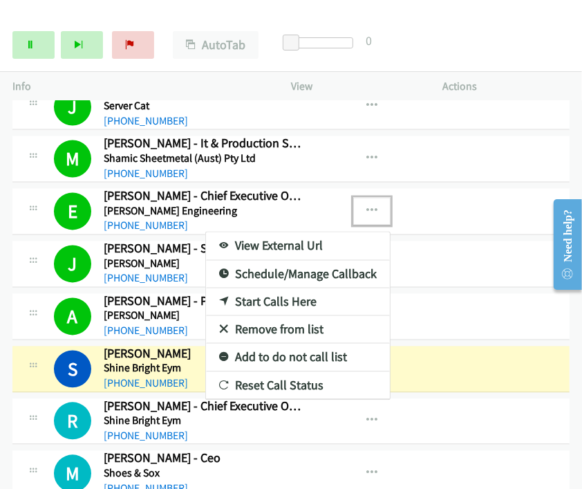
click at [296, 239] on link "View External Url" at bounding box center [298, 246] width 184 height 28
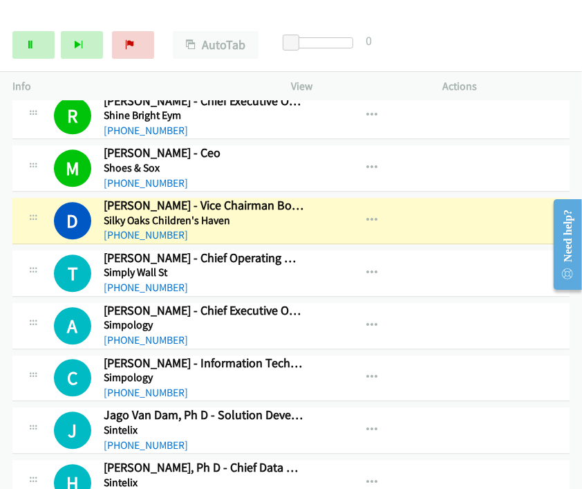
scroll to position [1690, 0]
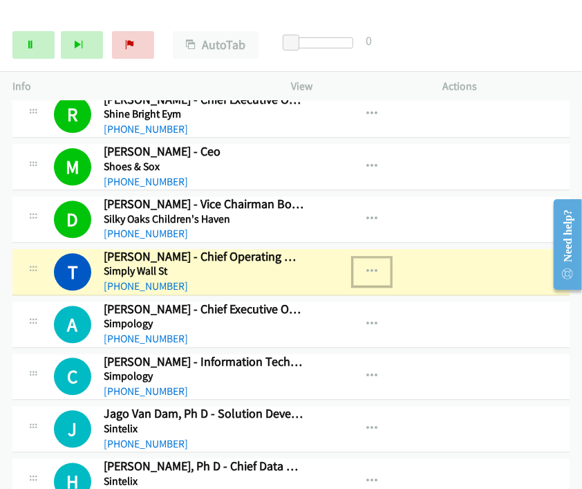
click at [367, 266] on icon "button" at bounding box center [372, 271] width 11 height 11
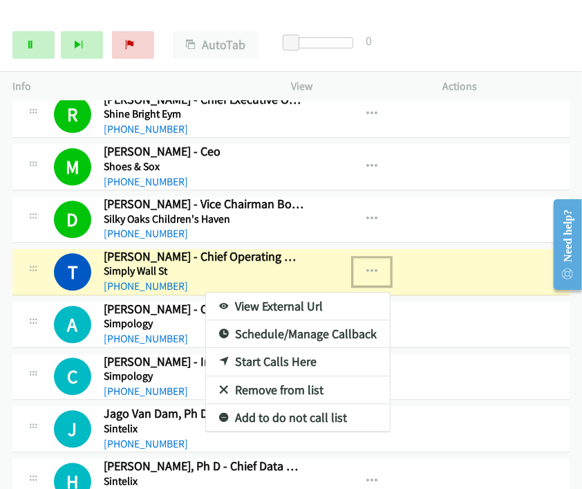
click at [283, 298] on link "View External Url" at bounding box center [298, 307] width 184 height 28
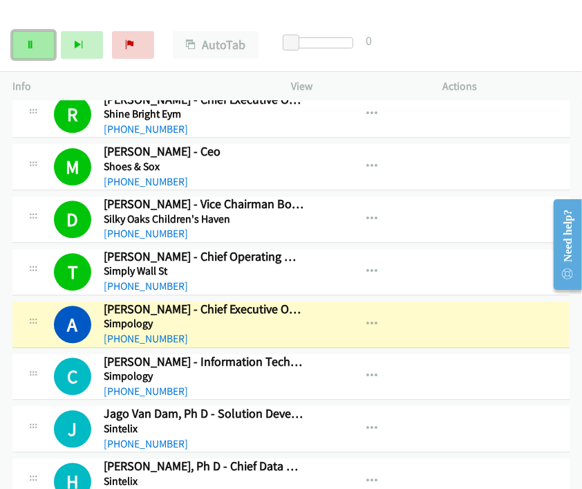
click at [33, 42] on icon at bounding box center [31, 46] width 10 height 10
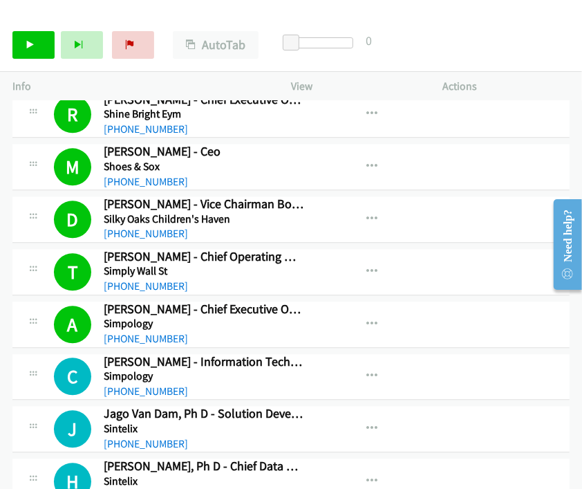
click at [537, 117] on div "R Callback Scheduled [PERSON_NAME] - Chief Executive Officer Shine Bright Eym […" at bounding box center [290, 115] width 557 height 46
click at [40, 49] on link "Start Calls" at bounding box center [33, 45] width 42 height 28
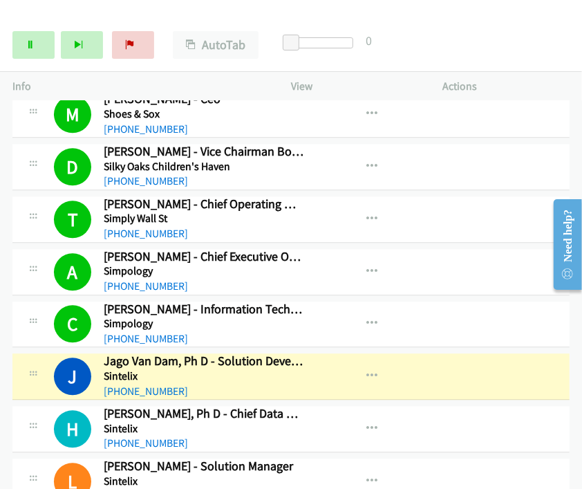
scroll to position [1767, 0]
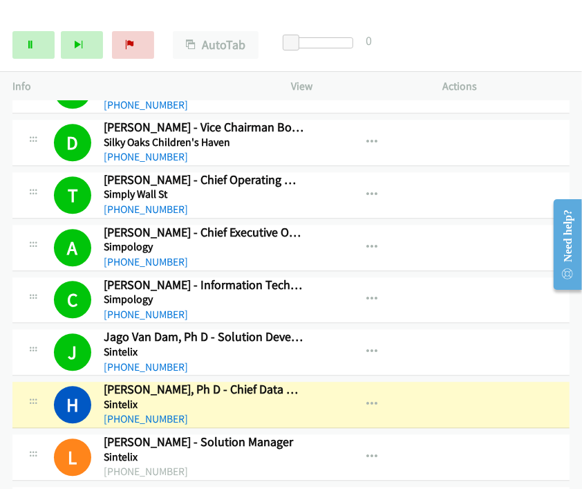
click at [302, 365] on div "J Callback Scheduled Jago Van Dam, Ph D - Solution Developer Sintelix [GEOGRAPH…" at bounding box center [164, 352] width 304 height 46
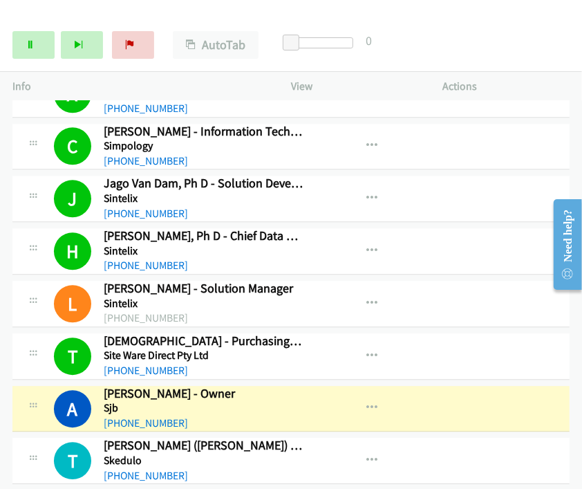
scroll to position [1998, 0]
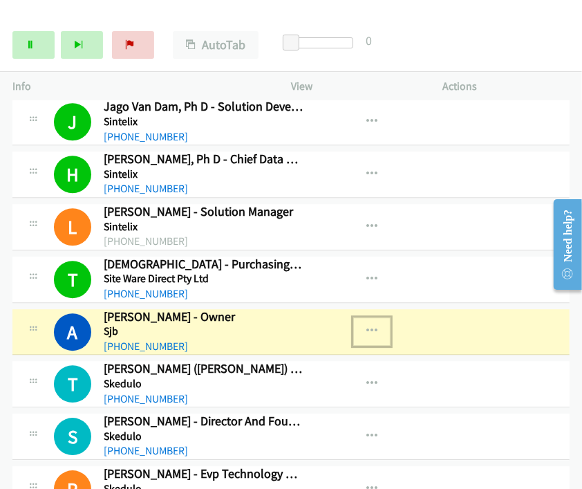
click at [369, 326] on icon "button" at bounding box center [372, 331] width 11 height 11
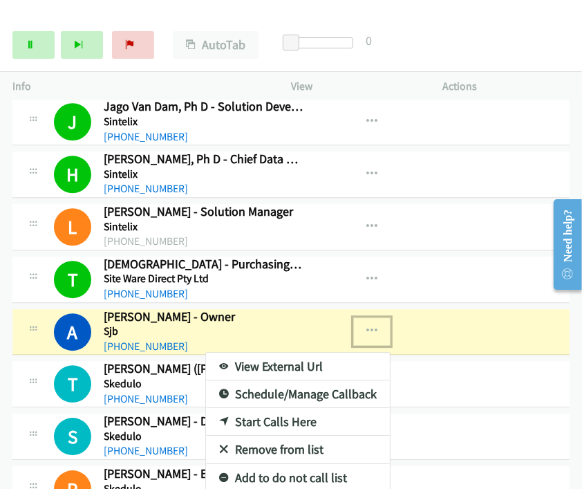
click at [279, 353] on link "View External Url" at bounding box center [298, 367] width 184 height 28
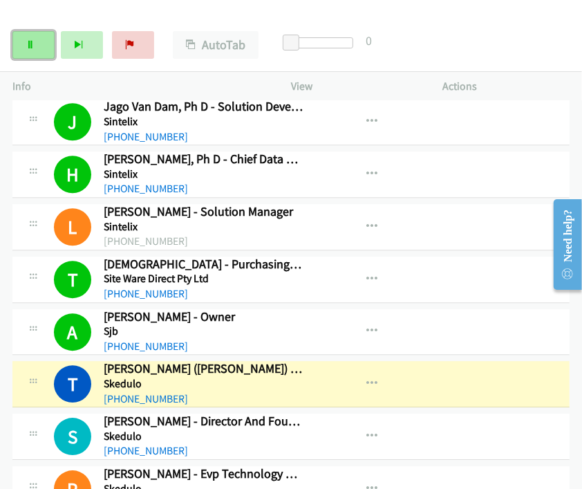
click at [37, 46] on link "Pause" at bounding box center [33, 45] width 42 height 28
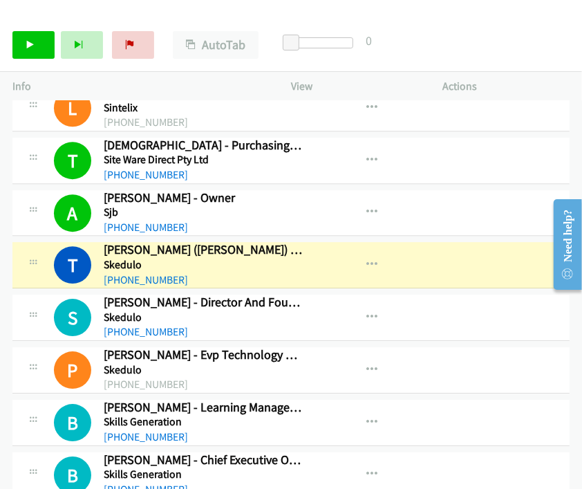
scroll to position [2152, 0]
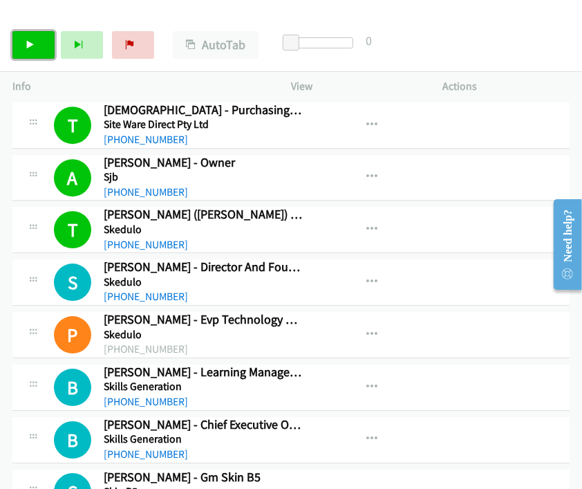
click at [37, 46] on link "Start Calls" at bounding box center [33, 45] width 42 height 28
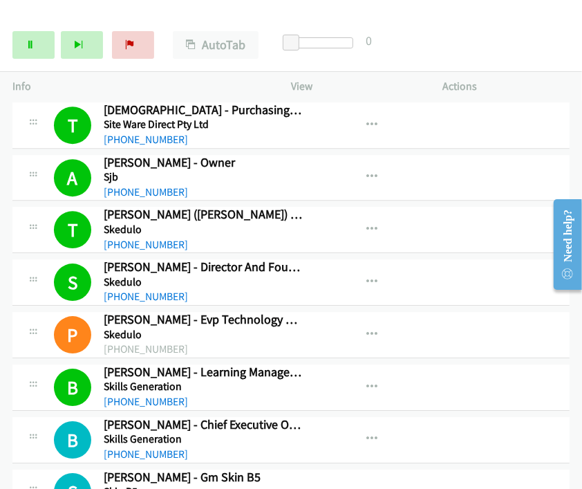
click at [510, 64] on div "Start Calls Pause Next Finish Call Completed AutoTab AutoTab 0" at bounding box center [291, 45] width 582 height 53
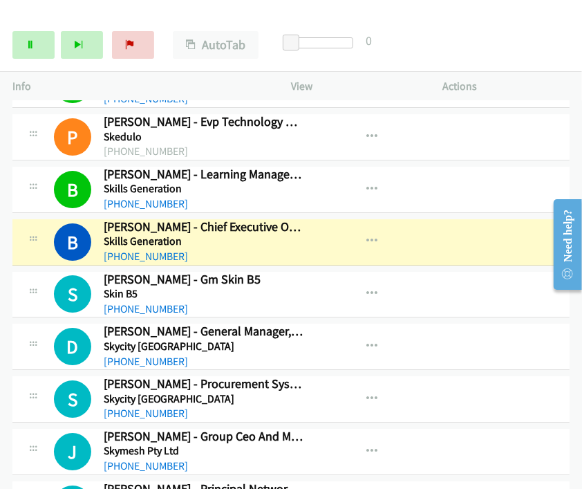
scroll to position [2382, 0]
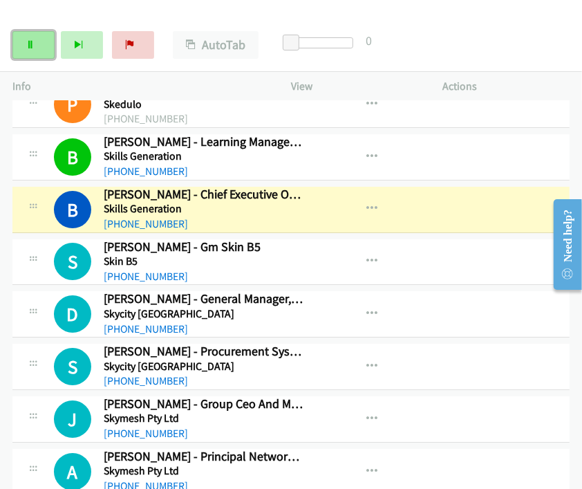
click at [40, 46] on link "Pause" at bounding box center [33, 45] width 42 height 28
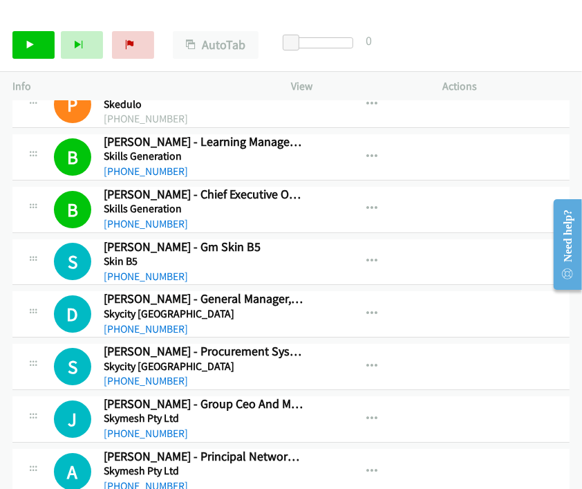
click at [517, 47] on div "Start Calls Pause Next Finish Call Completed AutoTab AutoTab 0" at bounding box center [291, 45] width 582 height 53
click at [37, 36] on link "Start Calls" at bounding box center [33, 45] width 42 height 28
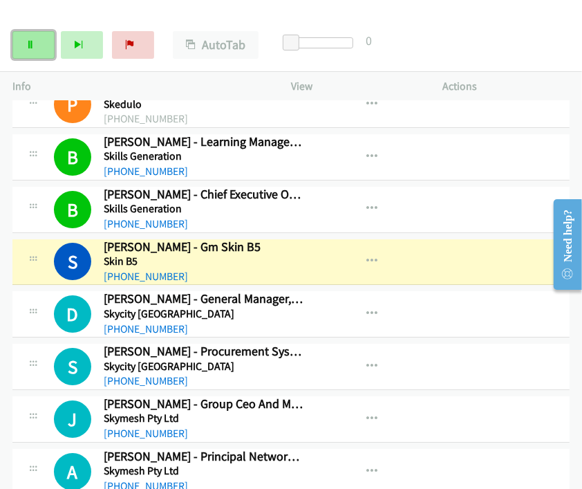
click at [38, 42] on link "Pause" at bounding box center [33, 45] width 42 height 28
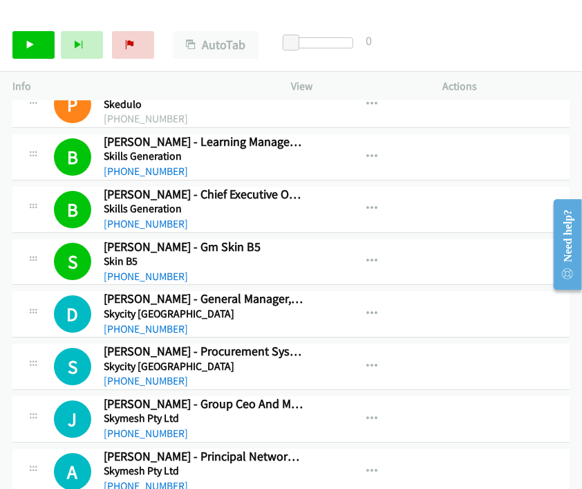
click at [483, 54] on div "Start Calls Pause Next Finish Call Completed AutoTab AutoTab 0" at bounding box center [291, 45] width 582 height 53
click at [44, 40] on link "Start Calls" at bounding box center [33, 45] width 42 height 28
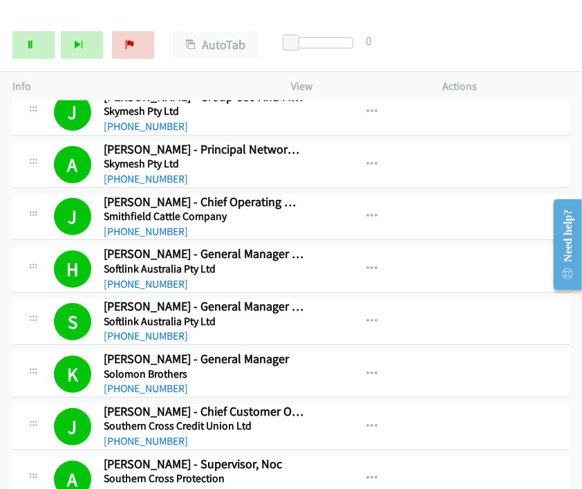
scroll to position [2920, 0]
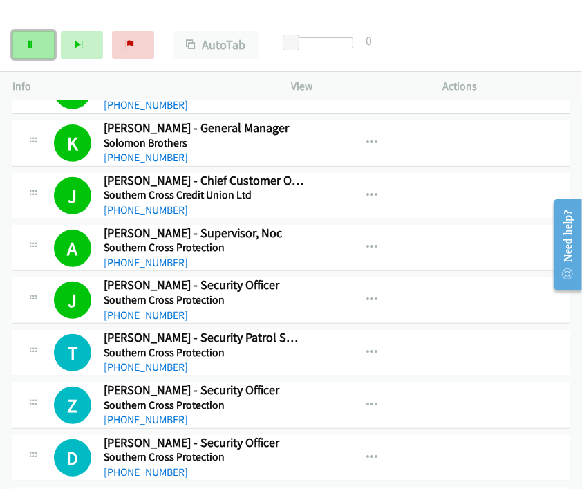
click at [29, 41] on icon at bounding box center [31, 46] width 10 height 10
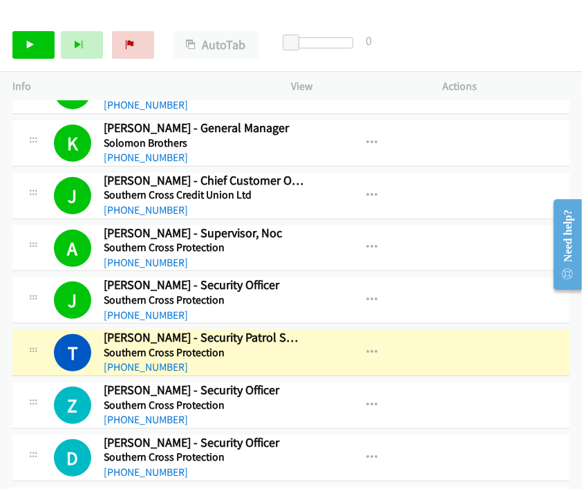
scroll to position [2997, 0]
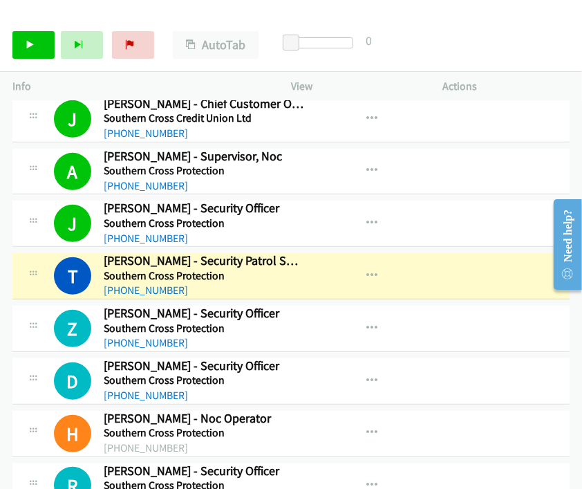
click at [504, 36] on div "Start Calls Pause Next Finish [PERSON_NAME] - Security Patrol Supervisor AutoTa…" at bounding box center [291, 45] width 582 height 53
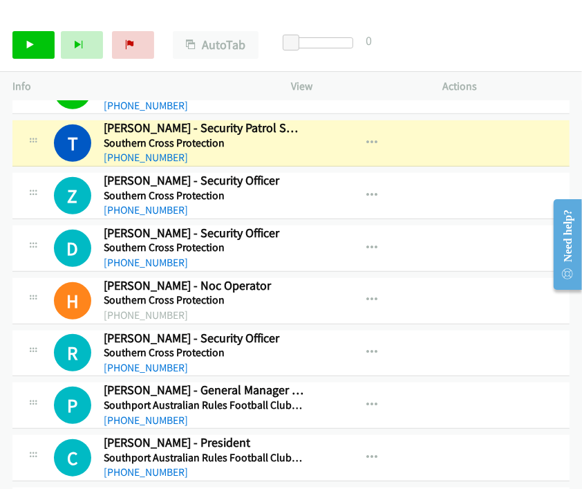
scroll to position [3074, 0]
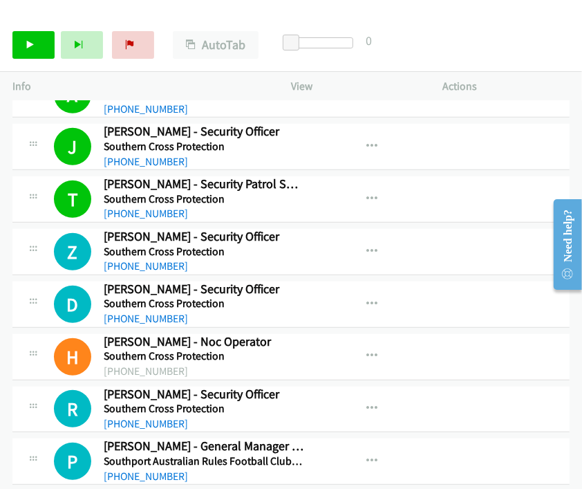
click at [526, 46] on div "Start Calls Pause Next Finish Call Completed AutoTab AutoTab 0" at bounding box center [291, 45] width 582 height 53
click at [486, 28] on div "Start Calls Pause Next Finish Call Completed AutoTab AutoTab 0" at bounding box center [291, 45] width 582 height 53
click at [29, 42] on icon at bounding box center [31, 46] width 10 height 10
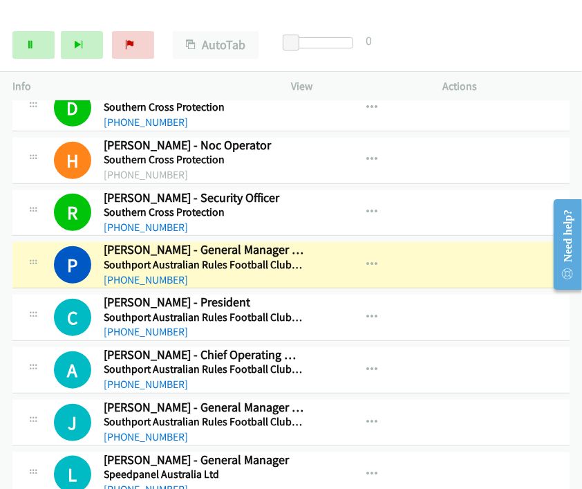
scroll to position [3304, 0]
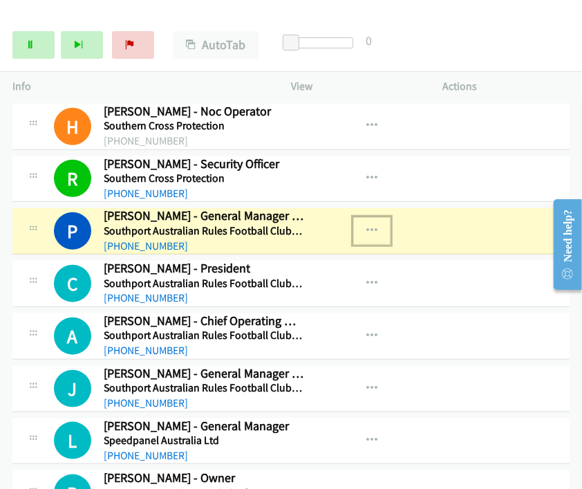
click at [367, 225] on icon "button" at bounding box center [372, 230] width 11 height 11
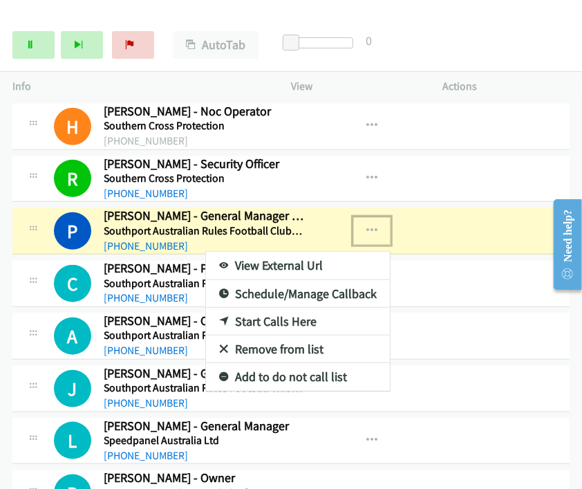
click at [296, 252] on link "View External Url" at bounding box center [298, 266] width 184 height 28
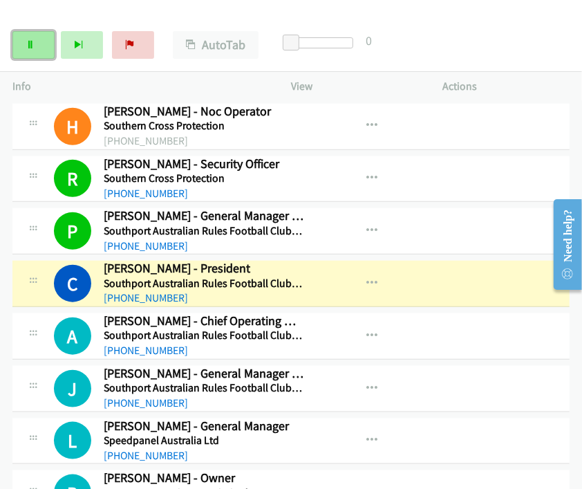
click at [26, 48] on icon at bounding box center [31, 46] width 10 height 10
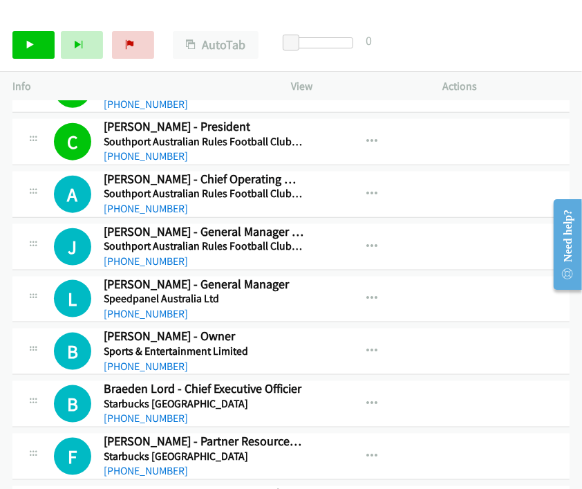
scroll to position [3458, 0]
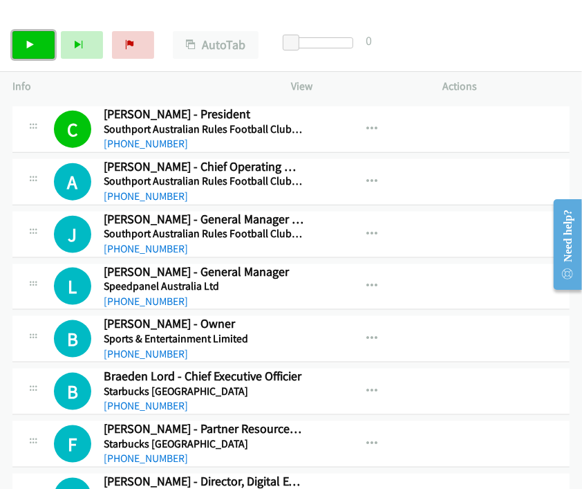
click at [37, 45] on link "Start Calls" at bounding box center [33, 45] width 42 height 28
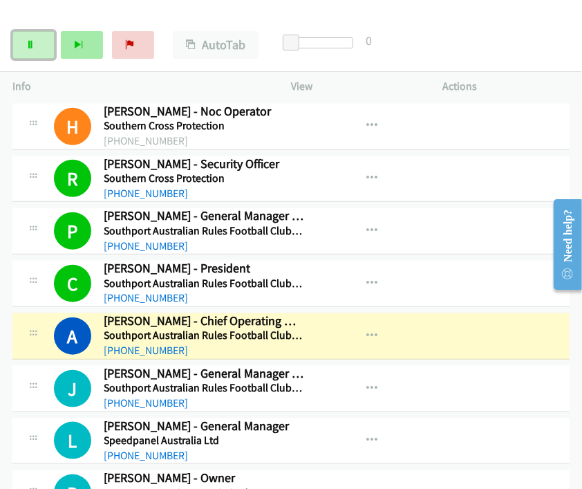
drag, startPoint x: 30, startPoint y: 47, endPoint x: 62, endPoint y: 37, distance: 32.6
click at [31, 47] on icon at bounding box center [31, 46] width 10 height 10
